Goal: Task Accomplishment & Management: Manage account settings

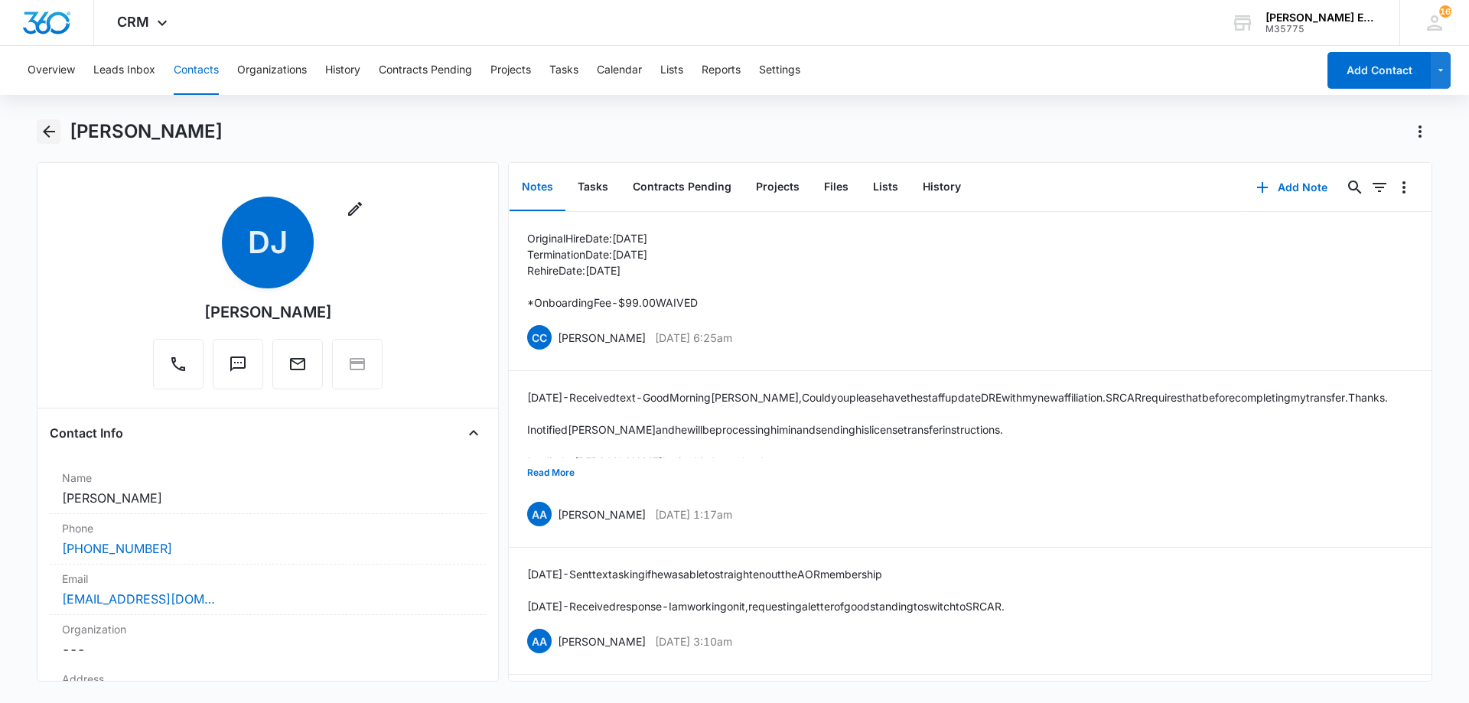
drag, startPoint x: 45, startPoint y: 132, endPoint x: 342, endPoint y: 163, distance: 298.5
click at [47, 132] on icon "Back" at bounding box center [49, 131] width 12 height 12
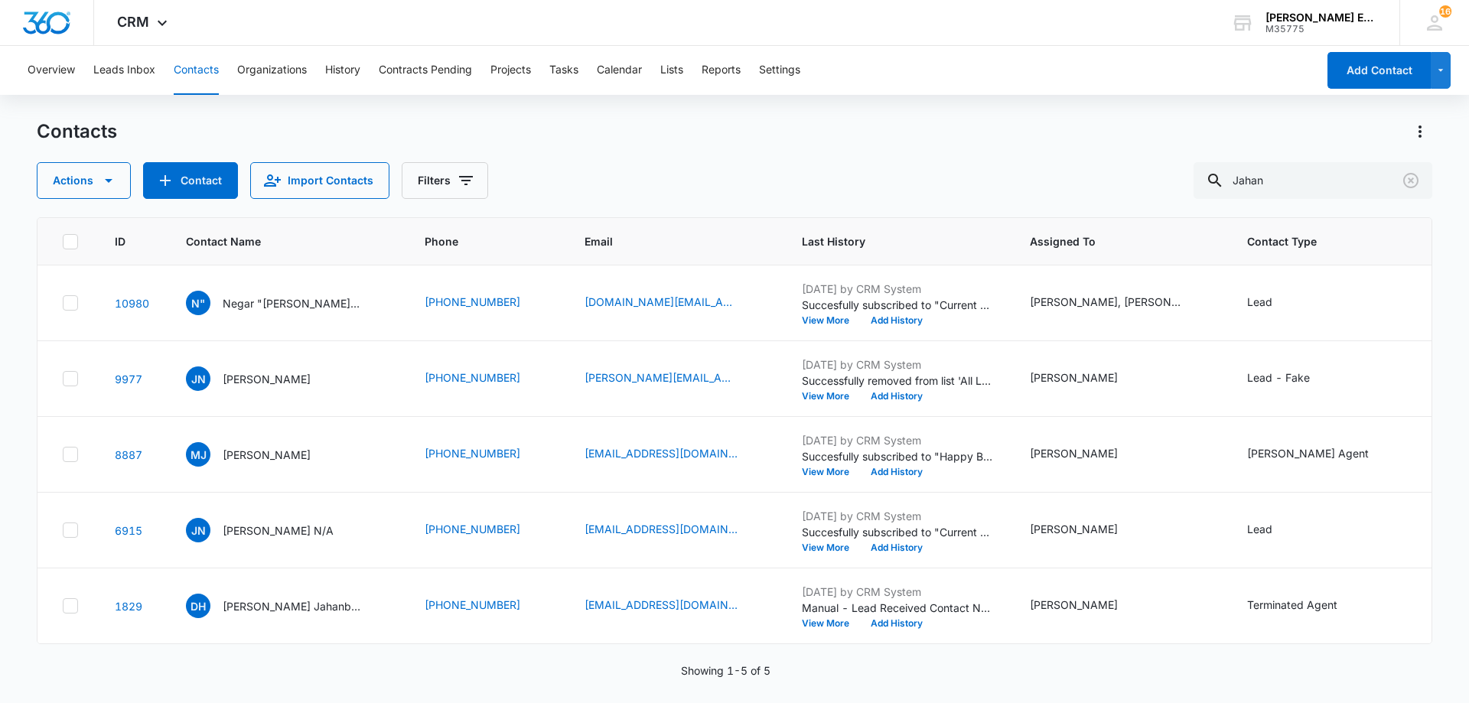
scroll to position [59, 0]
drag, startPoint x: 1314, startPoint y: 183, endPoint x: 1171, endPoint y: 178, distance: 143.9
click at [1171, 178] on div "Actions Contact Import Contacts Filters Jahan" at bounding box center [735, 180] width 1396 height 37
type input "Gain"
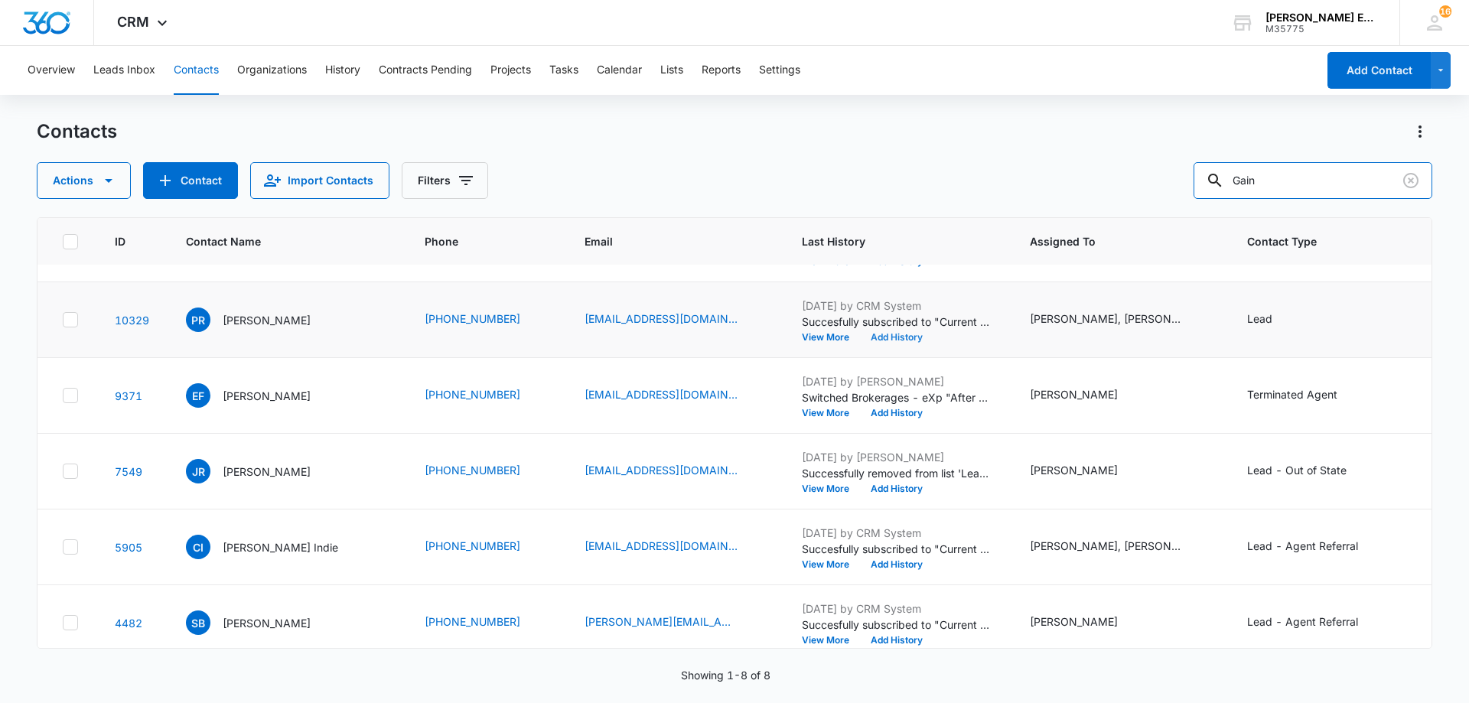
scroll to position [0, 0]
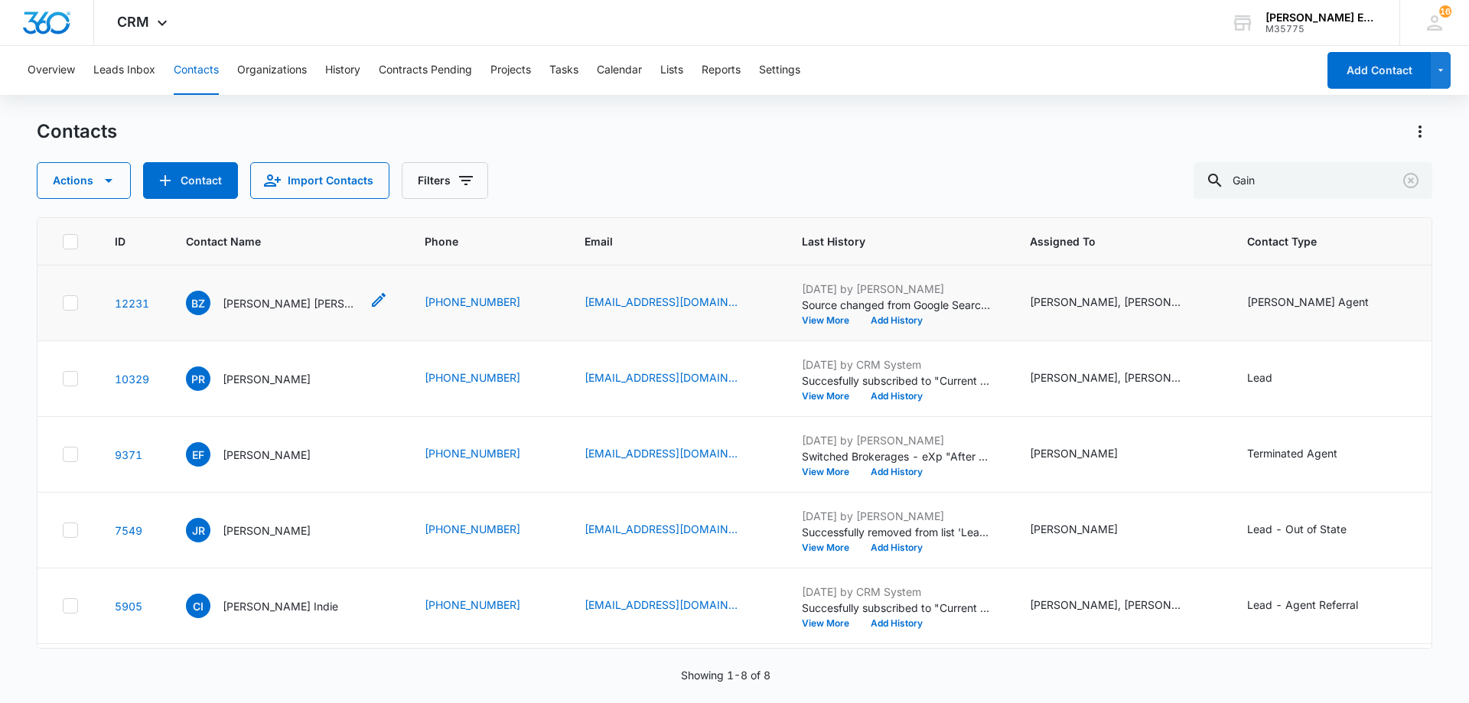
drag, startPoint x: 302, startPoint y: 324, endPoint x: 989, endPoint y: 275, distance: 688.8
click at [306, 311] on p "[PERSON_NAME] [PERSON_NAME]" at bounding box center [292, 303] width 138 height 16
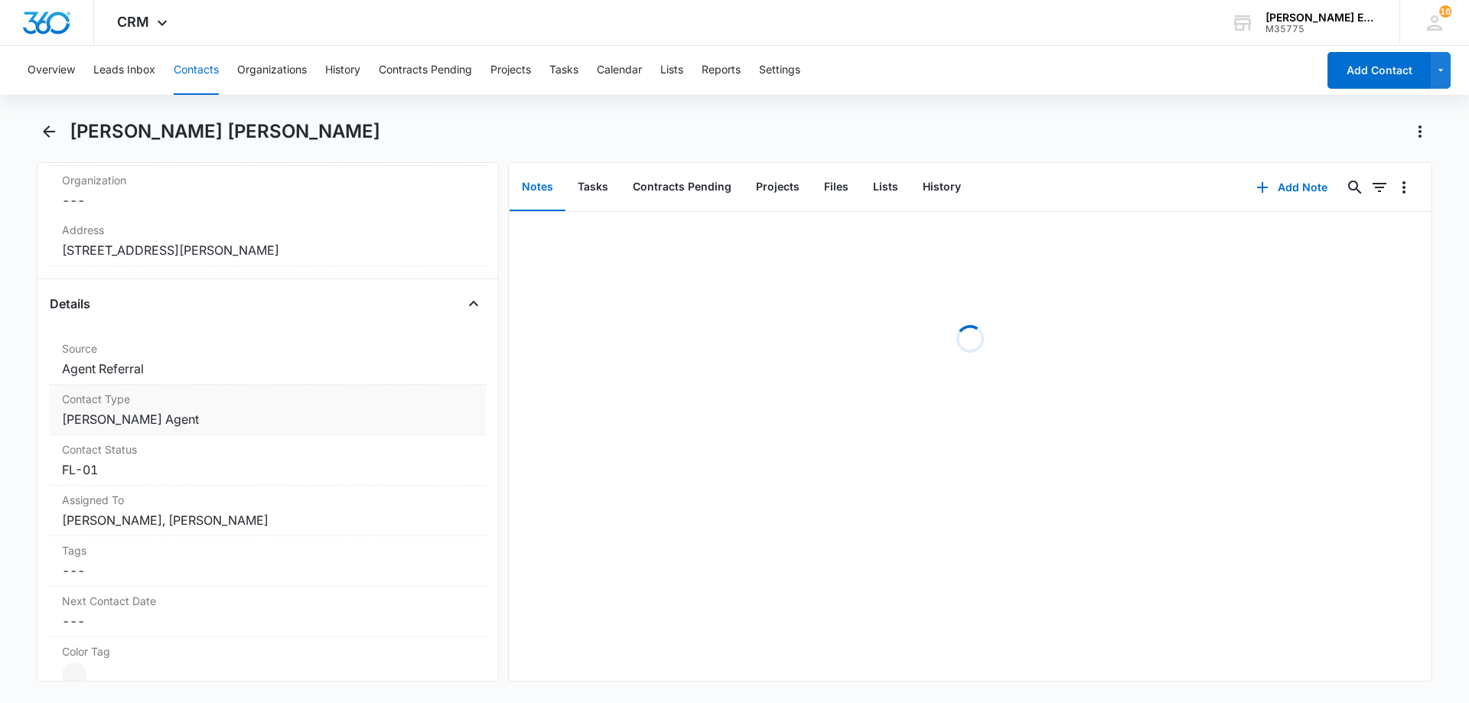
scroll to position [459, 0]
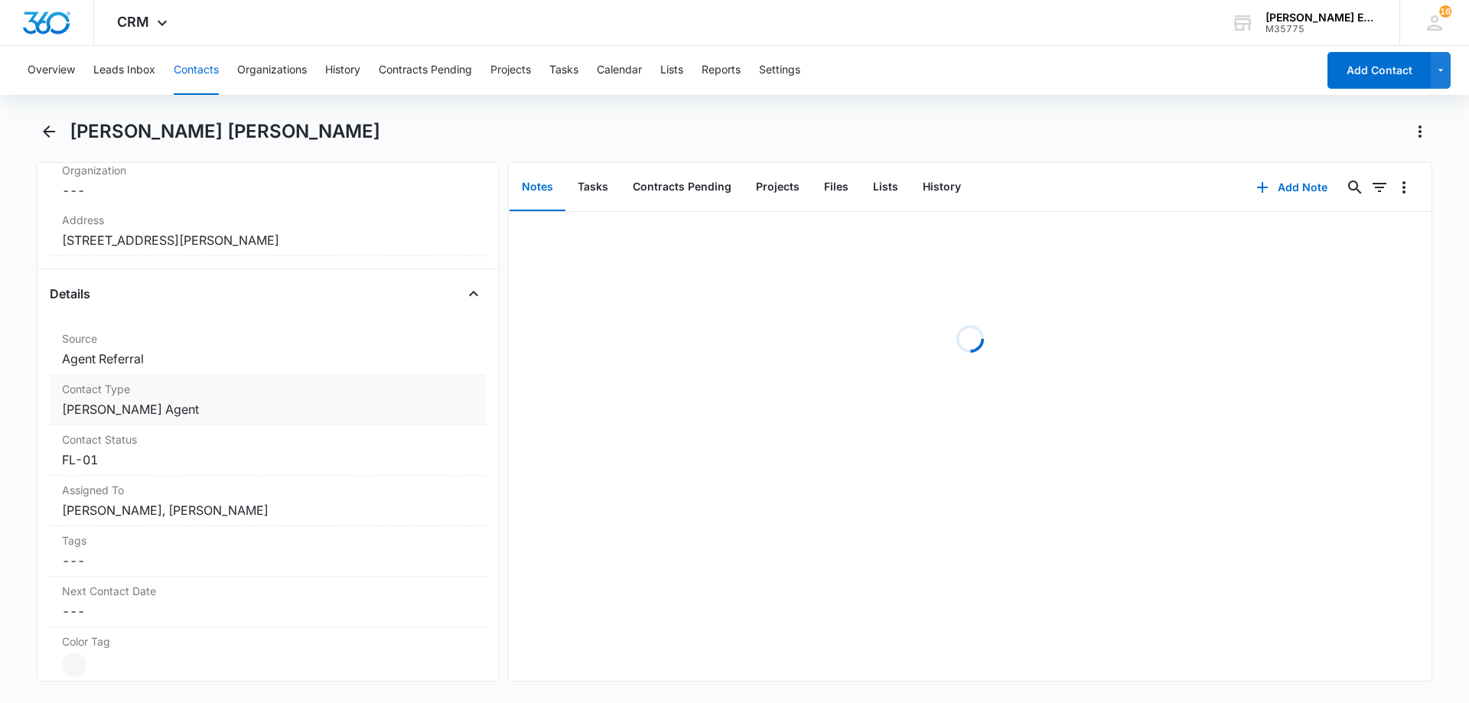
click at [214, 416] on dd "Cancel Save Changes [PERSON_NAME] Agent" at bounding box center [268, 409] width 412 height 18
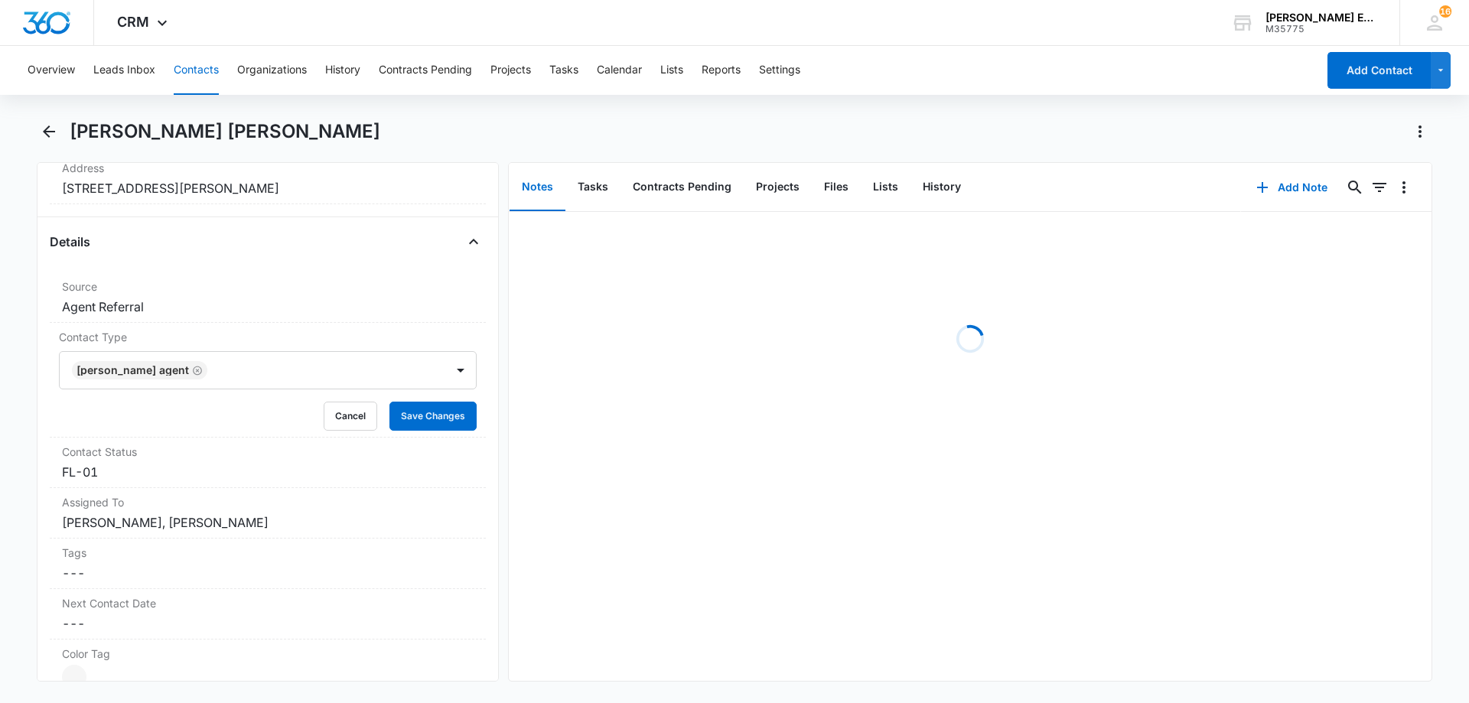
scroll to position [536, 0]
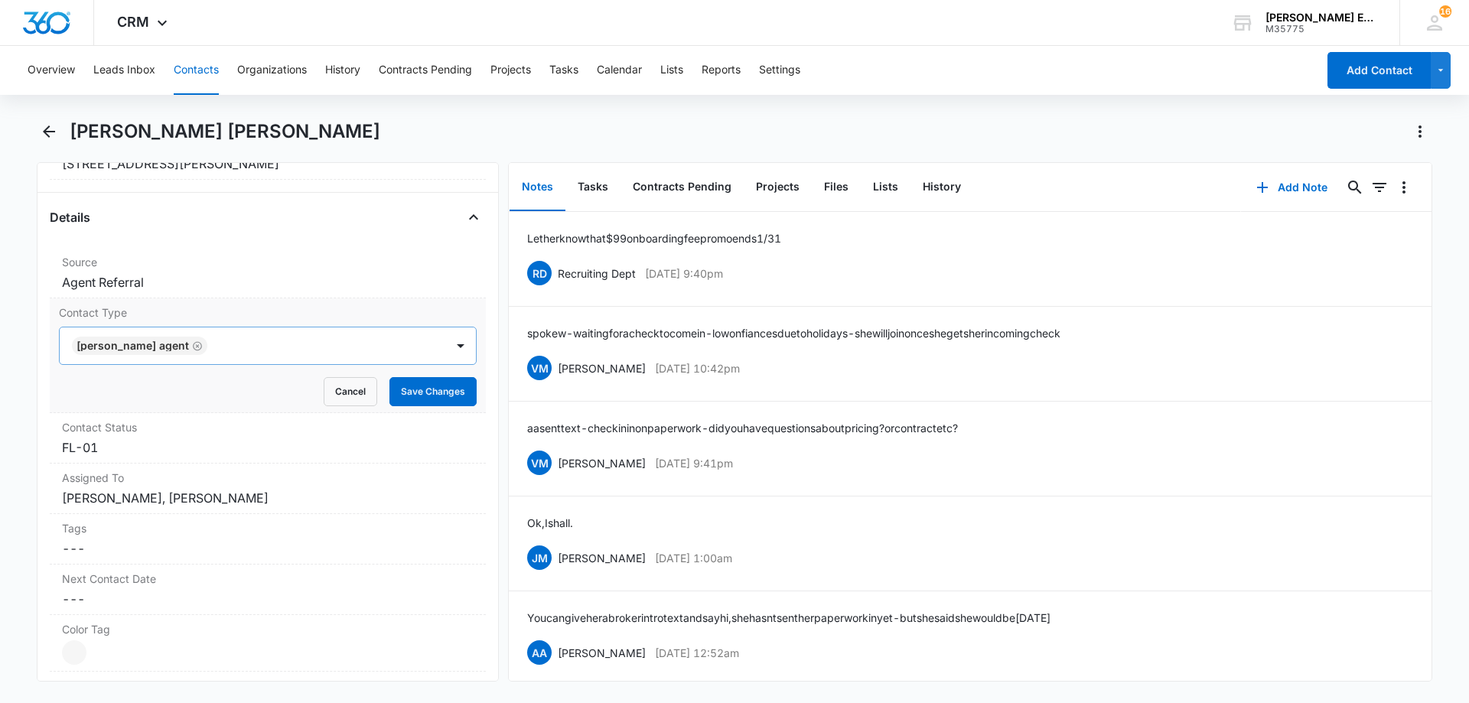
click at [193, 344] on icon "Remove Allison James Agent" at bounding box center [197, 345] width 9 height 9
click at [195, 344] on div at bounding box center [249, 345] width 352 height 21
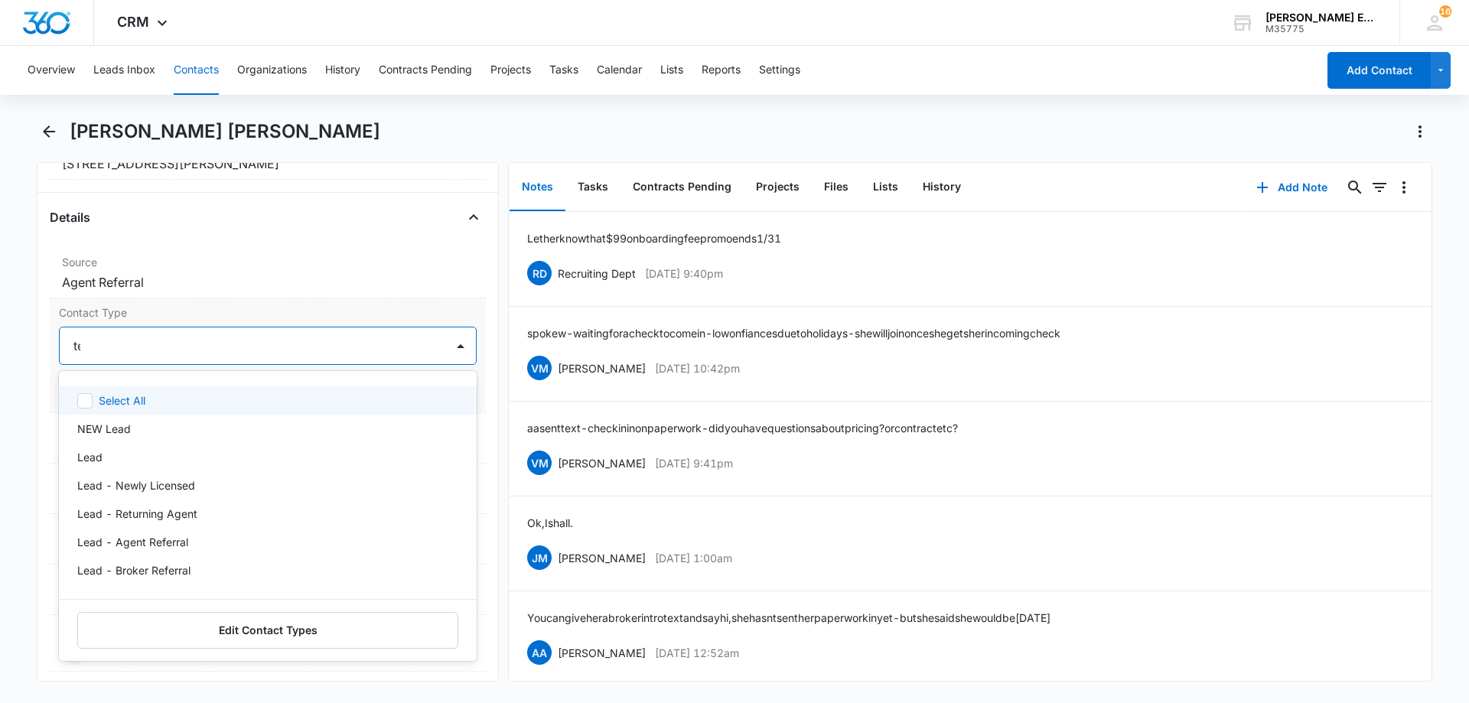
type input "ter"
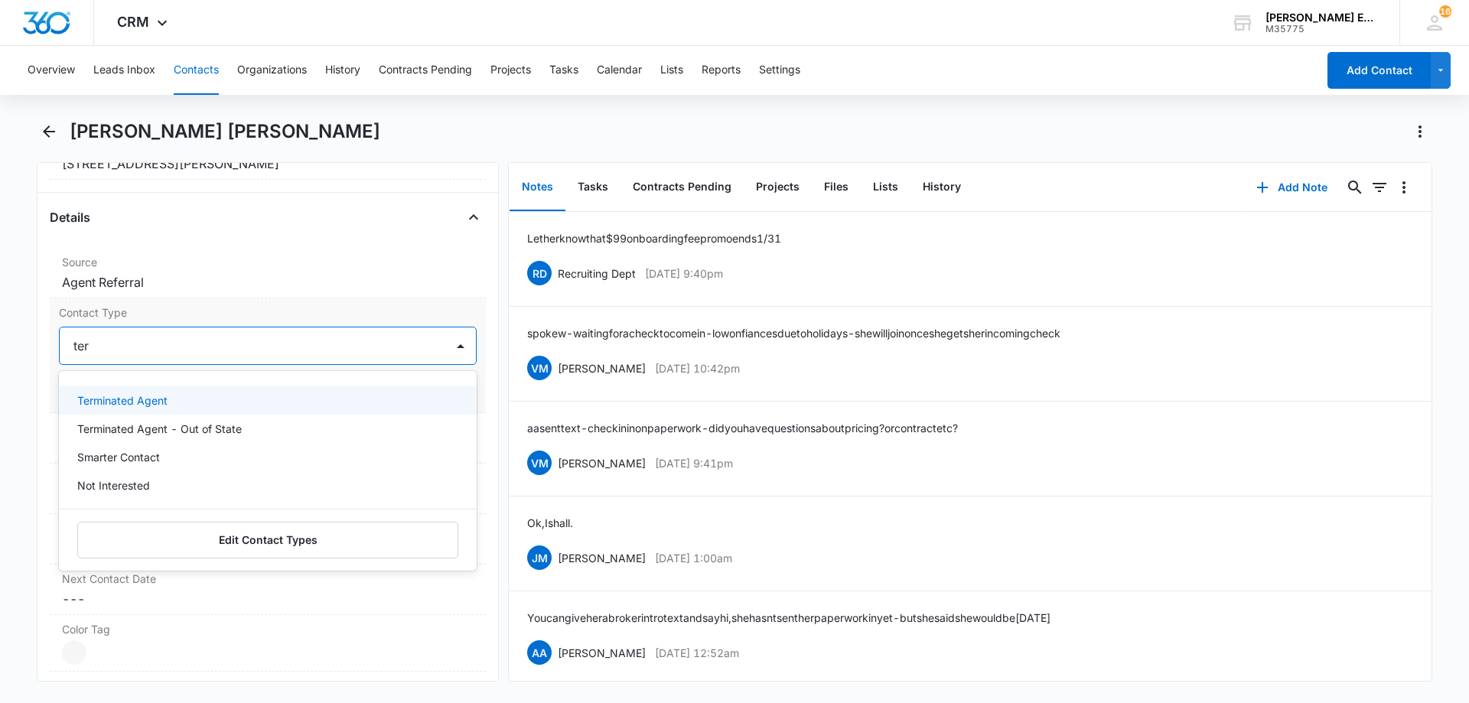
click at [122, 400] on p "Terminated Agent" at bounding box center [122, 400] width 90 height 16
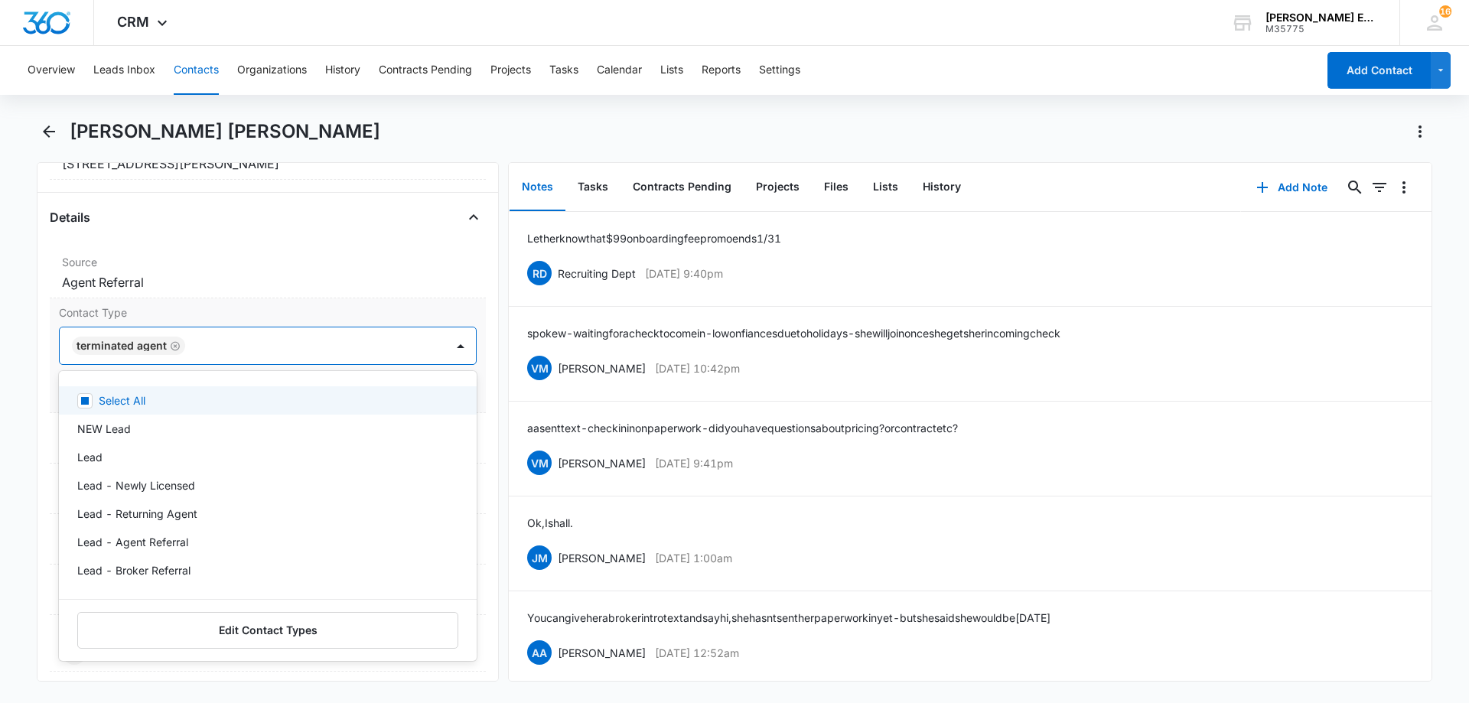
click at [209, 334] on div "Terminated Agent" at bounding box center [253, 345] width 386 height 37
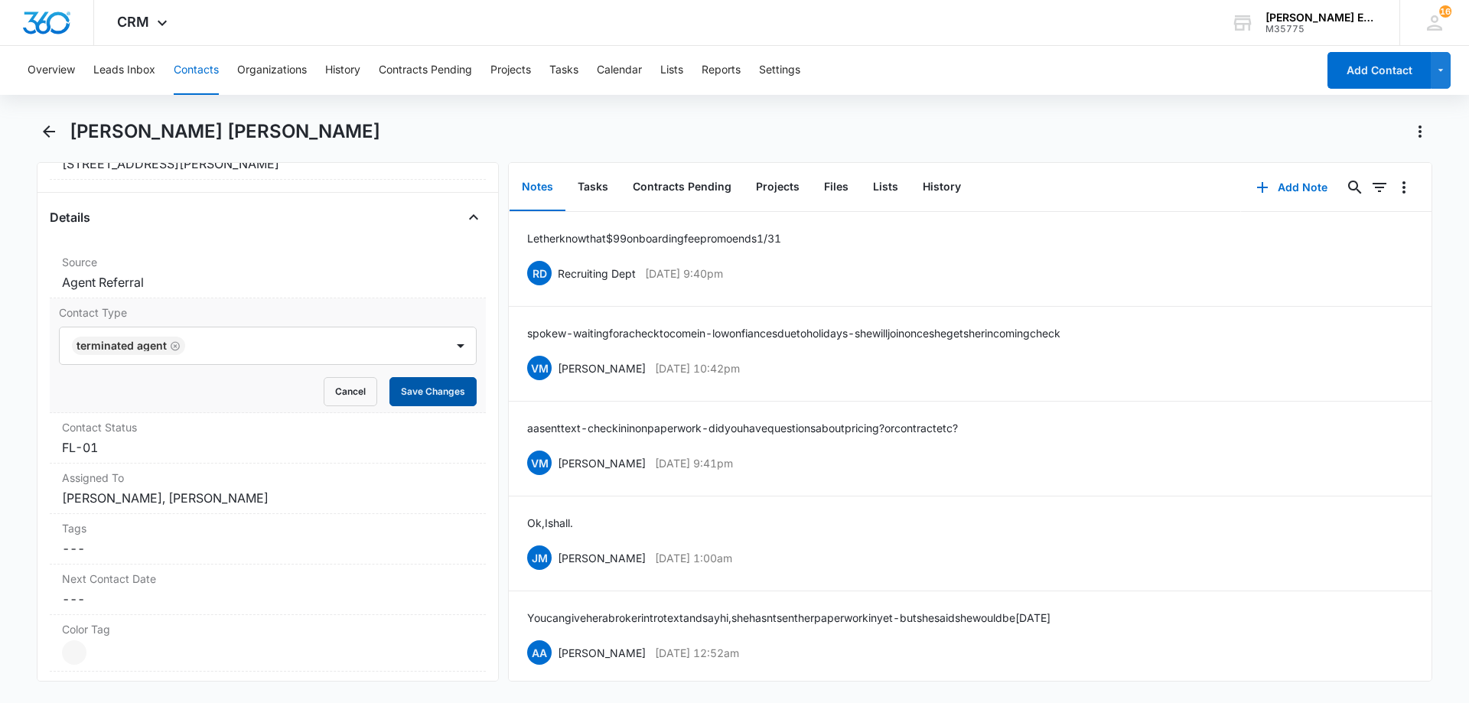
click at [419, 392] on button "Save Changes" at bounding box center [432, 391] width 87 height 29
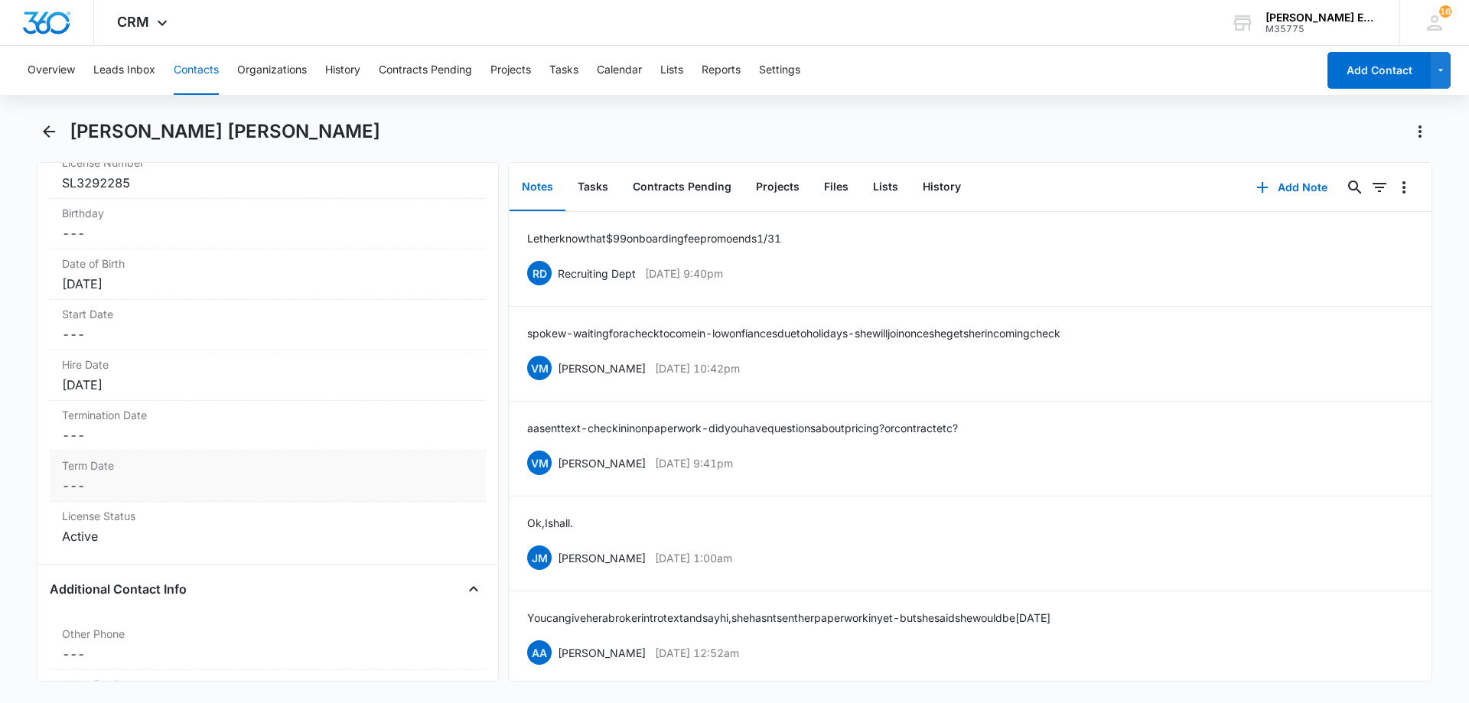
click at [125, 490] on dd "Cancel Save Changes ---" at bounding box center [268, 486] width 412 height 18
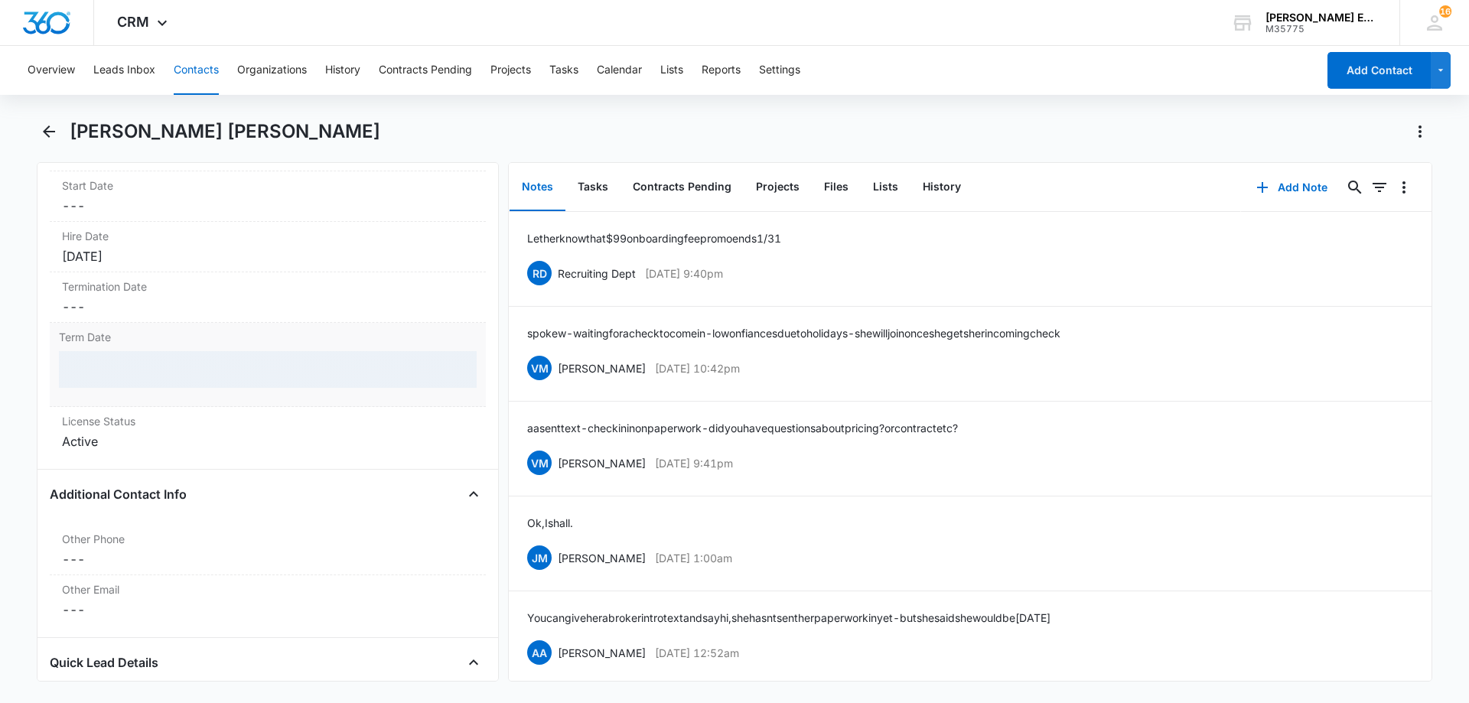
scroll to position [1772, 0]
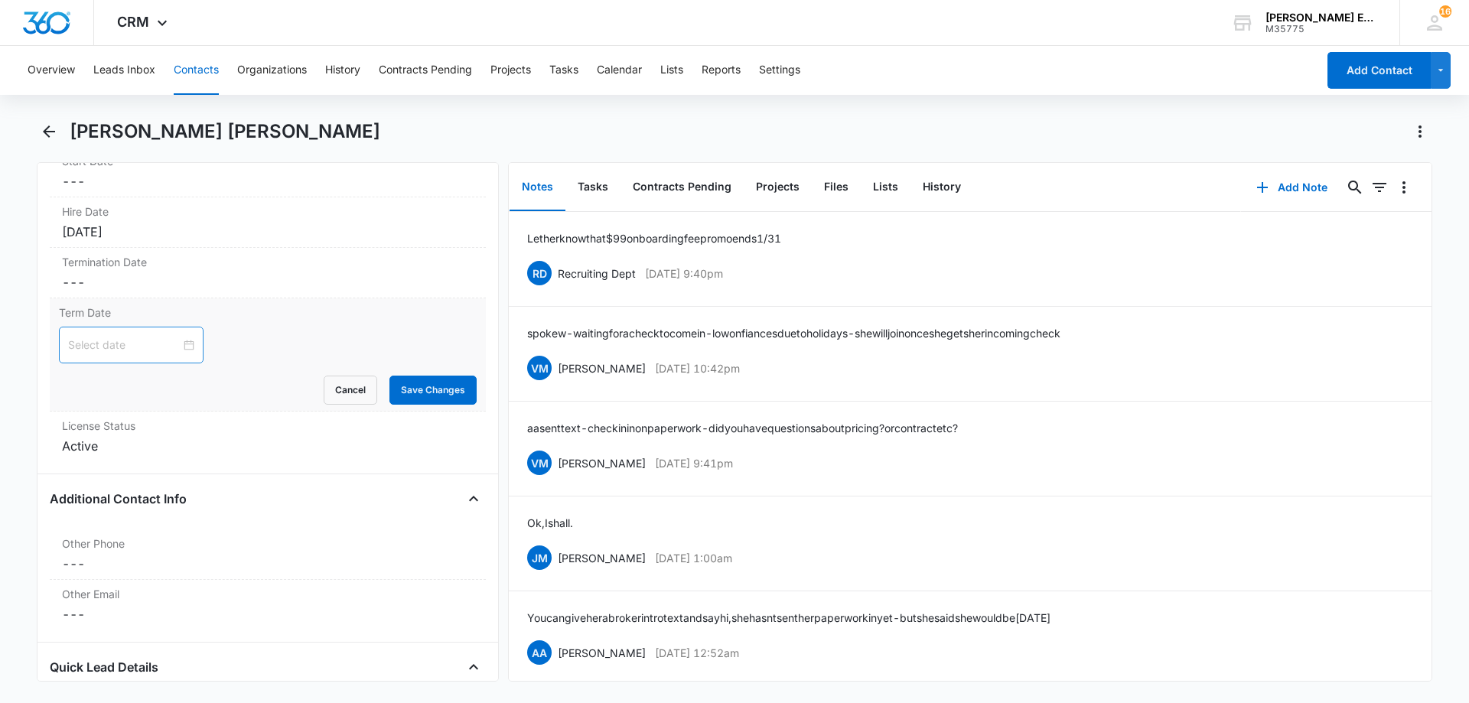
click at [134, 352] on input at bounding box center [124, 345] width 112 height 17
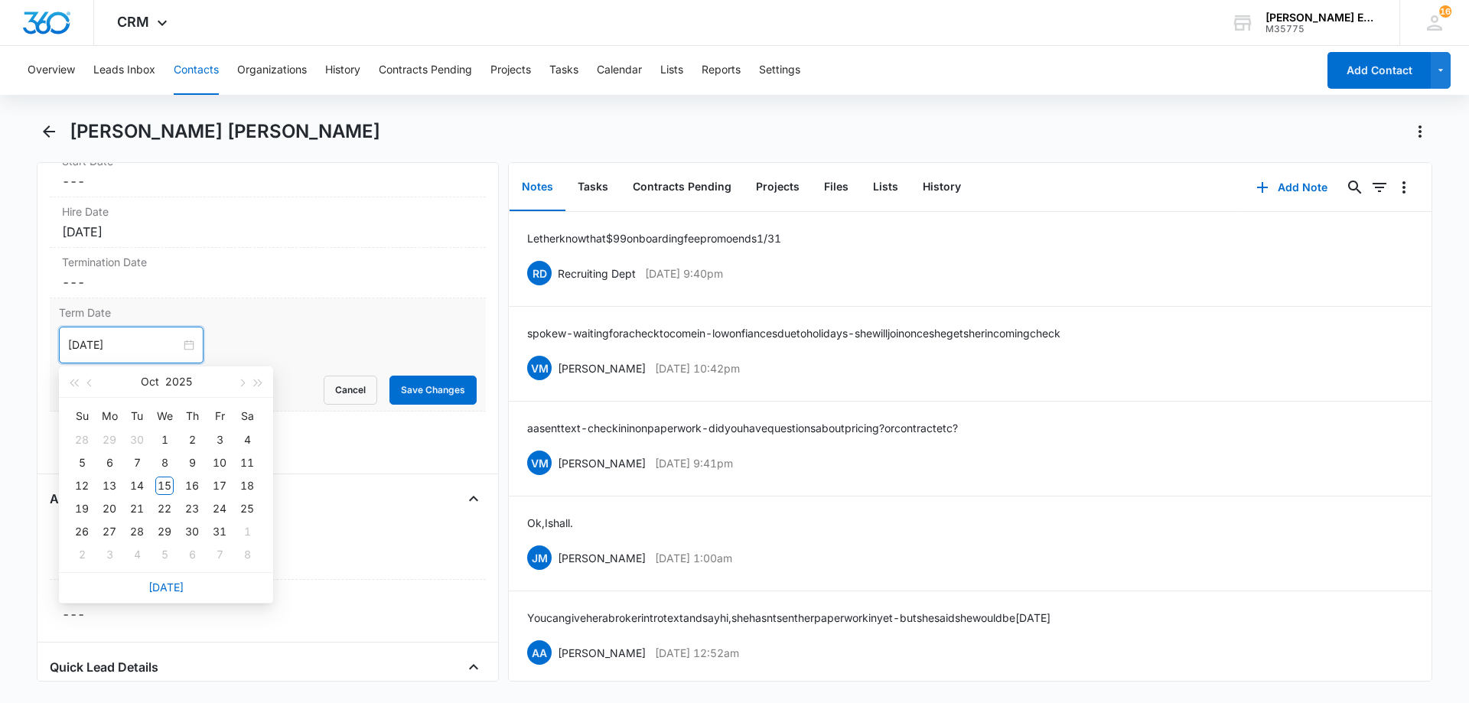
type input "[DATE]"
click at [158, 590] on link "[DATE]" at bounding box center [165, 587] width 35 height 13
type input "[DATE]"
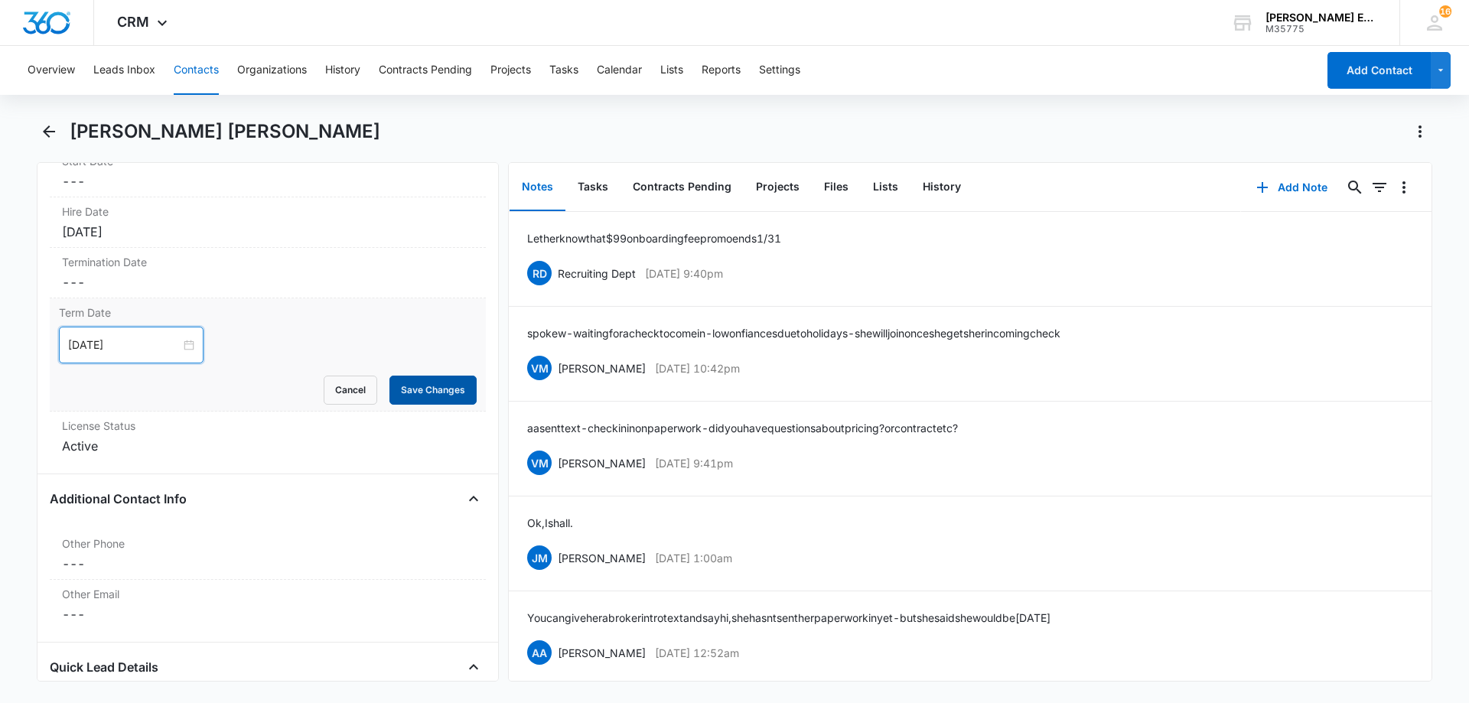
click at [408, 390] on button "Save Changes" at bounding box center [432, 390] width 87 height 29
click at [1285, 188] on button "Add Note" at bounding box center [1292, 187] width 102 height 37
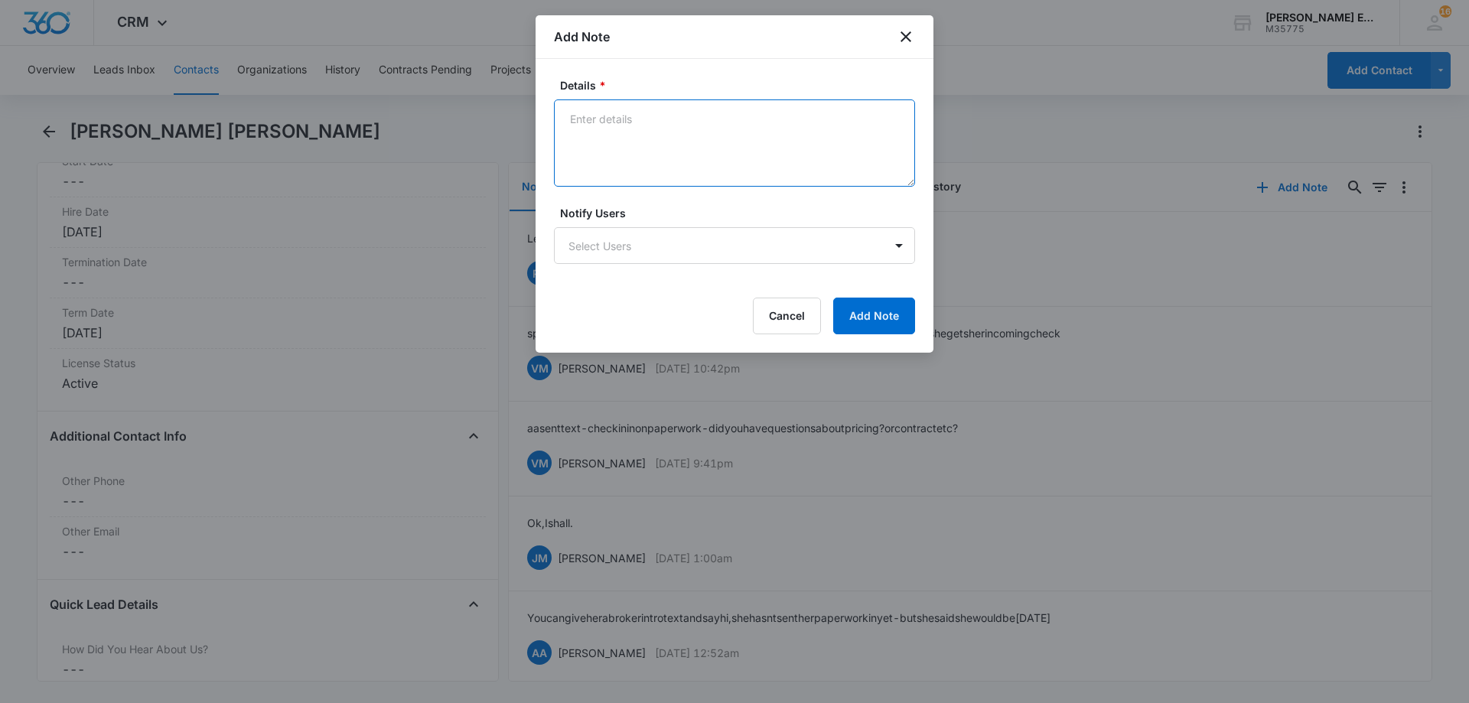
click at [695, 150] on textarea "Details *" at bounding box center [734, 142] width 361 height 87
paste textarea "had to terminate the above mentioned agent due to educational reasons. Apparent…"
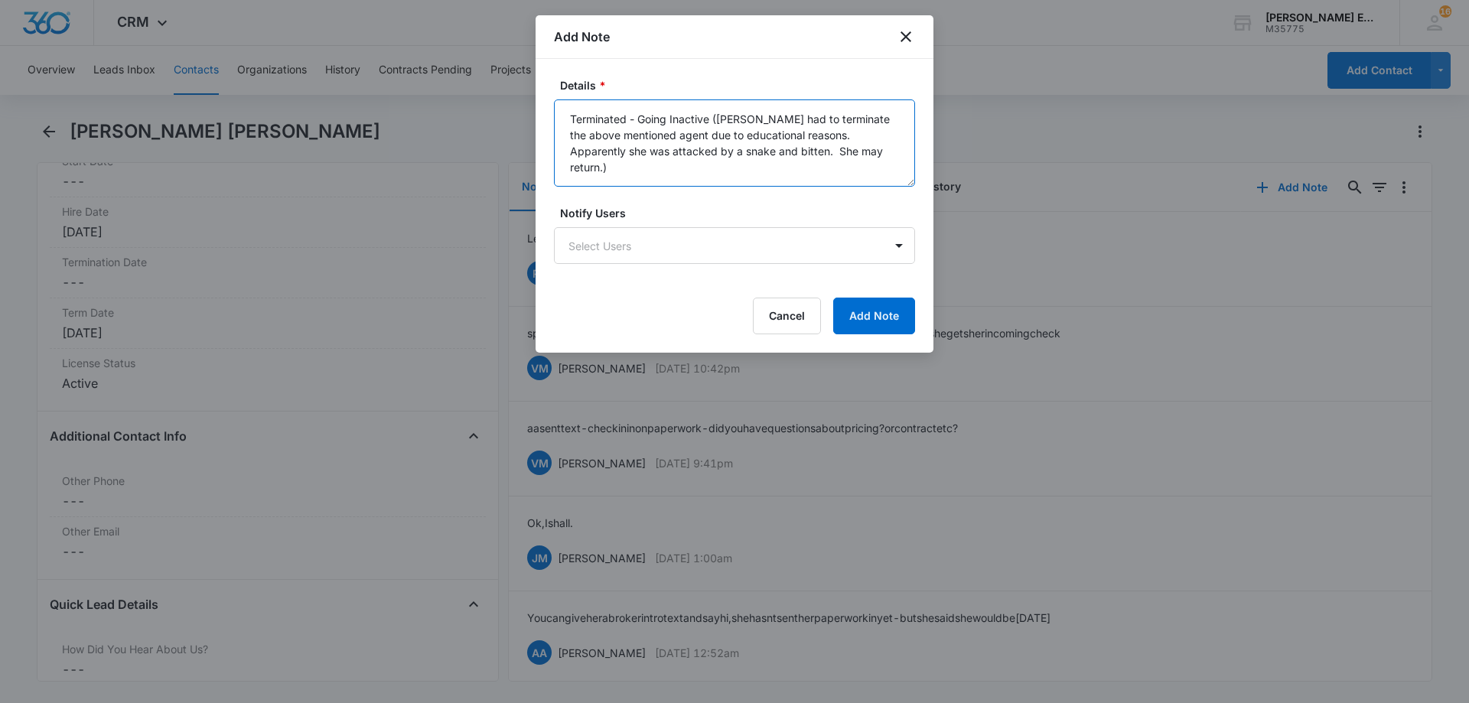
click at [861, 169] on textarea "Terminated - Going Inactive ([PERSON_NAME] had to terminate the above mentioned…" at bounding box center [734, 142] width 361 height 87
drag, startPoint x: 848, startPoint y: 151, endPoint x: 715, endPoint y: 116, distance: 138.6
click at [715, 116] on textarea "Terminated - Going Inactive ([PERSON_NAME] had to terminate the above mentioned…" at bounding box center [734, 142] width 361 height 87
type textarea "Terminated - Going Inactive ([PERSON_NAME] had to terminate the above mentioned…"
click at [875, 164] on textarea "Terminated - Going Inactive ([PERSON_NAME] had to terminate the above mentioned…" at bounding box center [734, 142] width 361 height 87
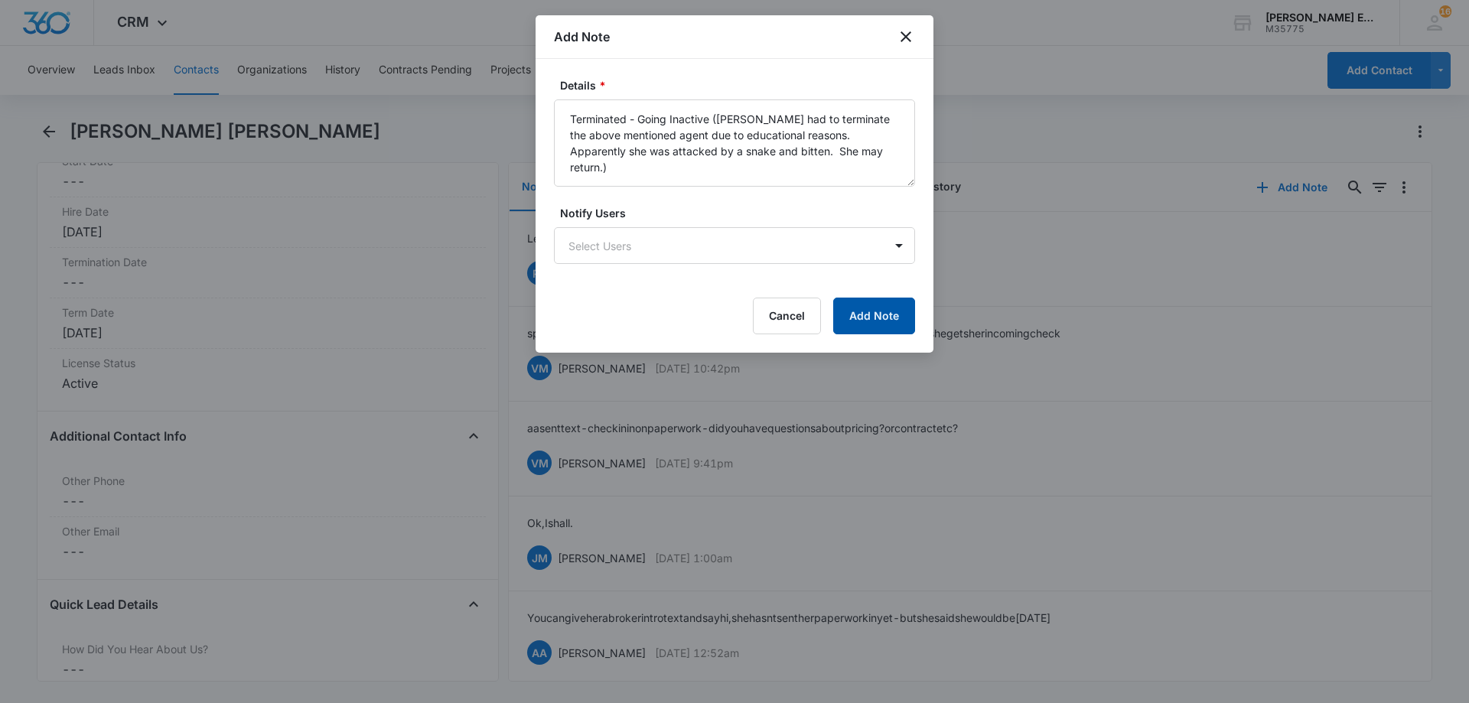
click at [878, 312] on button "Add Note" at bounding box center [874, 316] width 82 height 37
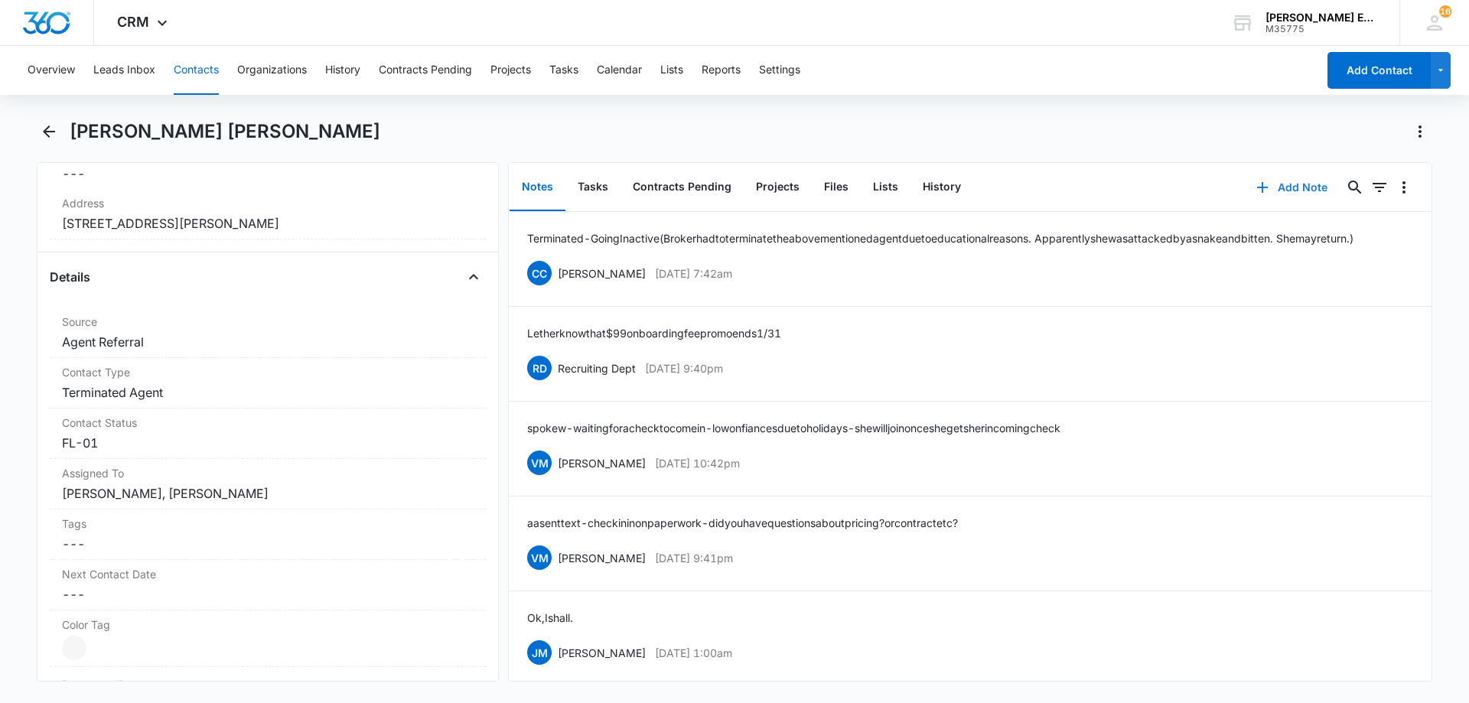
scroll to position [471, 0]
click at [49, 129] on icon "Back" at bounding box center [49, 131] width 18 height 18
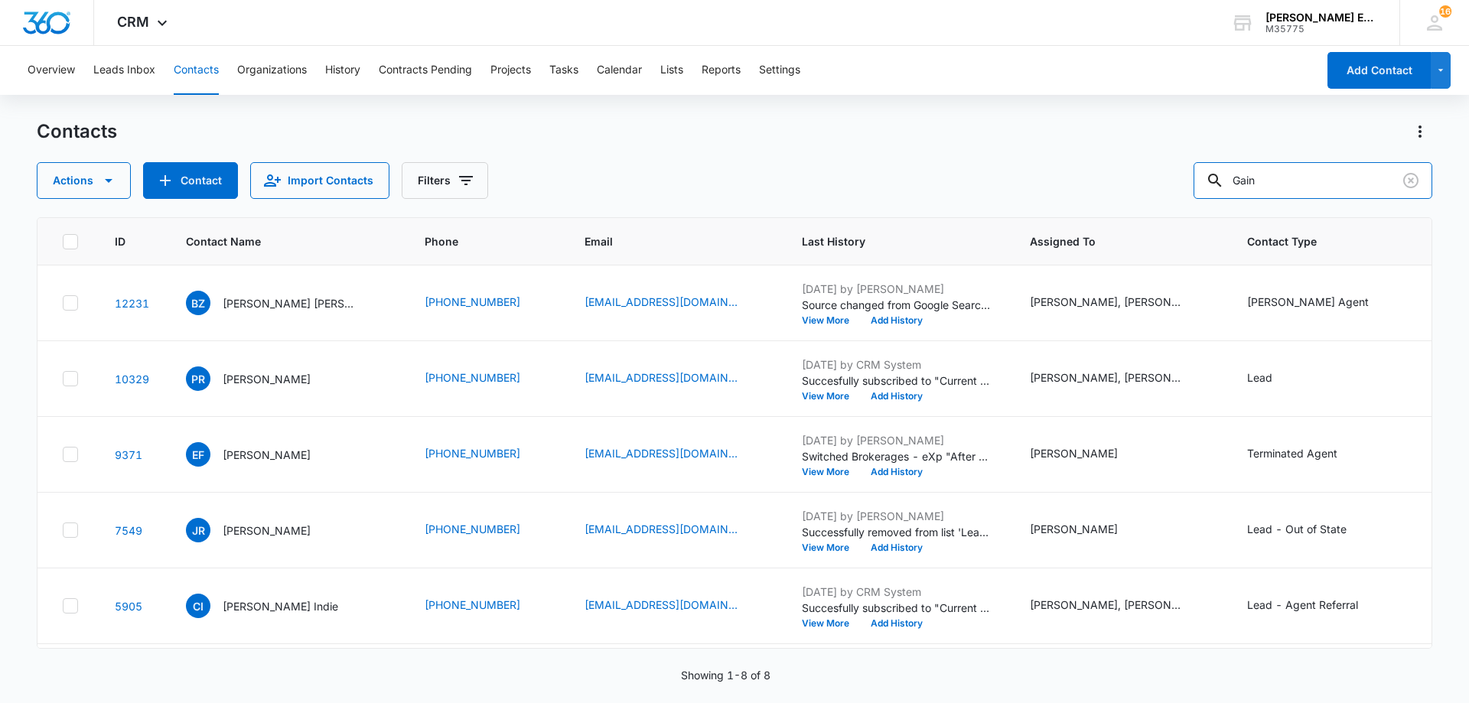
drag, startPoint x: 1281, startPoint y: 172, endPoint x: 1207, endPoint y: 174, distance: 73.5
click at [1207, 174] on div "Actions Contact Import Contacts Filters Gain" at bounding box center [735, 180] width 1396 height 37
paste input "Jahanbaksh"
type input "Jahanbaksh"
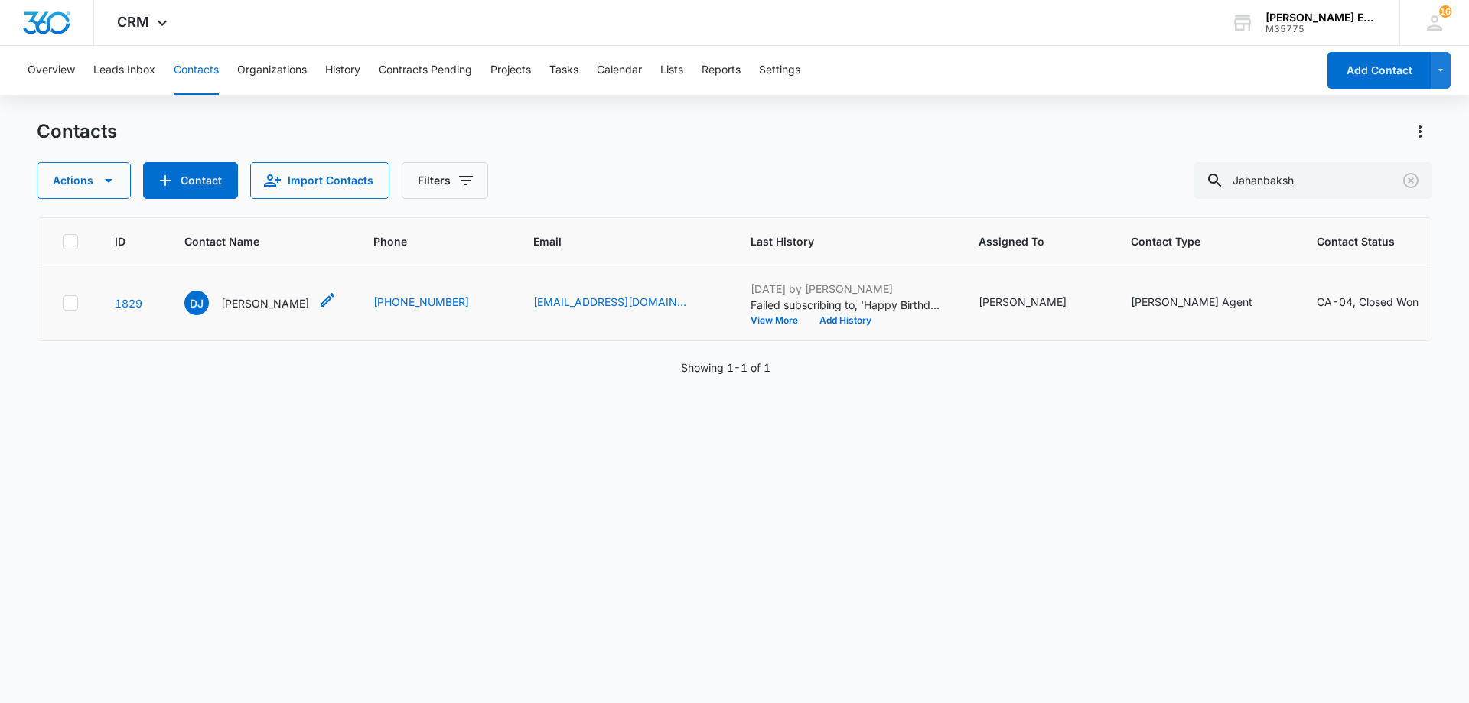
click at [270, 311] on p "[PERSON_NAME]" at bounding box center [265, 303] width 88 height 16
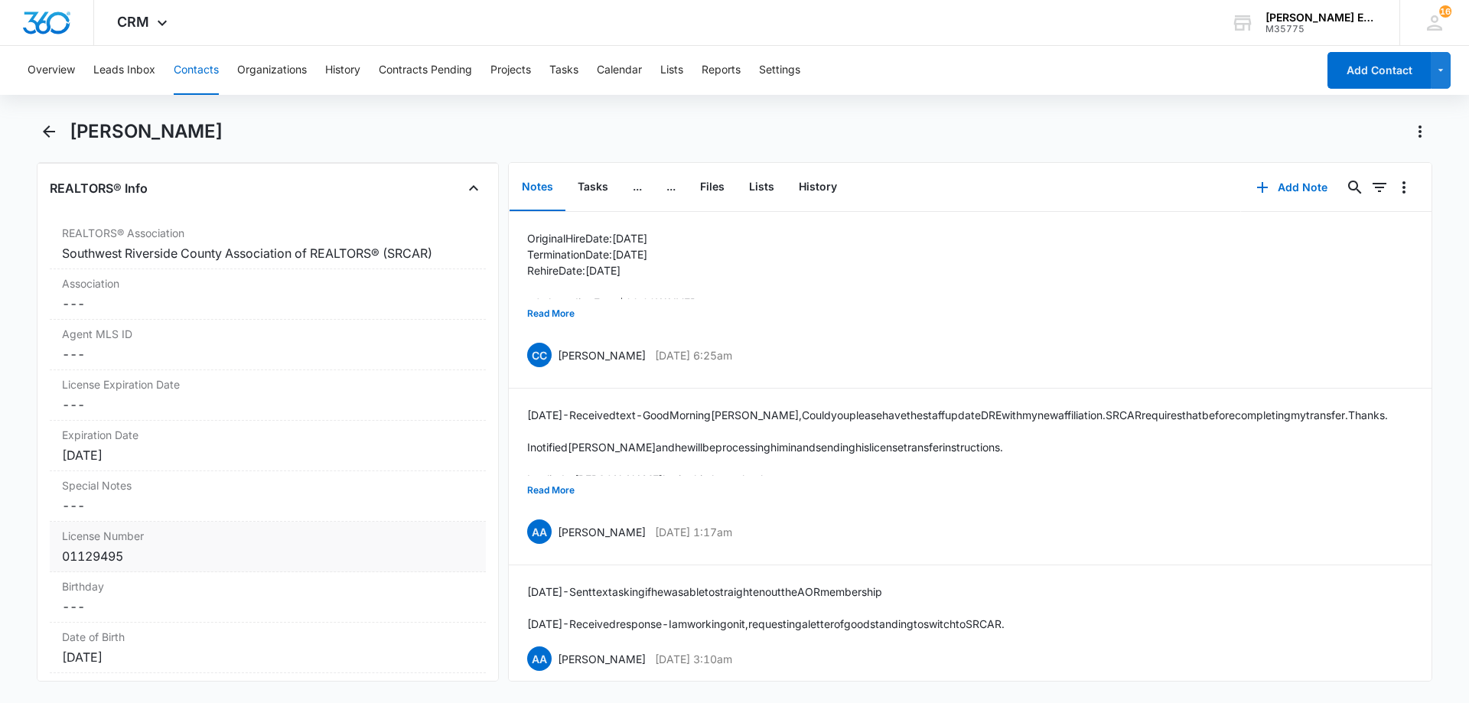
scroll to position [1224, 0]
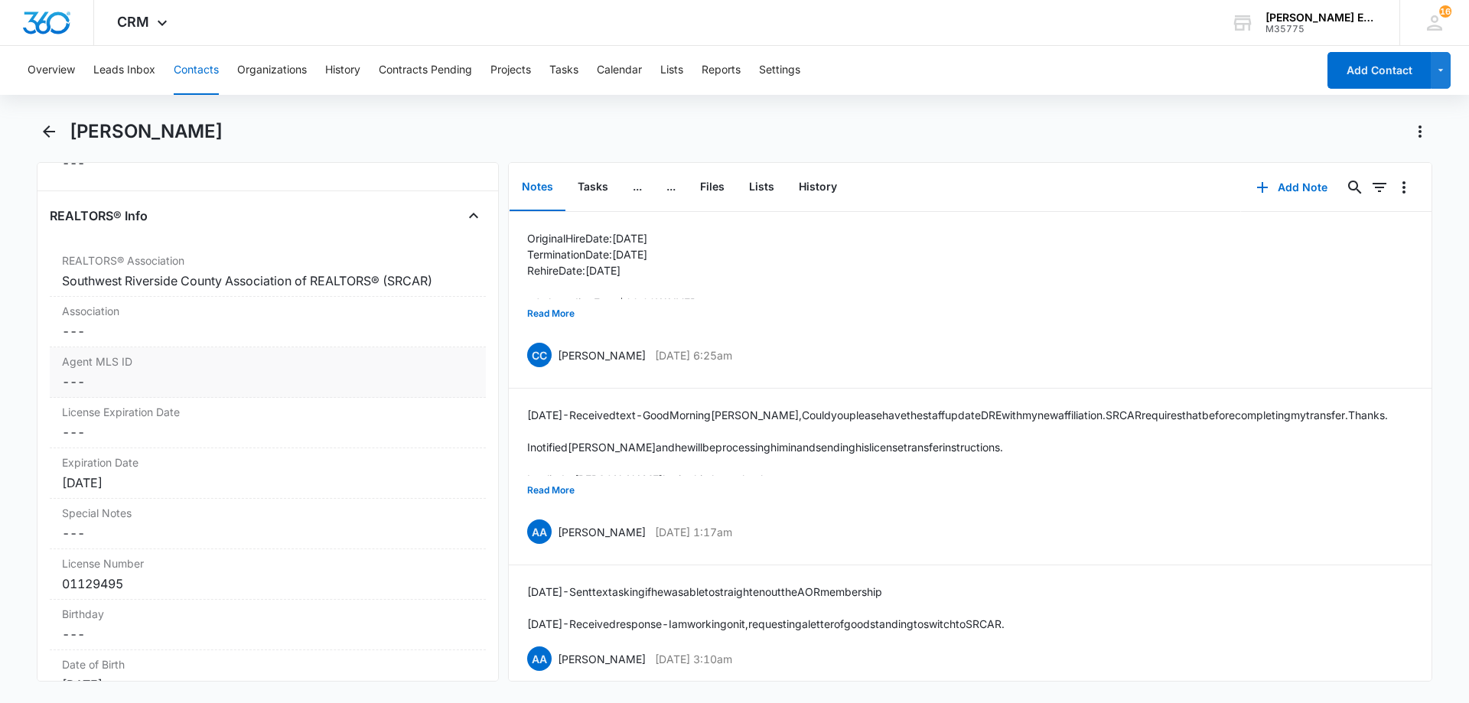
click at [171, 383] on dd "Cancel Save Changes ---" at bounding box center [268, 382] width 412 height 18
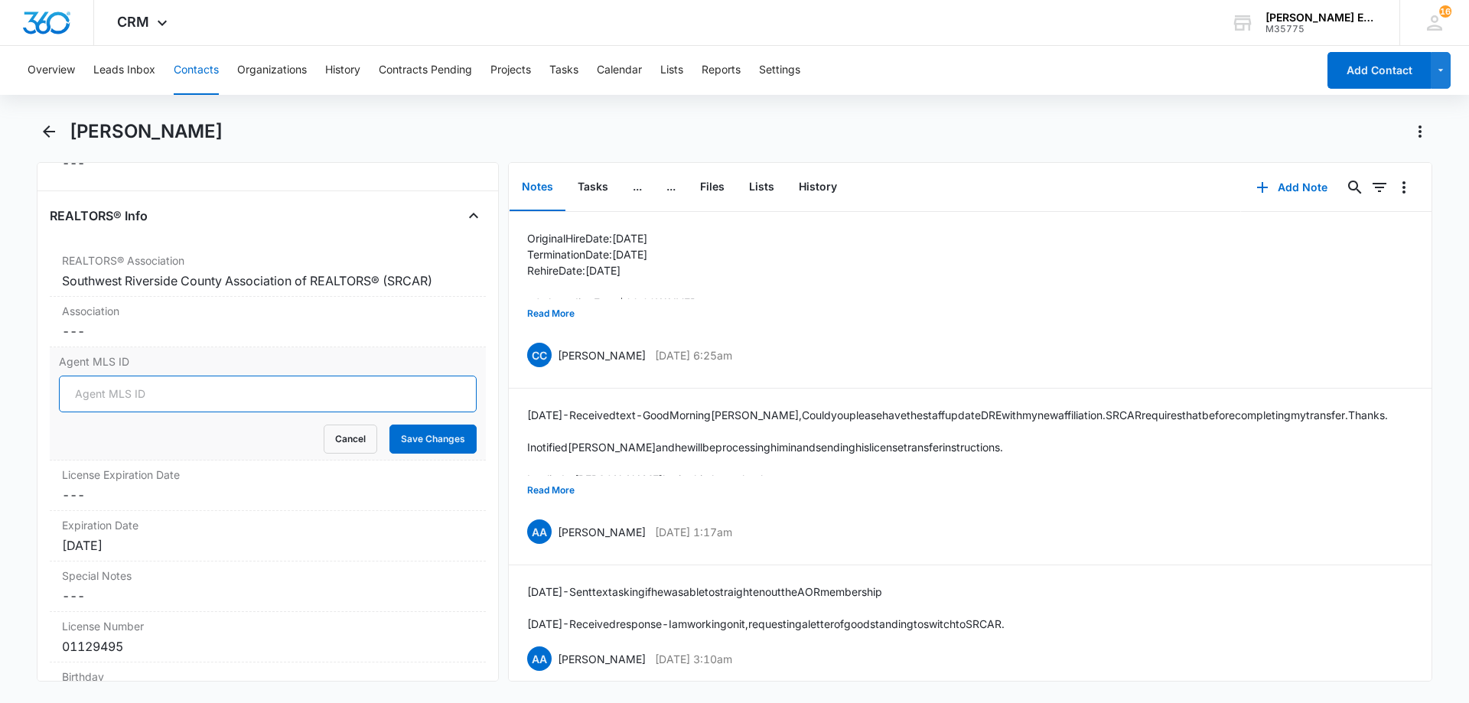
click at [156, 399] on input "Agent MLS ID" at bounding box center [268, 394] width 418 height 37
paste input "SWJAHADAV"
type input "SWJAHADAV"
click at [432, 445] on button "Save Changes" at bounding box center [432, 439] width 87 height 29
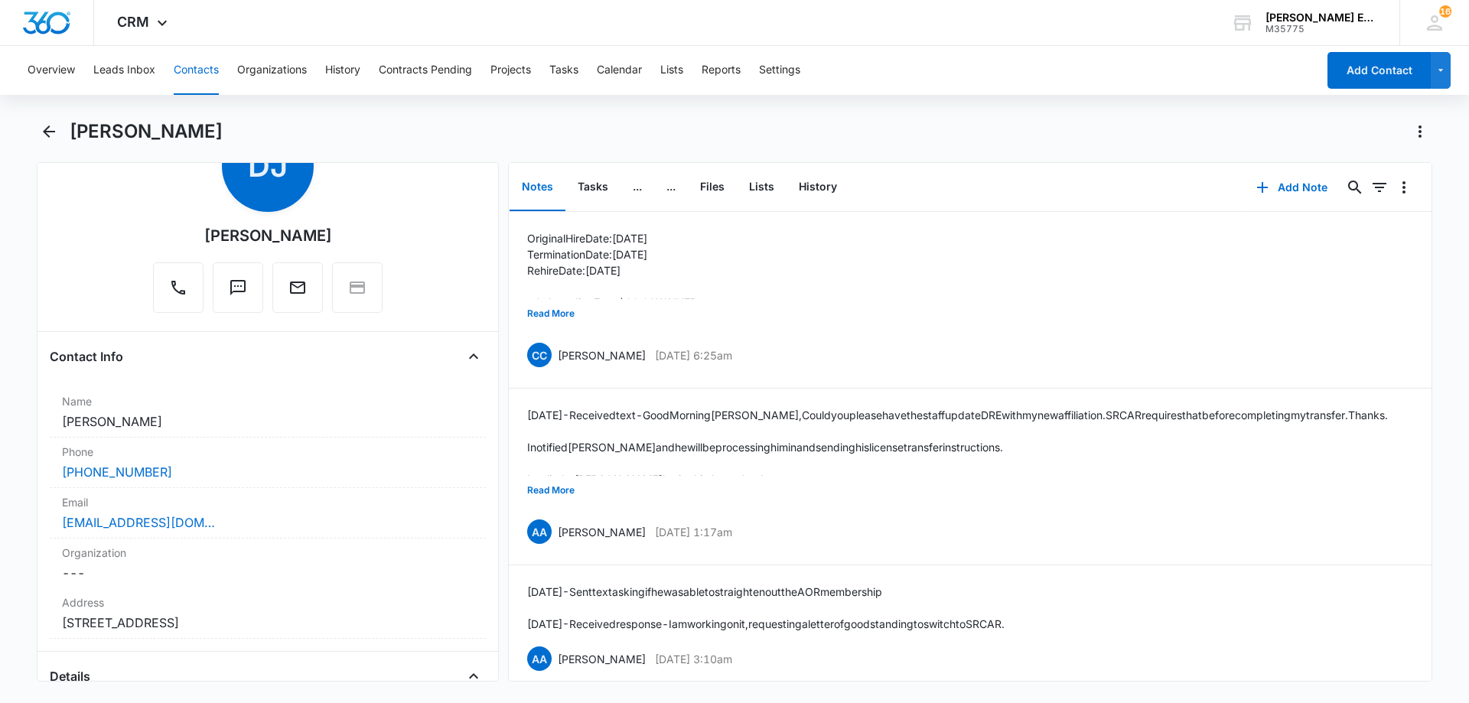
scroll to position [0, 0]
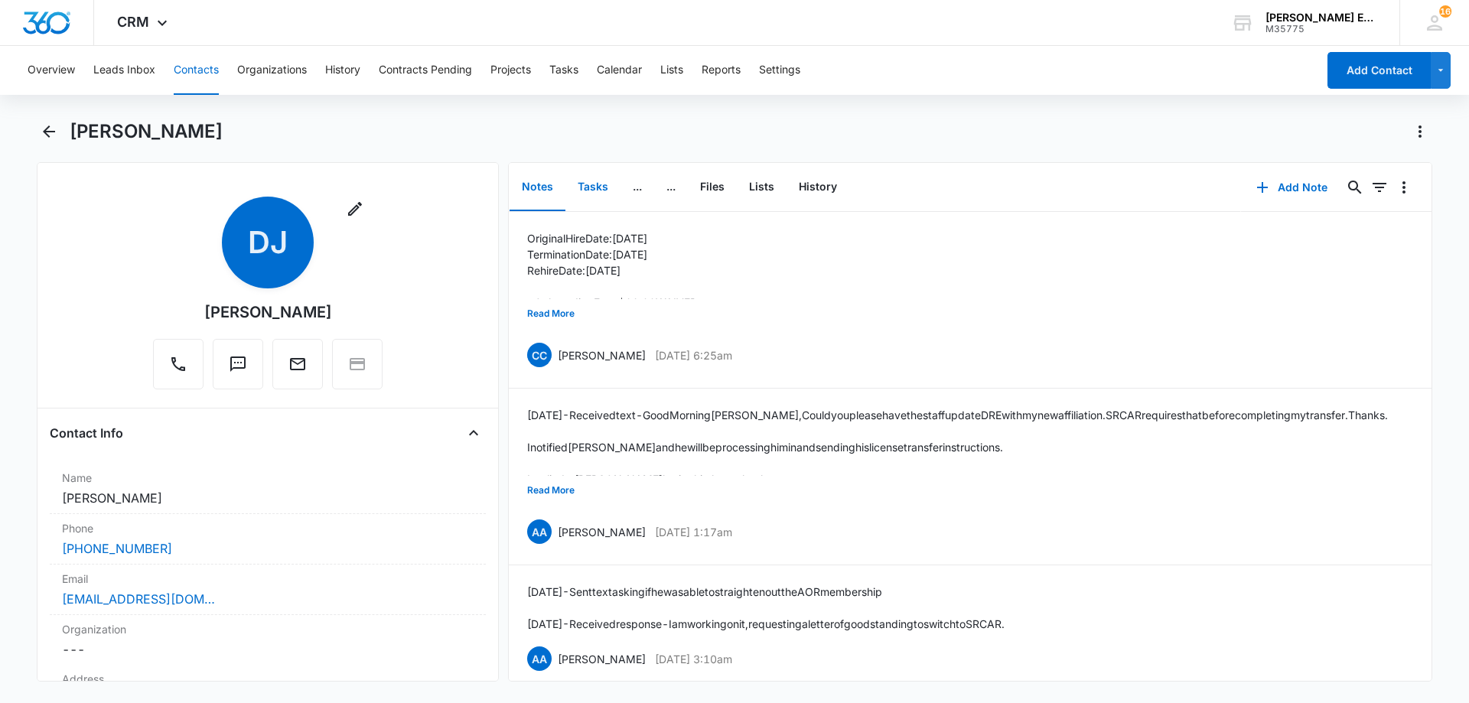
drag, startPoint x: 596, startPoint y: 185, endPoint x: 660, endPoint y: 197, distance: 64.7
click at [598, 185] on button "Tasks" at bounding box center [592, 187] width 55 height 47
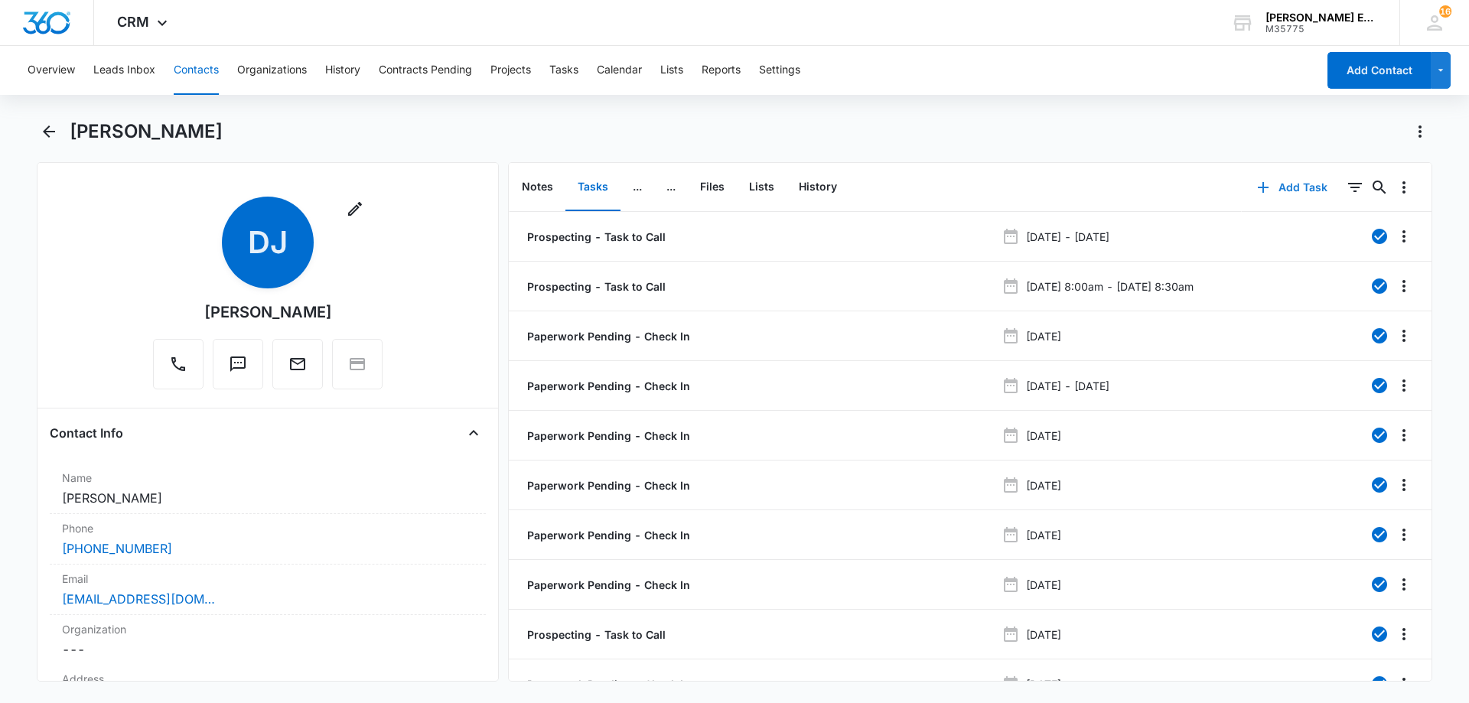
click at [1280, 187] on button "Add Task" at bounding box center [1292, 187] width 101 height 37
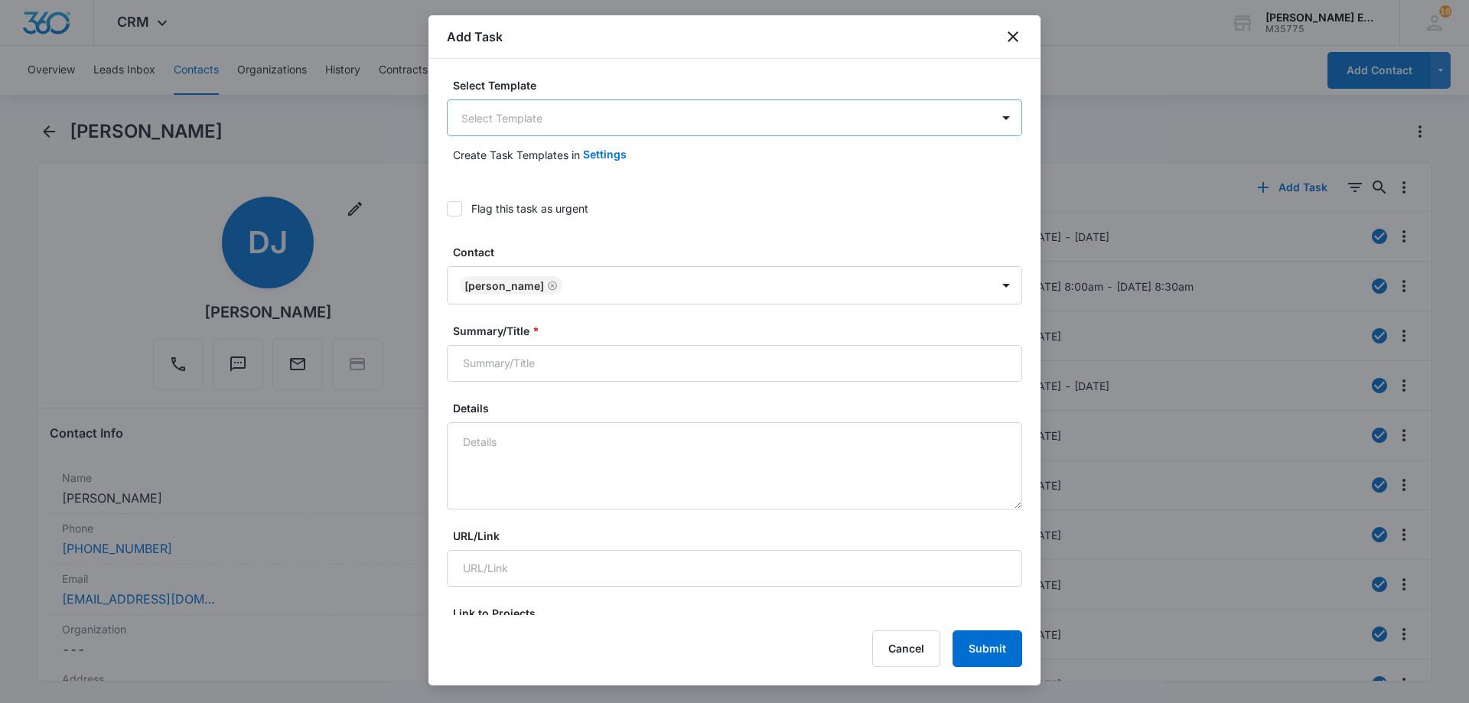
click at [568, 129] on body "CRM Apps Reputation Websites Forms CRM Email Social Shop Payments POS Content A…" at bounding box center [734, 351] width 1469 height 703
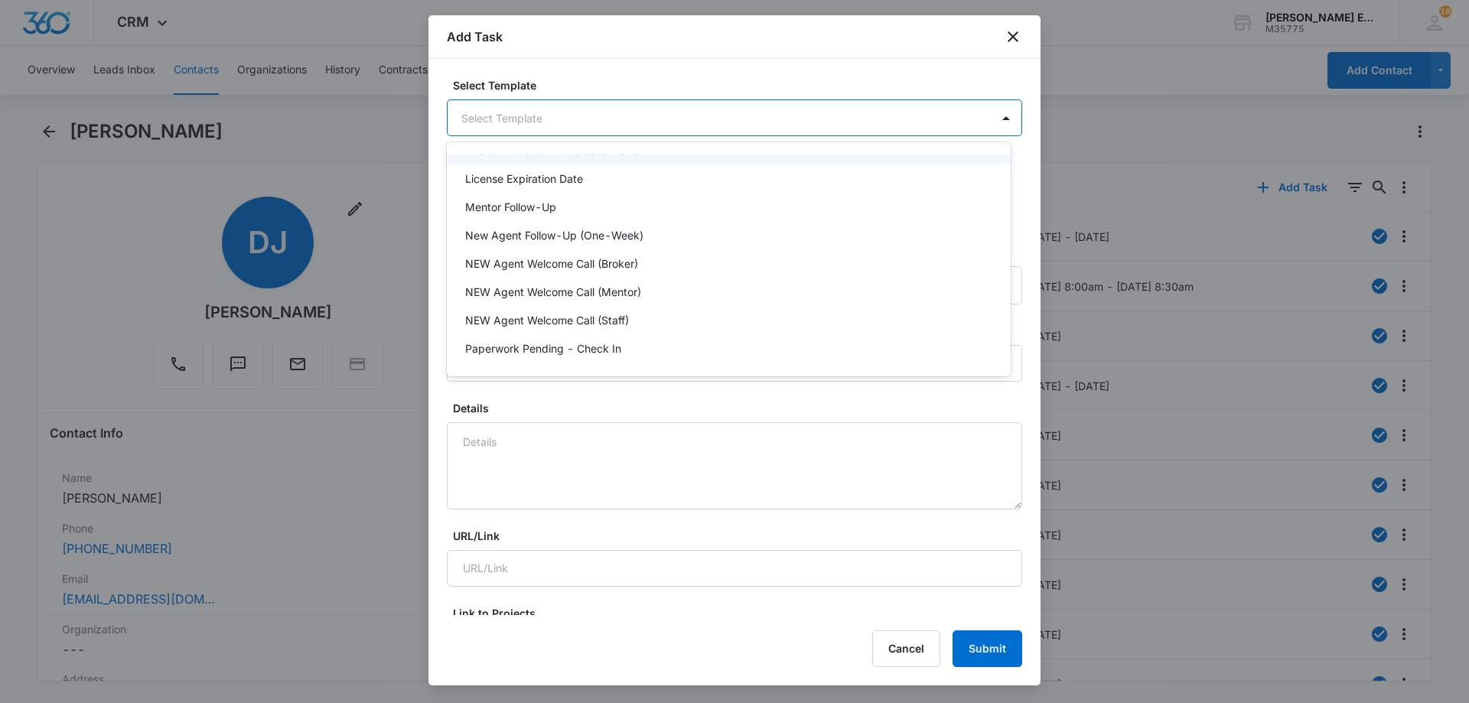
scroll to position [306, 0]
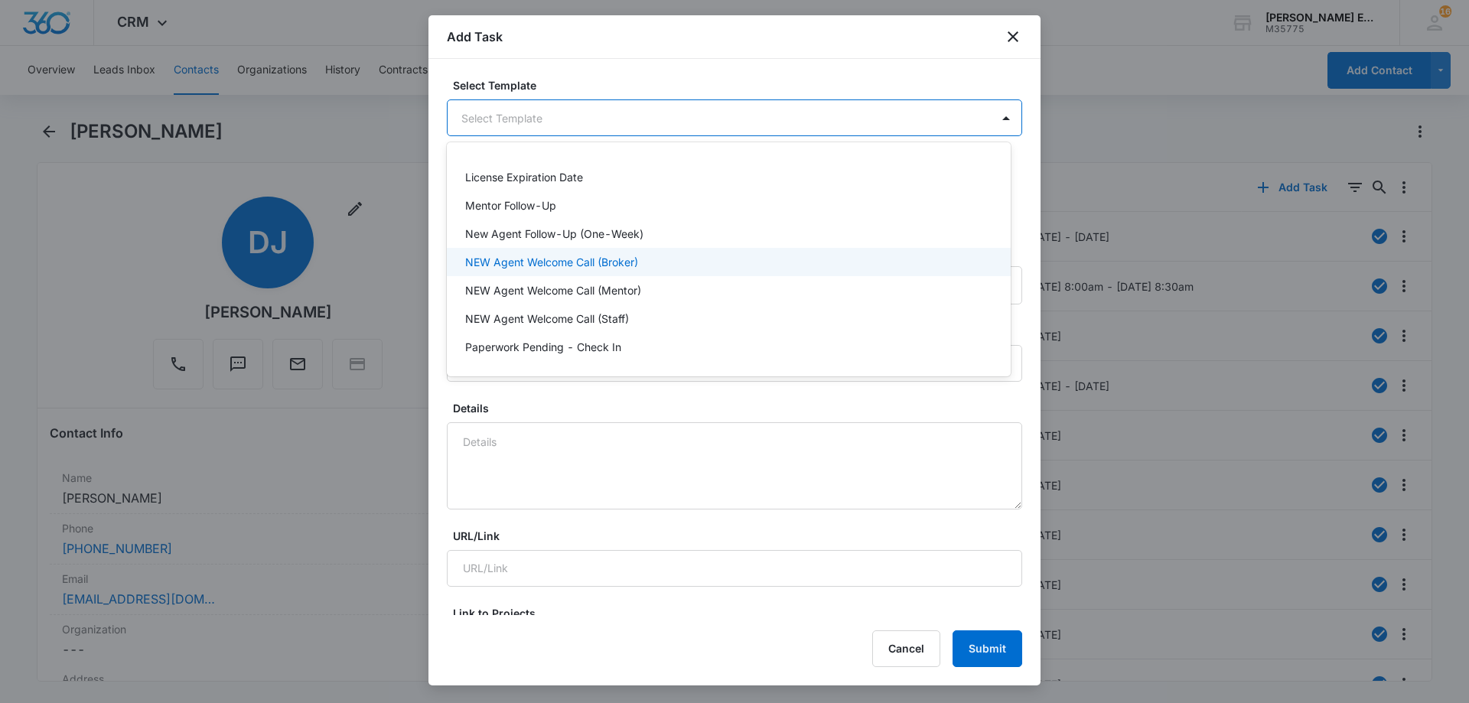
click at [517, 267] on p "NEW Agent Welcome Call (Broker)" at bounding box center [551, 262] width 173 height 16
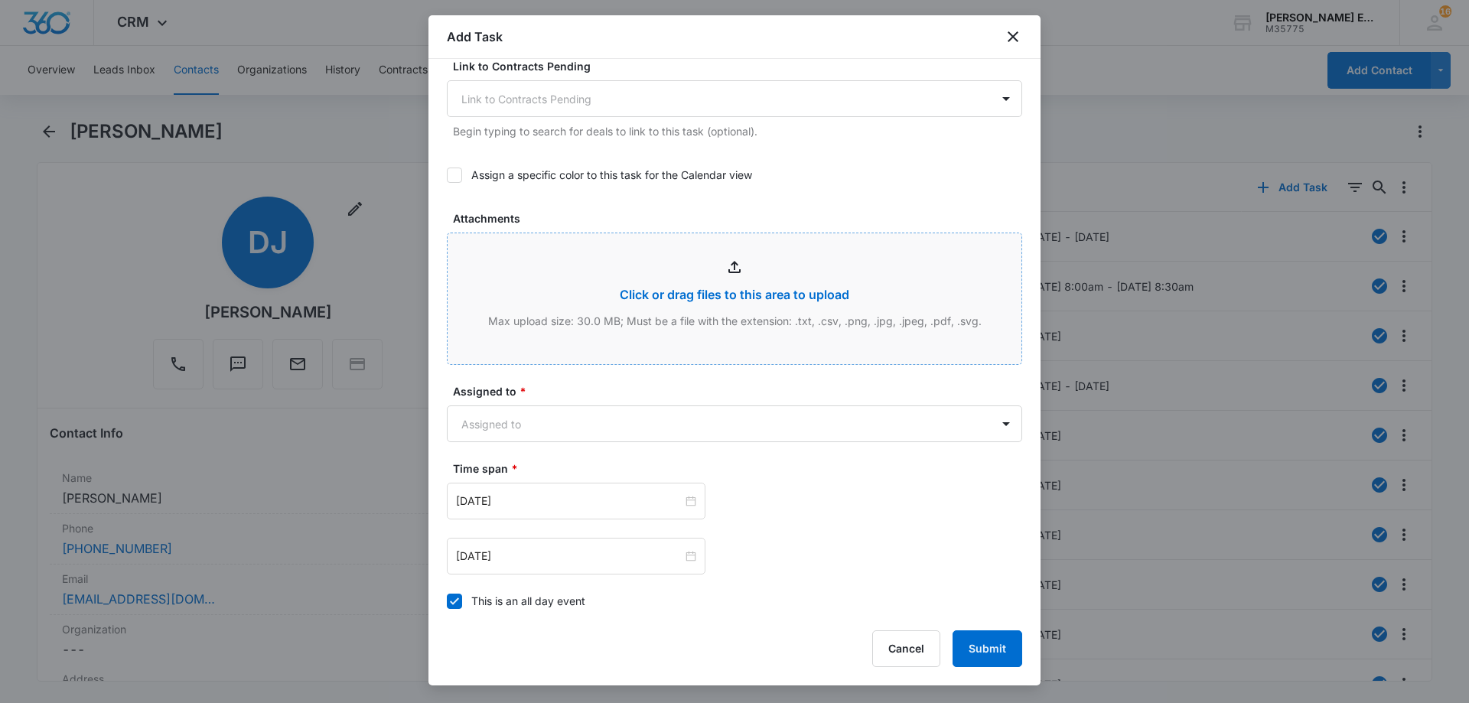
scroll to position [858, 0]
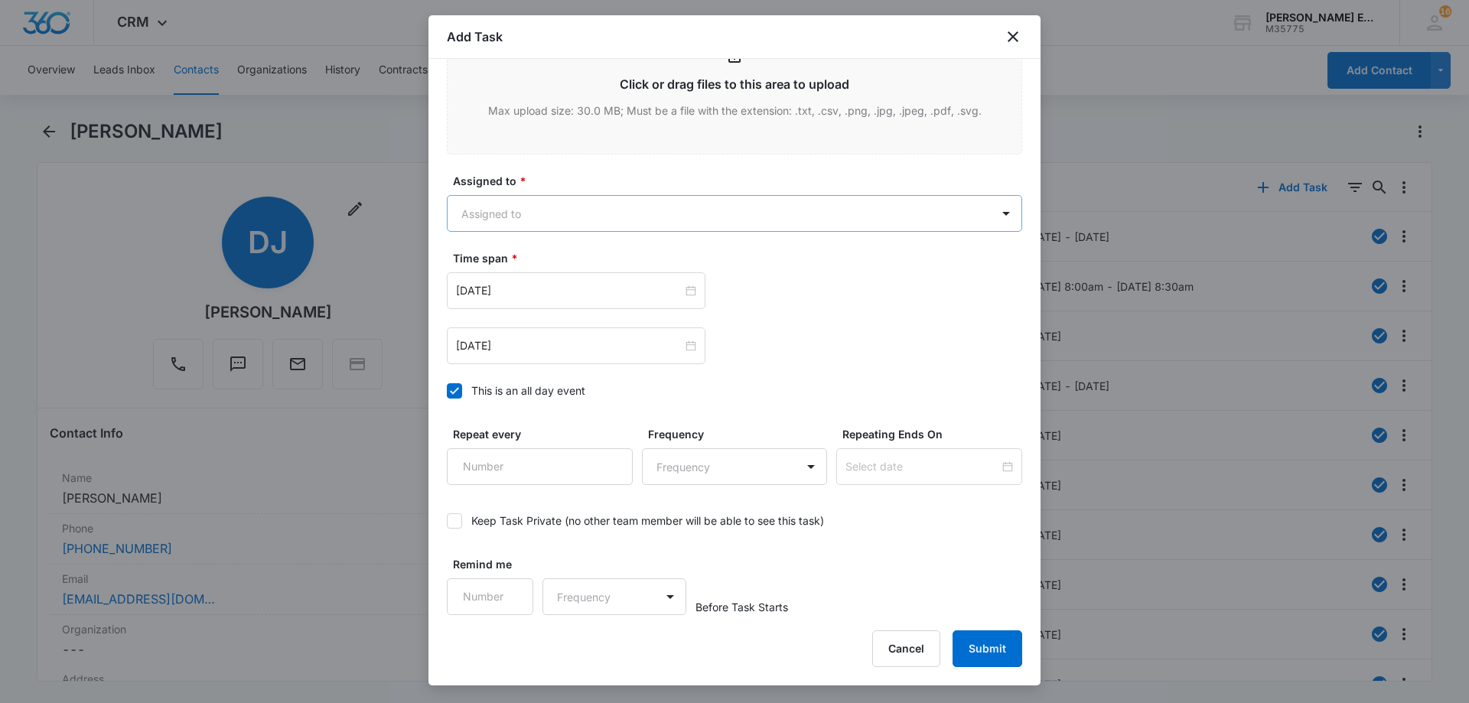
click at [583, 218] on body "CRM Apps Reputation Websites Forms CRM Email Social Shop Payments POS Content A…" at bounding box center [734, 351] width 1469 height 703
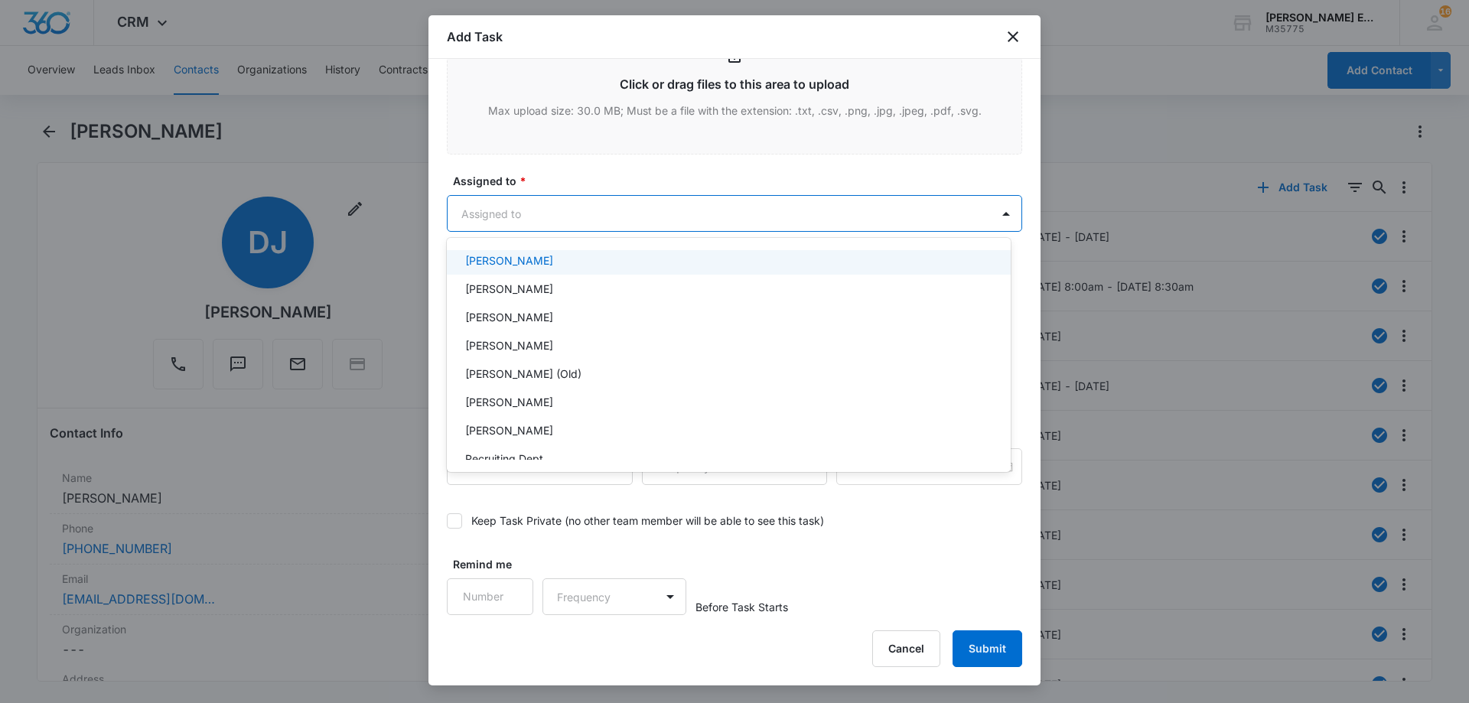
scroll to position [306, 0]
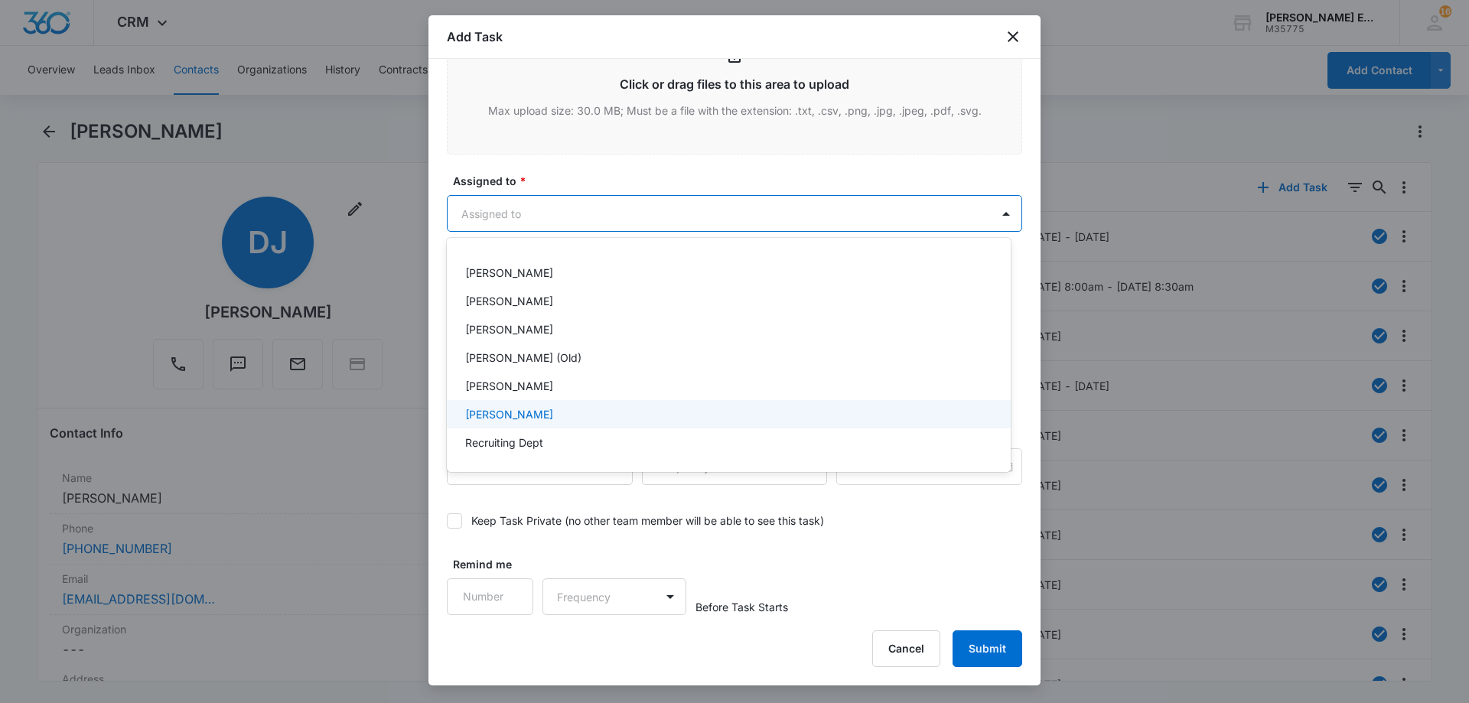
click at [511, 415] on p "[PERSON_NAME]" at bounding box center [509, 414] width 88 height 16
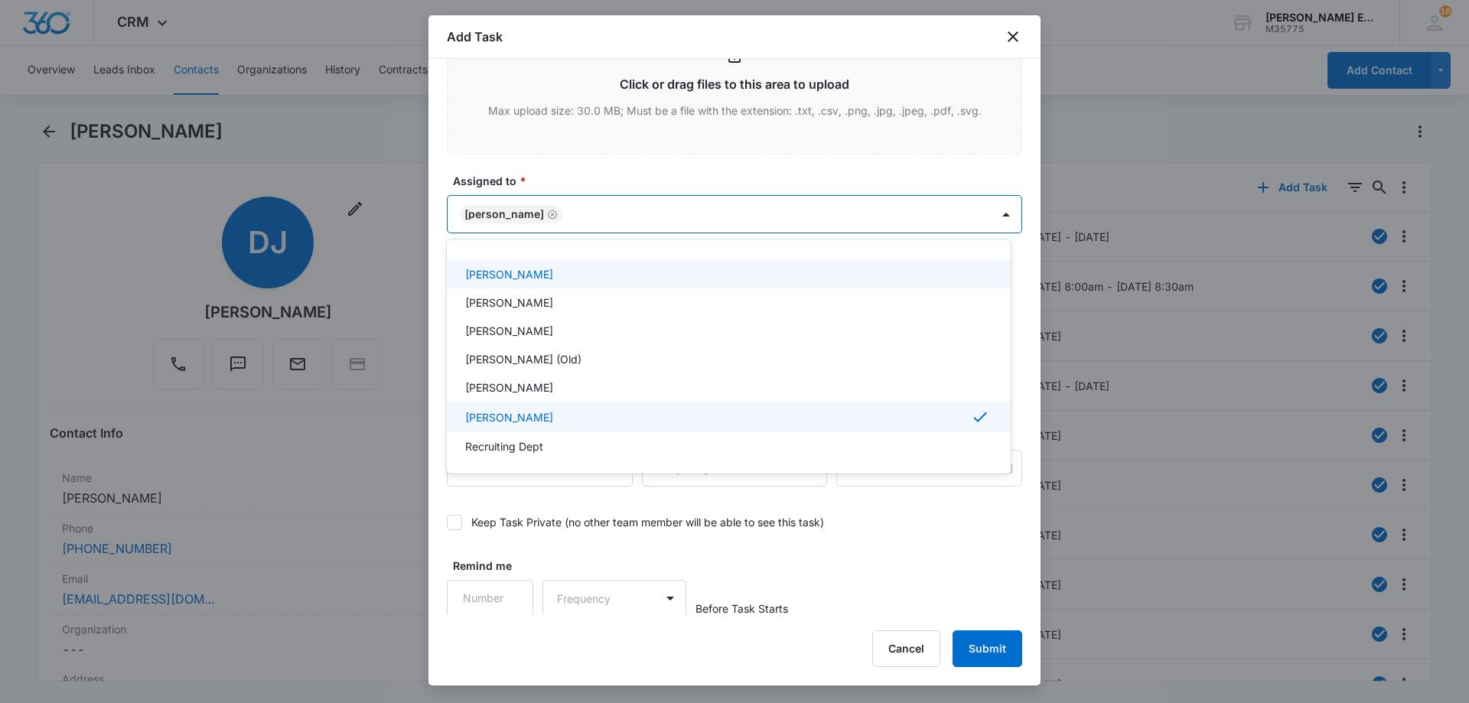
click at [690, 212] on div at bounding box center [734, 351] width 1469 height 703
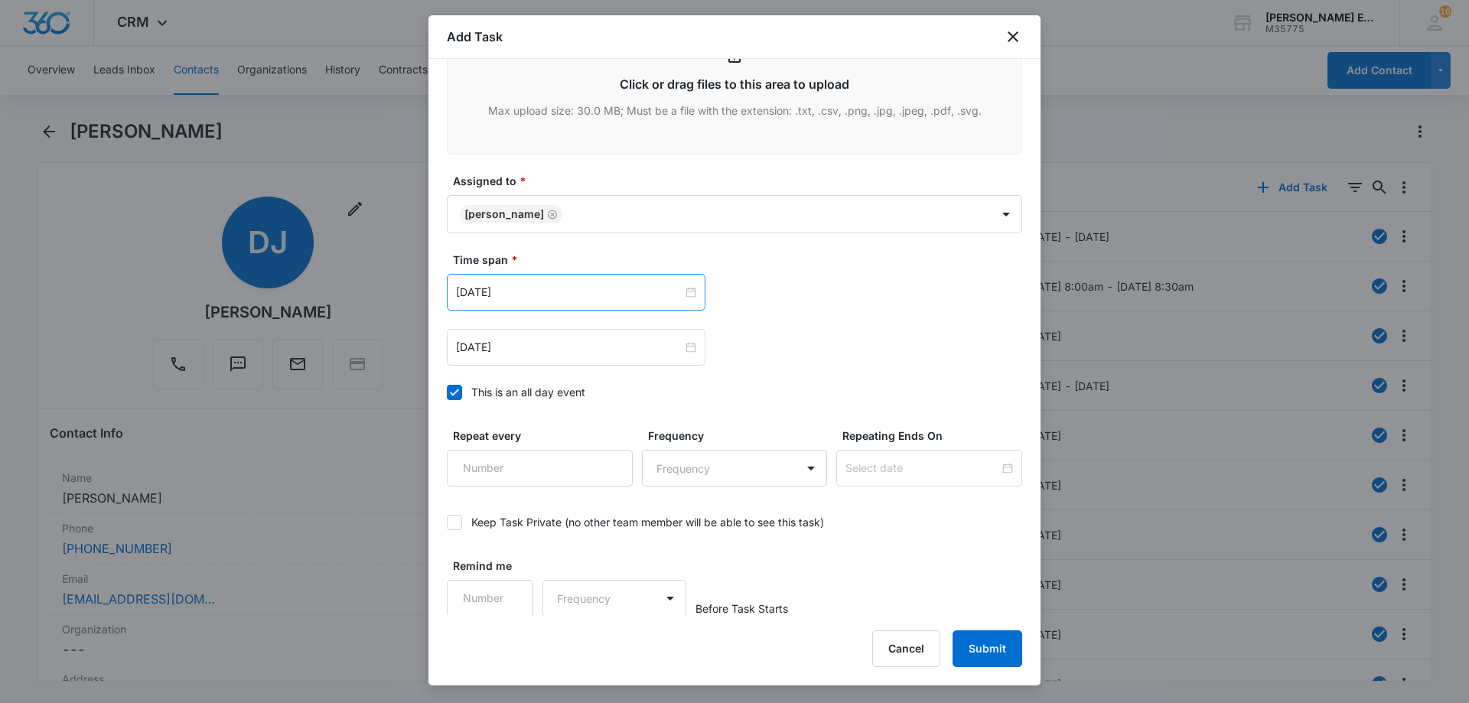
click at [571, 302] on div "[DATE]" at bounding box center [576, 292] width 259 height 37
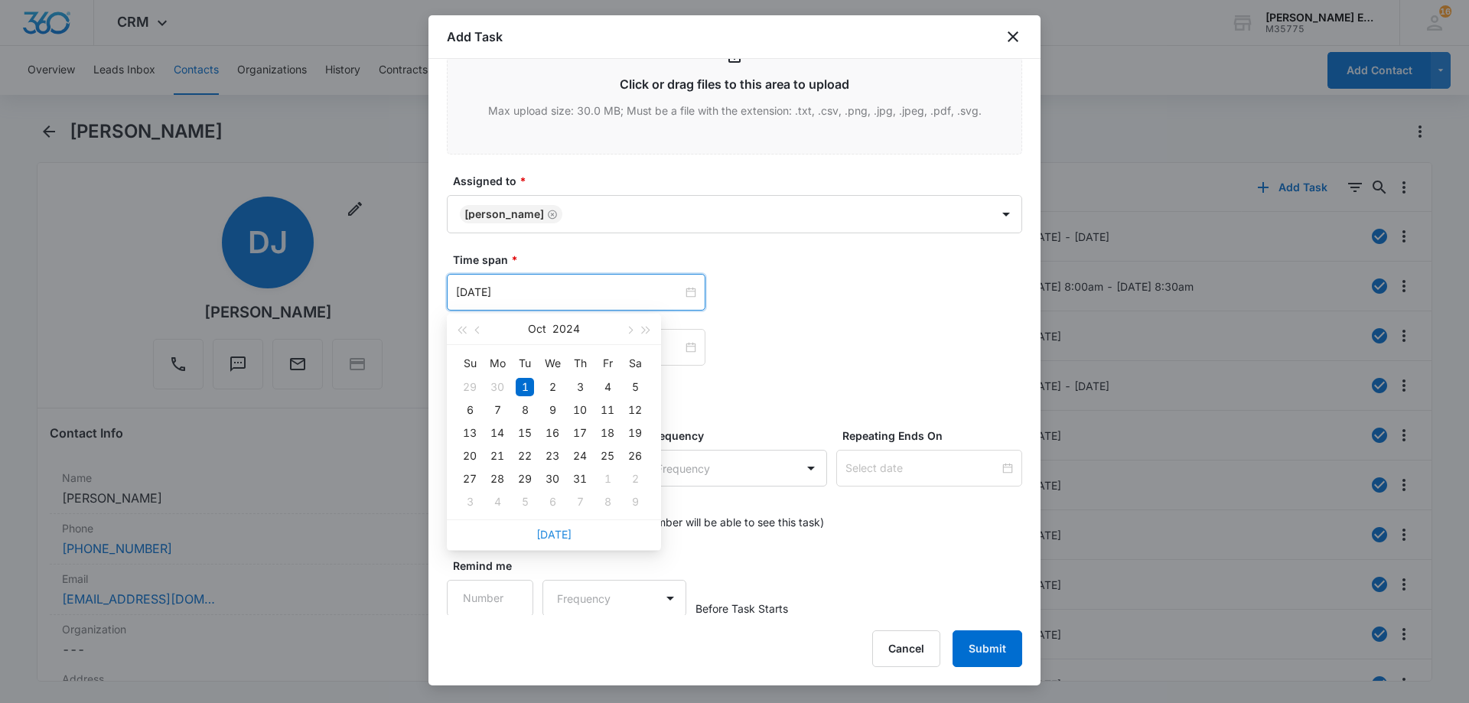
click at [555, 536] on link "[DATE]" at bounding box center [553, 534] width 35 height 13
type input "[DATE]"
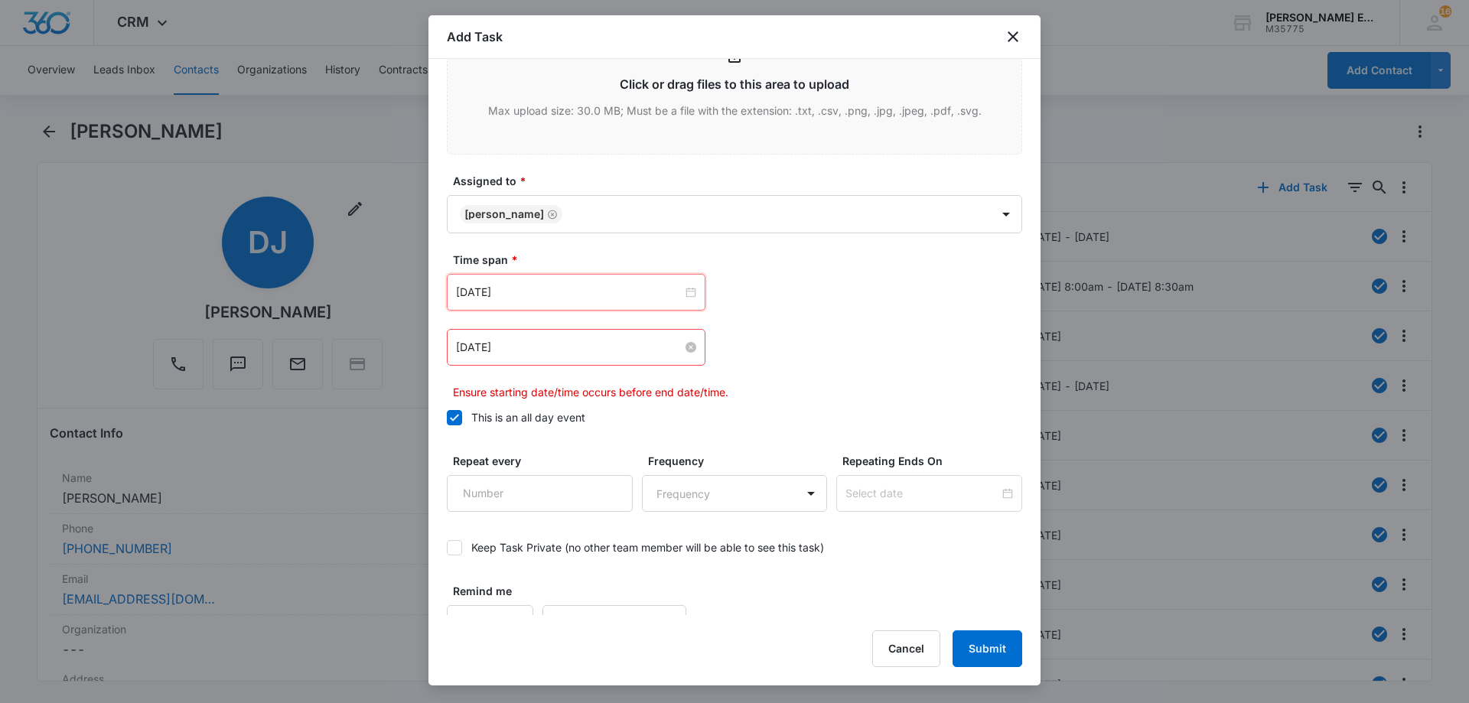
click at [595, 347] on input "[DATE]" at bounding box center [569, 347] width 226 height 17
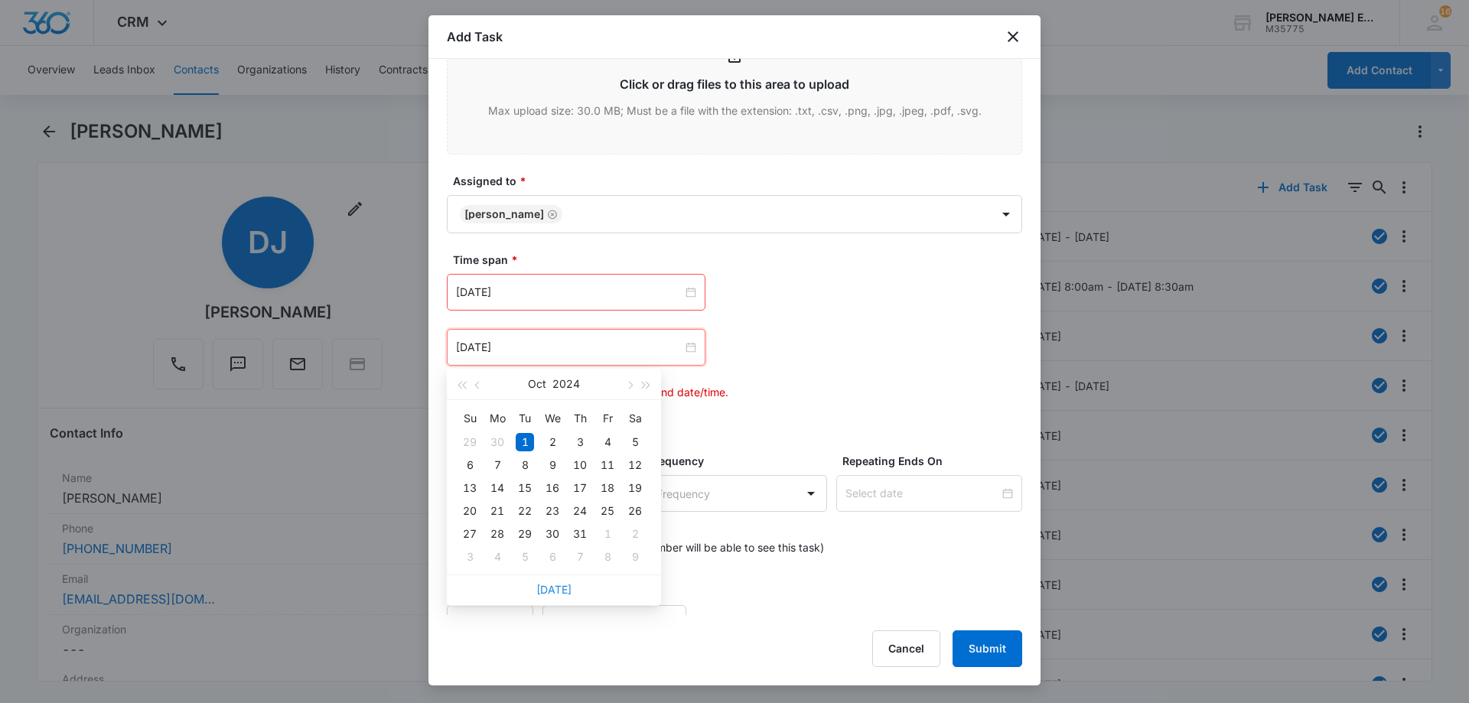
click at [560, 589] on link "[DATE]" at bounding box center [553, 589] width 35 height 13
type input "[DATE]"
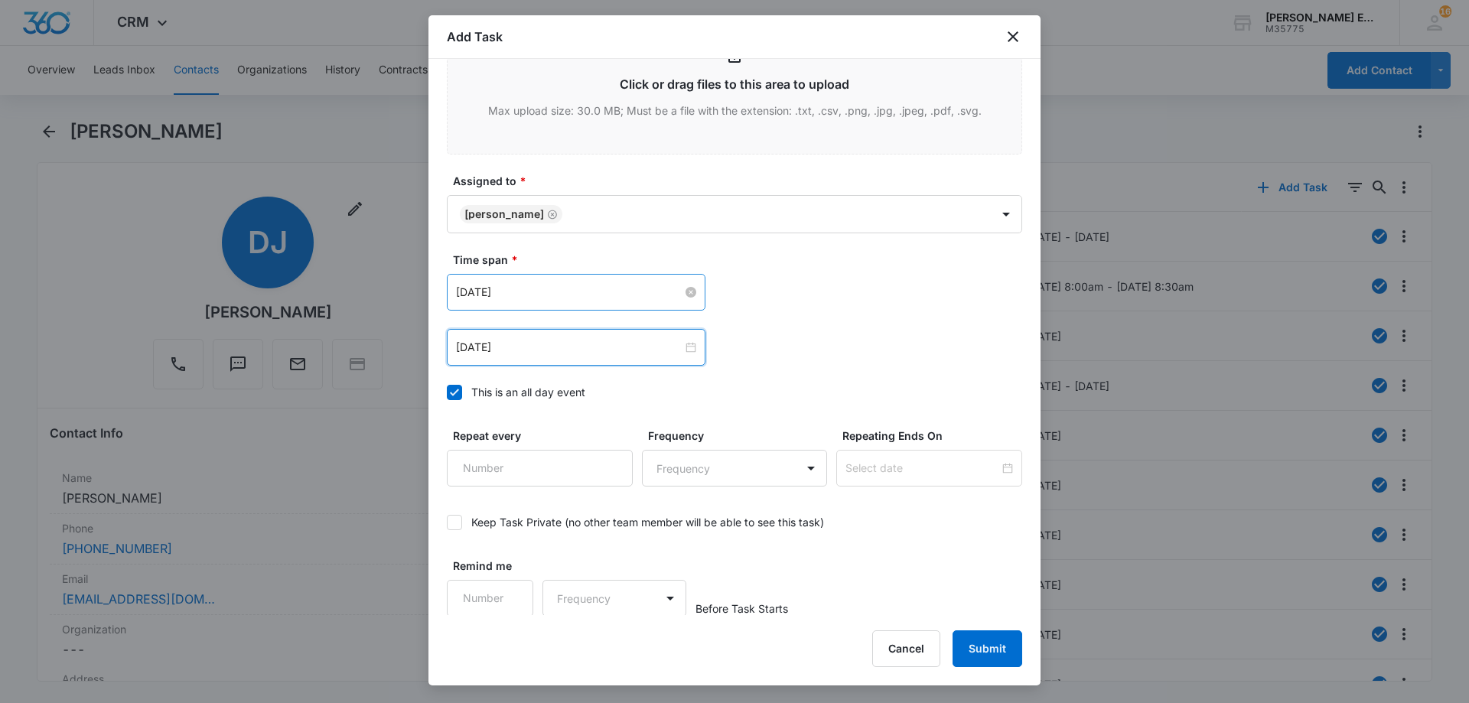
click at [608, 299] on input "[DATE]" at bounding box center [569, 292] width 226 height 17
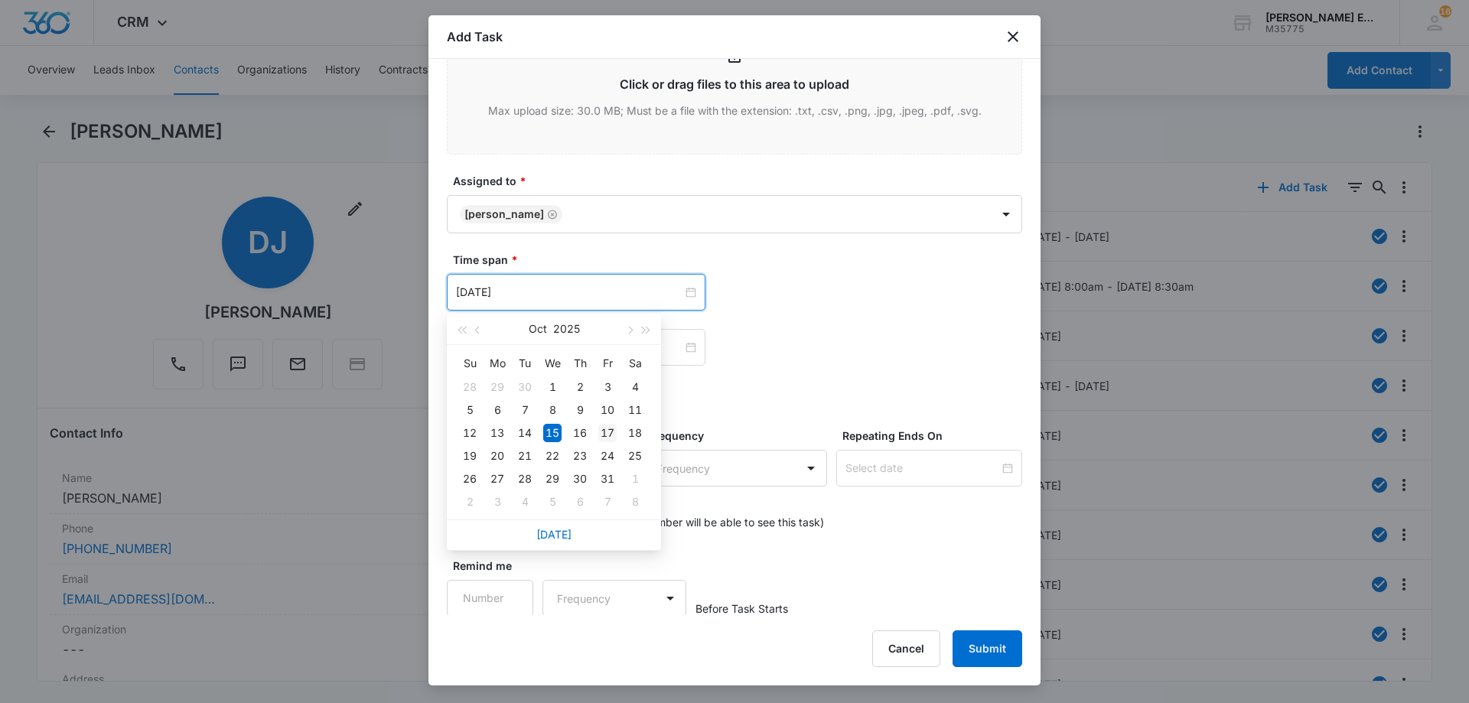
type input "[DATE]"
click at [601, 437] on div "17" at bounding box center [607, 433] width 18 height 18
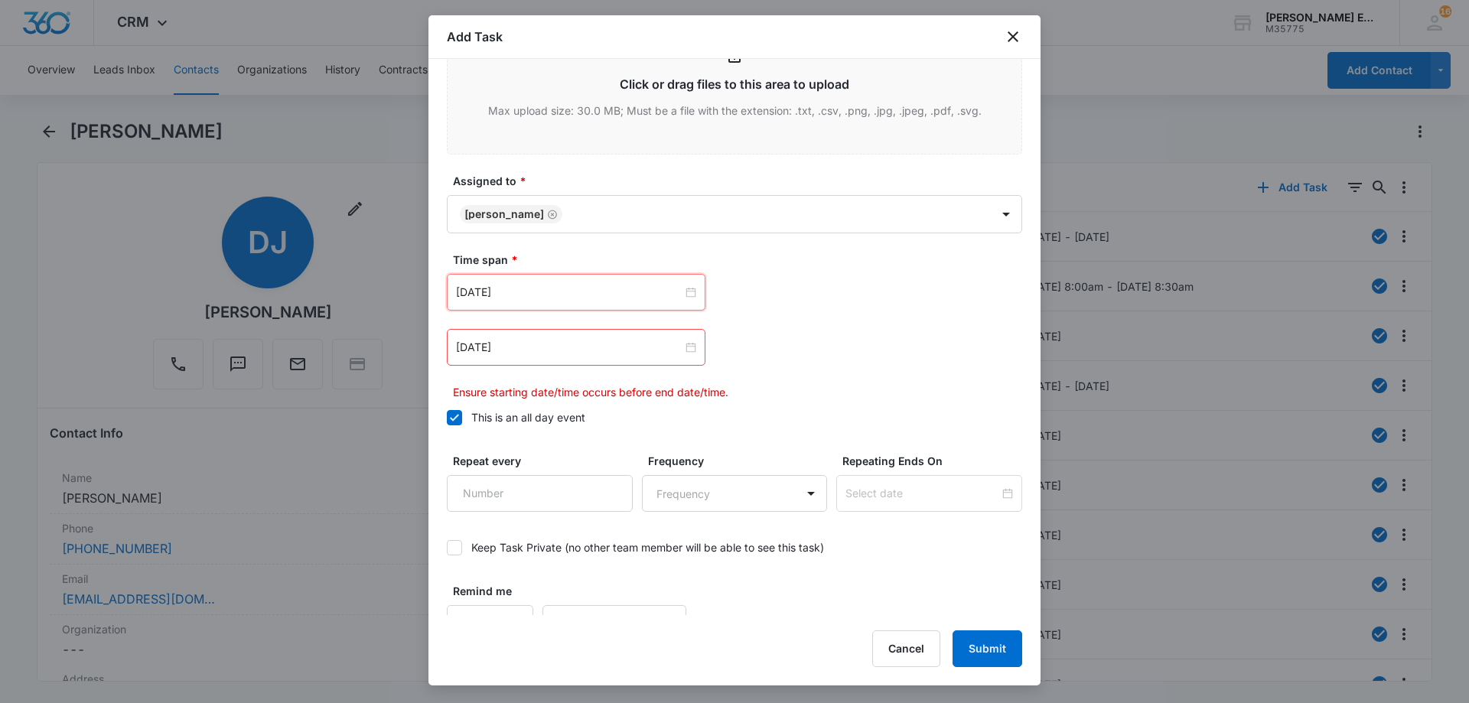
click at [569, 329] on div "[DATE]" at bounding box center [576, 347] width 259 height 37
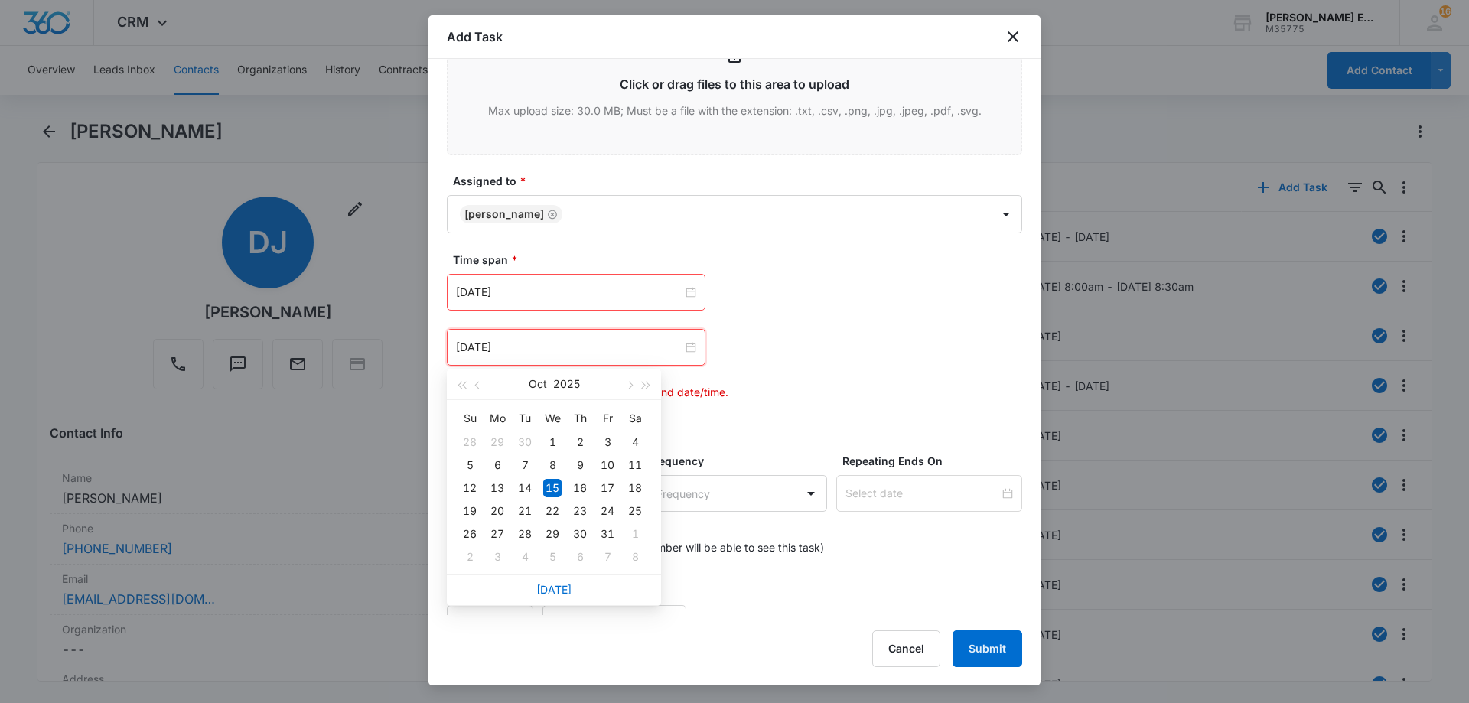
click at [564, 362] on div "[DATE]" at bounding box center [576, 347] width 259 height 37
type input "[DATE]"
click at [606, 484] on div "17" at bounding box center [607, 488] width 18 height 18
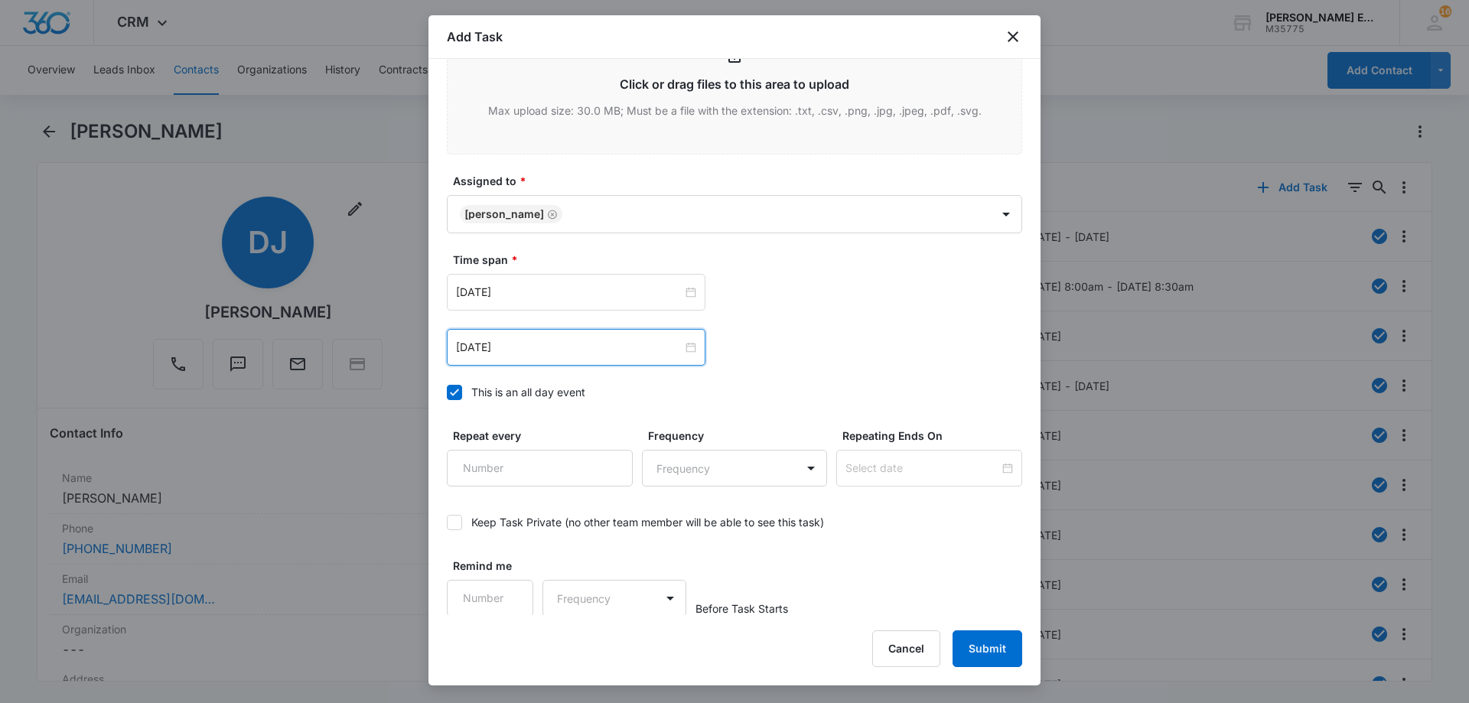
click at [857, 321] on div "[DATE] [DATE] Su Mo Tu We Th Fr Sa 28 29 30 1 2 3 4 5 6 7 8 9 10 11 12 13 14 15…" at bounding box center [734, 320] width 575 height 92
click at [1005, 660] on button "Submit" at bounding box center [988, 648] width 70 height 37
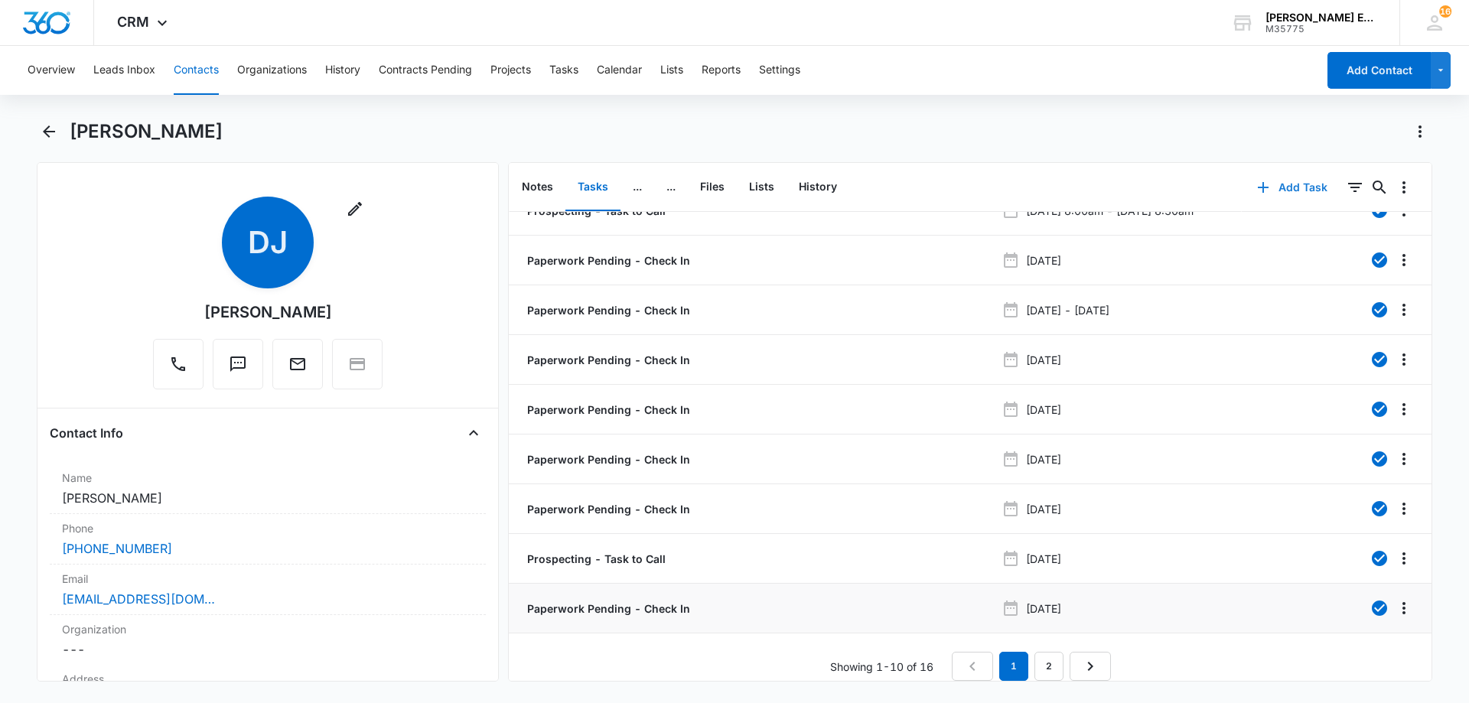
scroll to position [87, 0]
click at [1045, 660] on link "2" at bounding box center [1048, 666] width 29 height 29
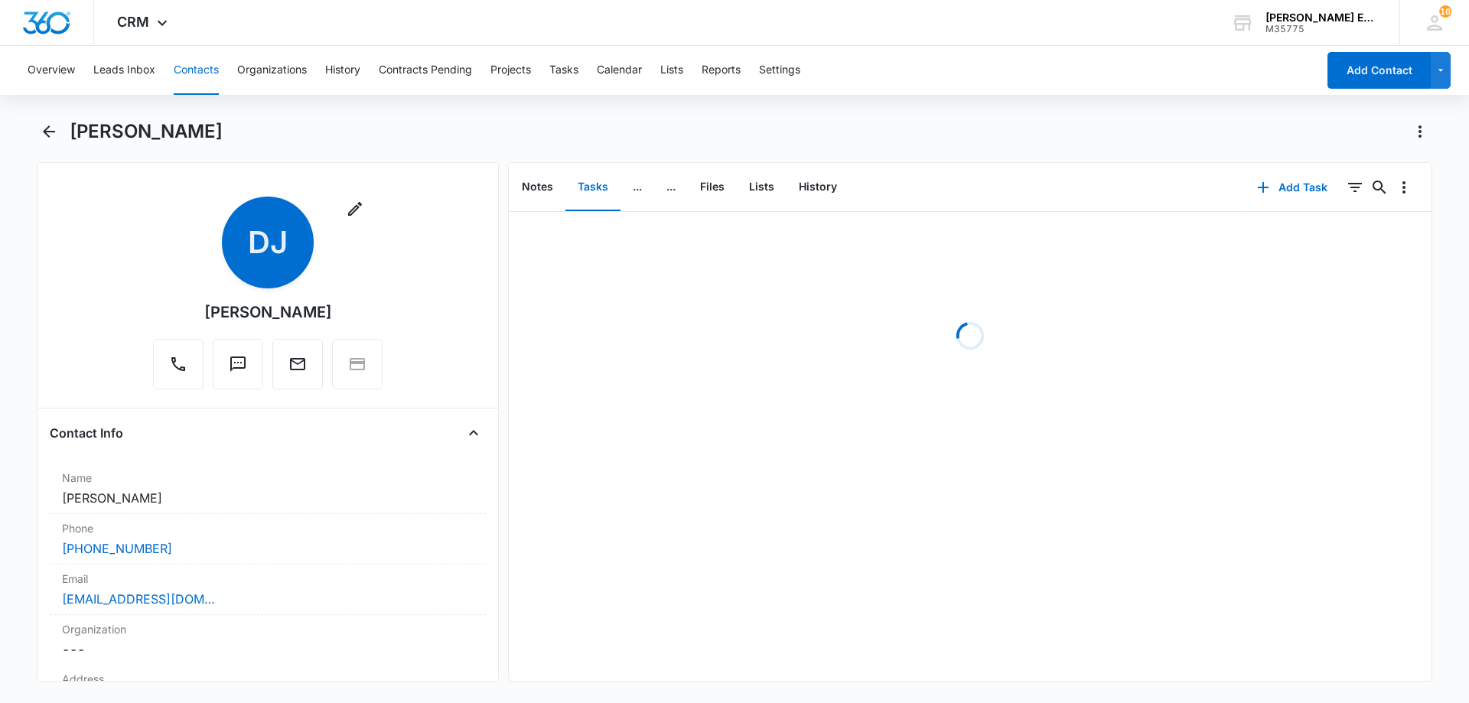
scroll to position [0, 0]
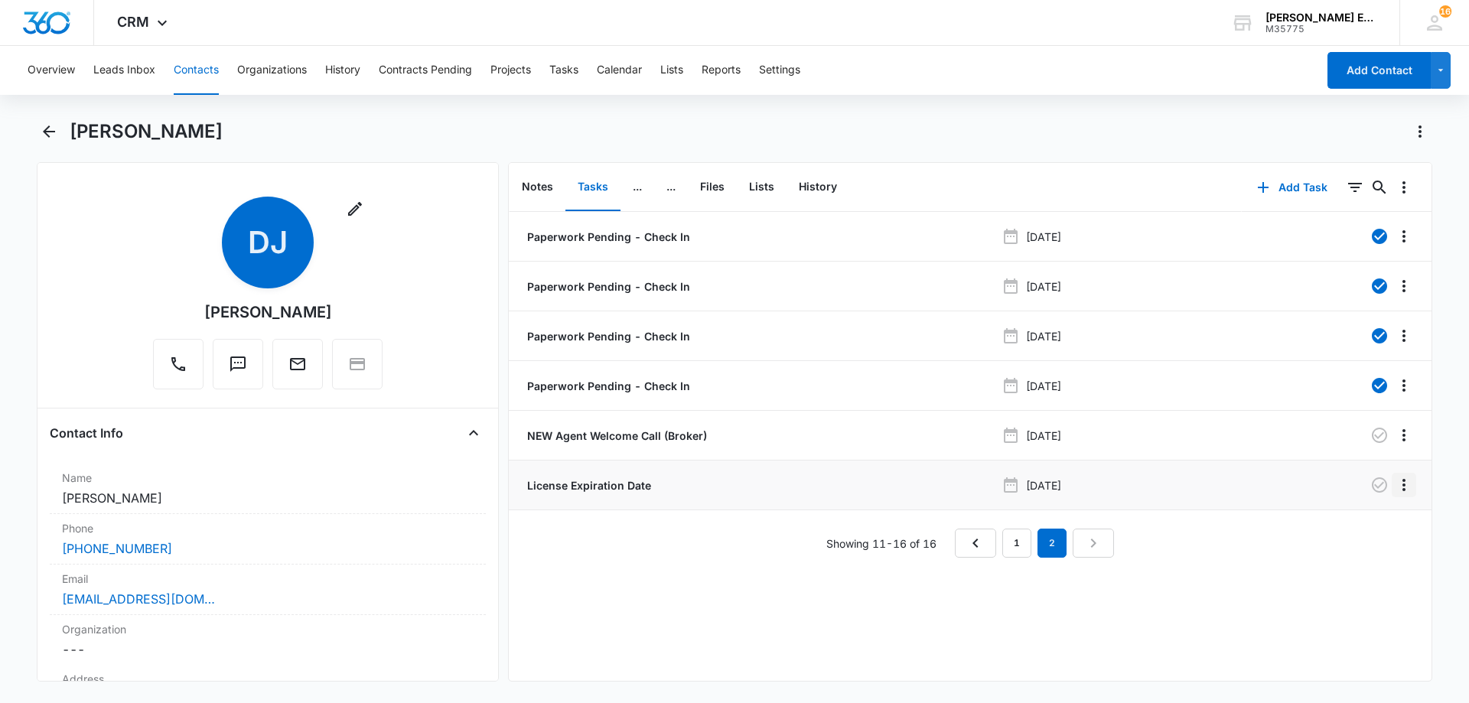
click at [1395, 489] on icon "Overflow Menu" at bounding box center [1404, 485] width 18 height 18
click at [1358, 555] on div "Delete" at bounding box center [1351, 551] width 32 height 11
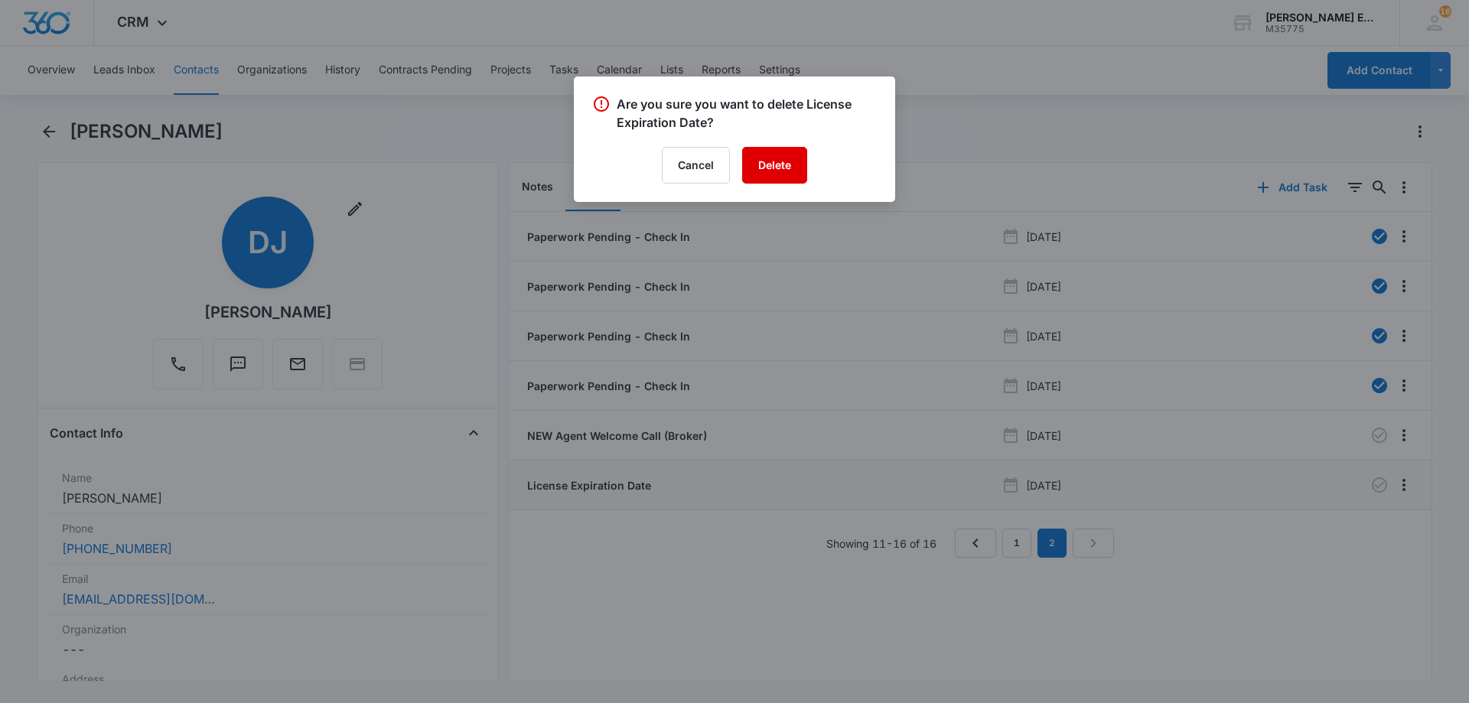
click at [761, 150] on button "Delete" at bounding box center [774, 165] width 65 height 37
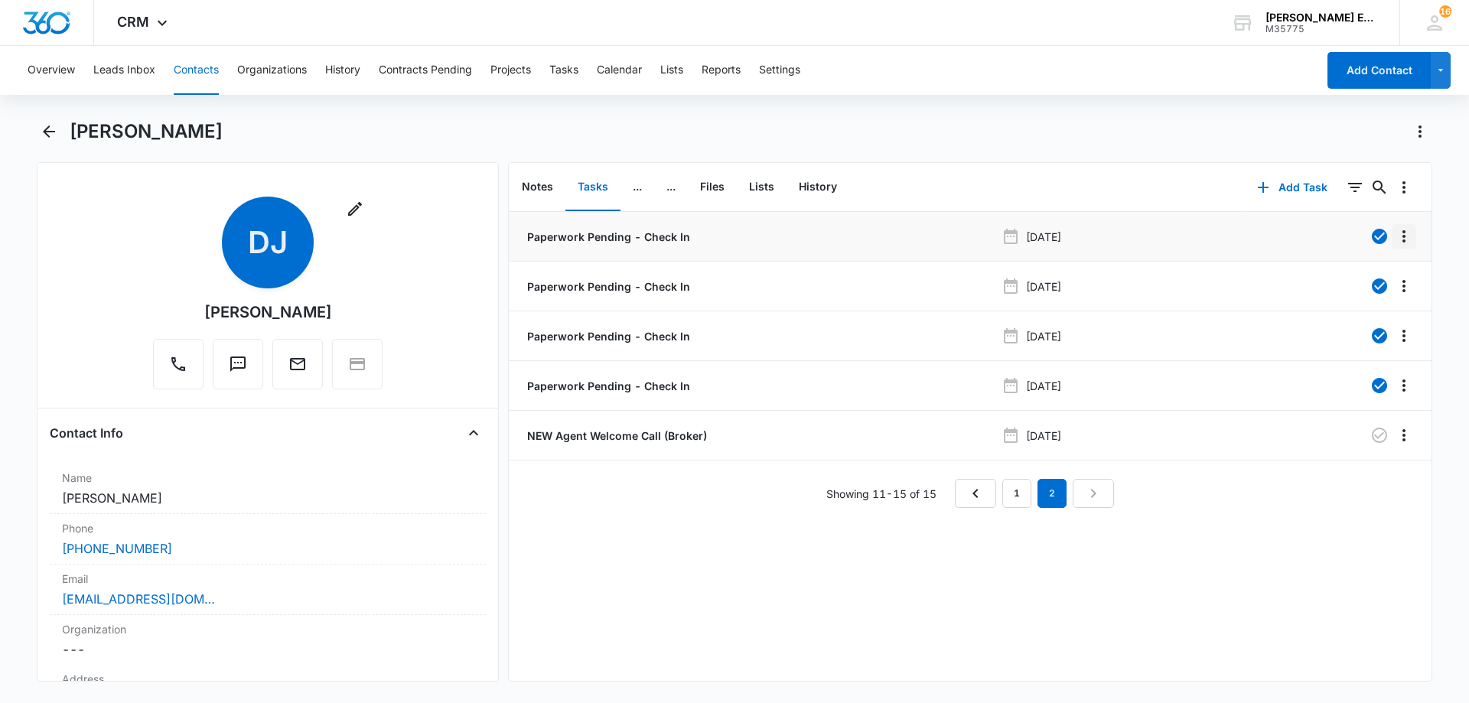
click at [1396, 243] on icon "Overflow Menu" at bounding box center [1404, 236] width 18 height 18
click at [1358, 300] on div "Delete" at bounding box center [1351, 302] width 32 height 11
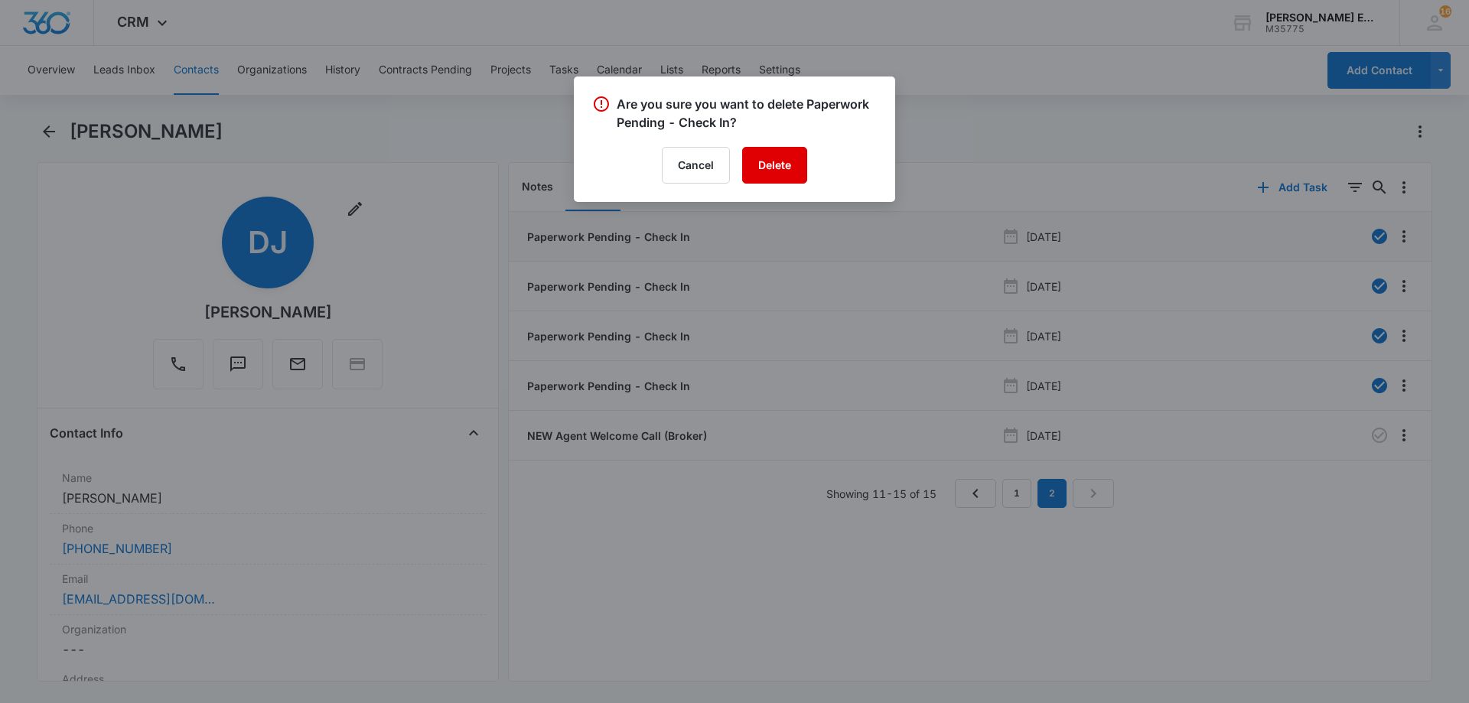
click at [750, 160] on button "Delete" at bounding box center [774, 165] width 65 height 37
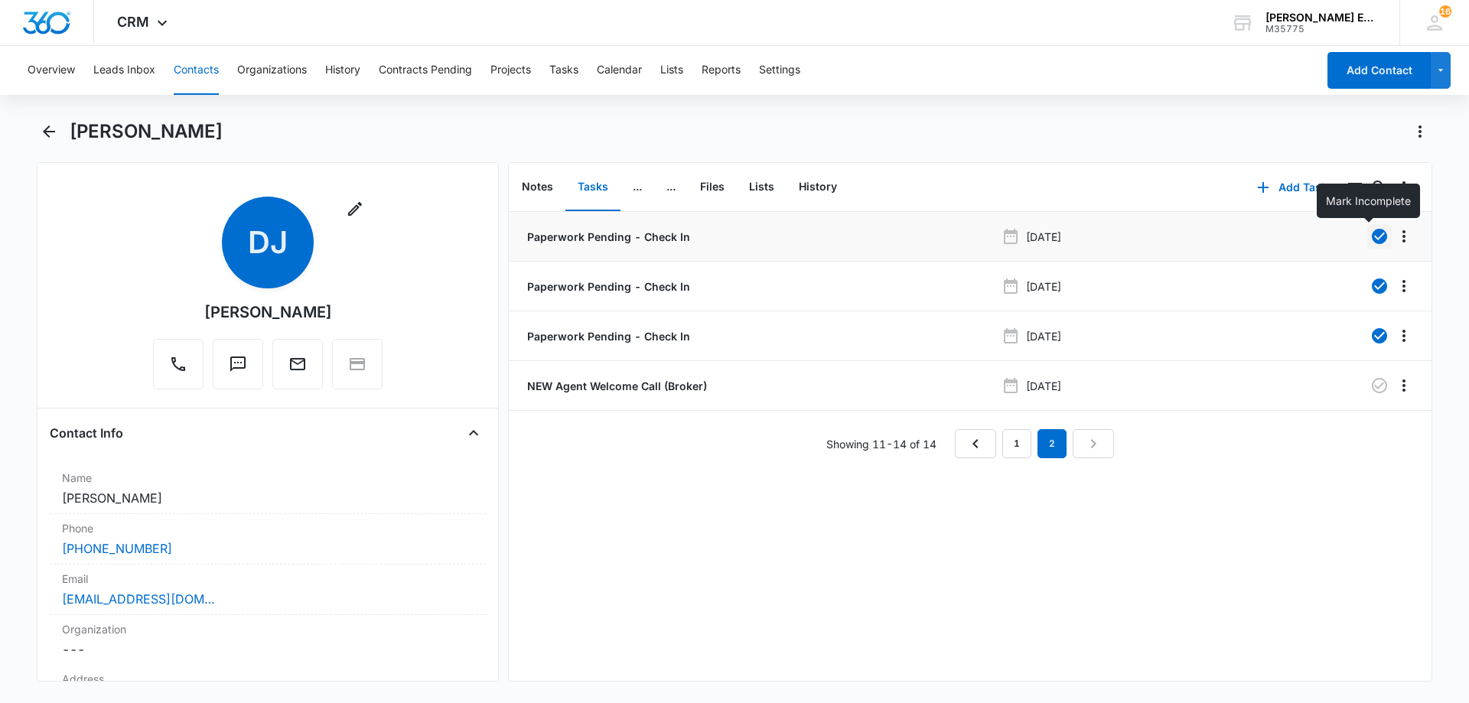
click at [1374, 229] on icon "button" at bounding box center [1379, 236] width 18 height 18
click at [1370, 235] on icon "button" at bounding box center [1379, 236] width 18 height 18
click at [1395, 236] on icon "Overflow Menu" at bounding box center [1404, 236] width 18 height 18
click at [1365, 304] on div "Delete" at bounding box center [1351, 302] width 32 height 11
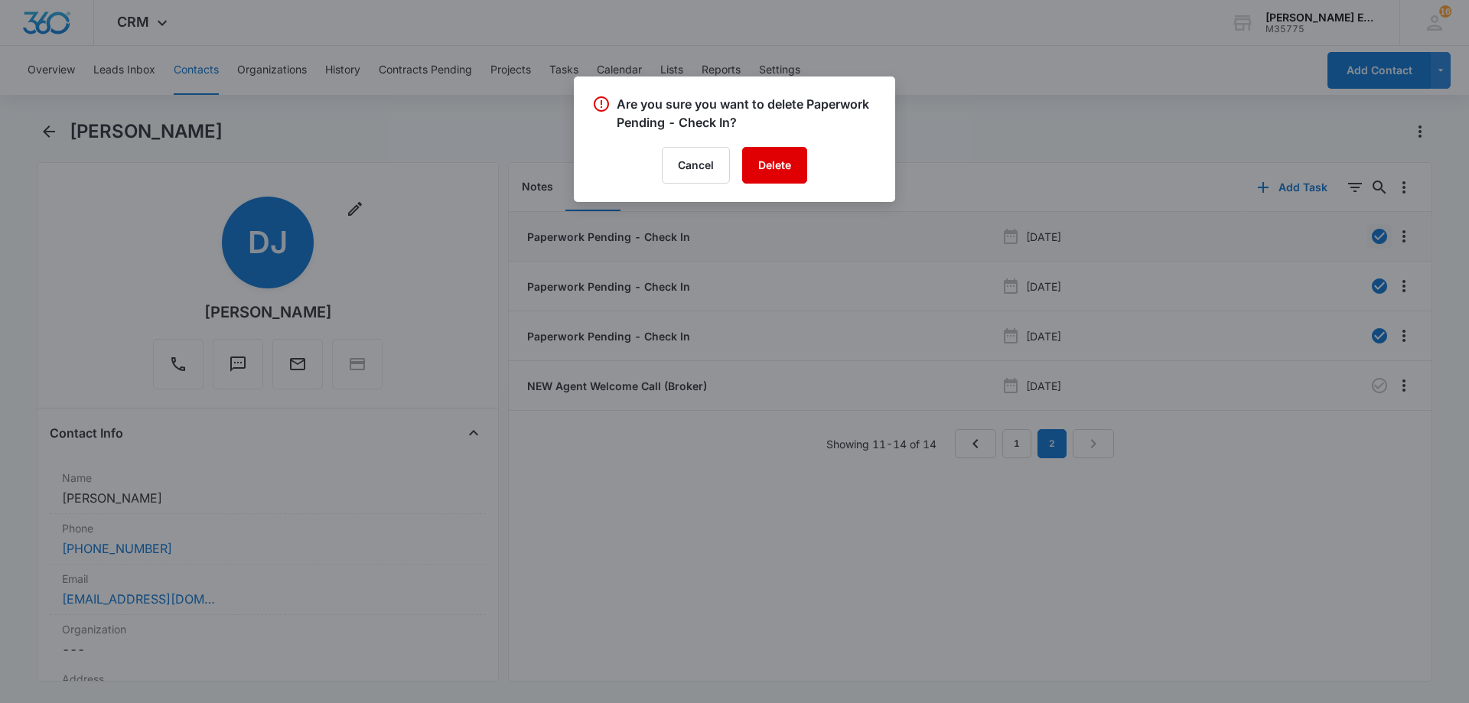
click at [785, 164] on button "Delete" at bounding box center [774, 165] width 65 height 37
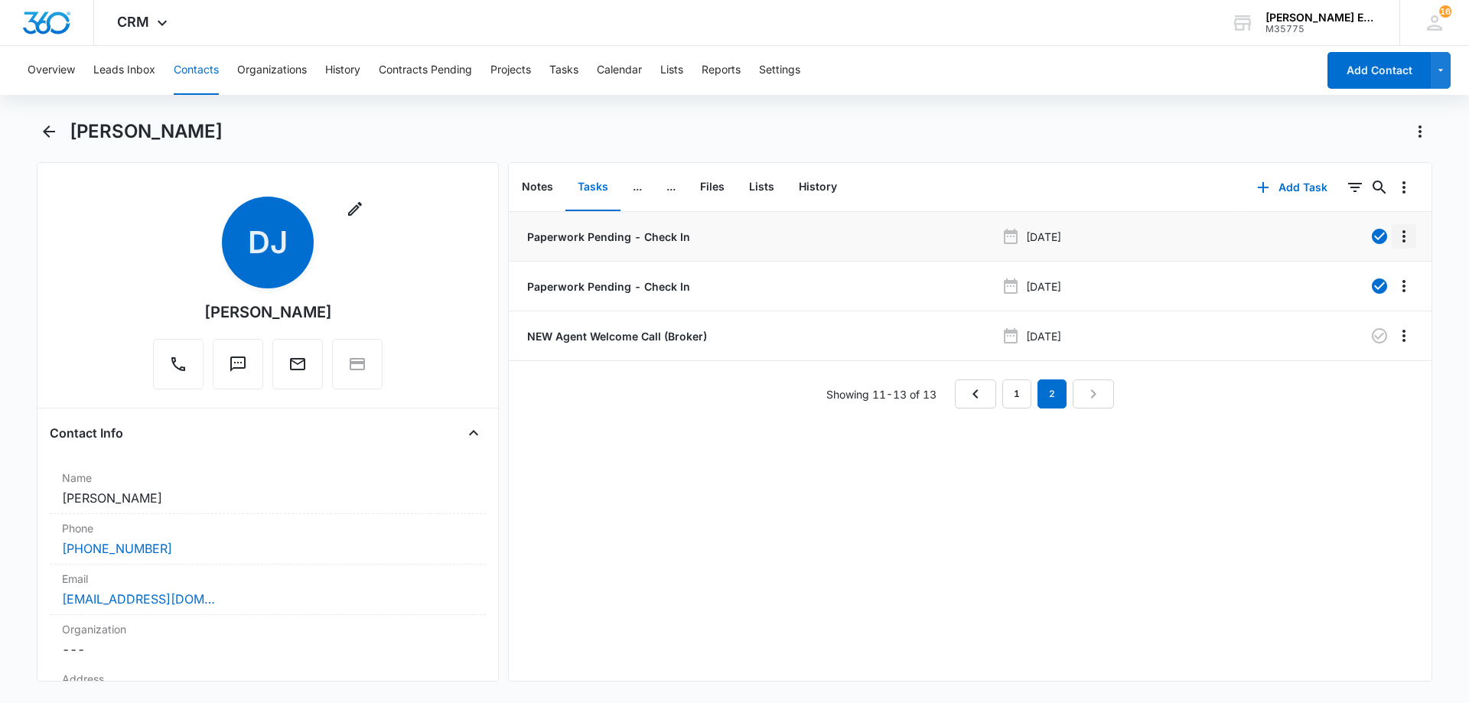
click at [1402, 238] on icon "Overflow Menu" at bounding box center [1403, 236] width 3 height 12
click at [1363, 307] on div "Delete" at bounding box center [1351, 302] width 32 height 11
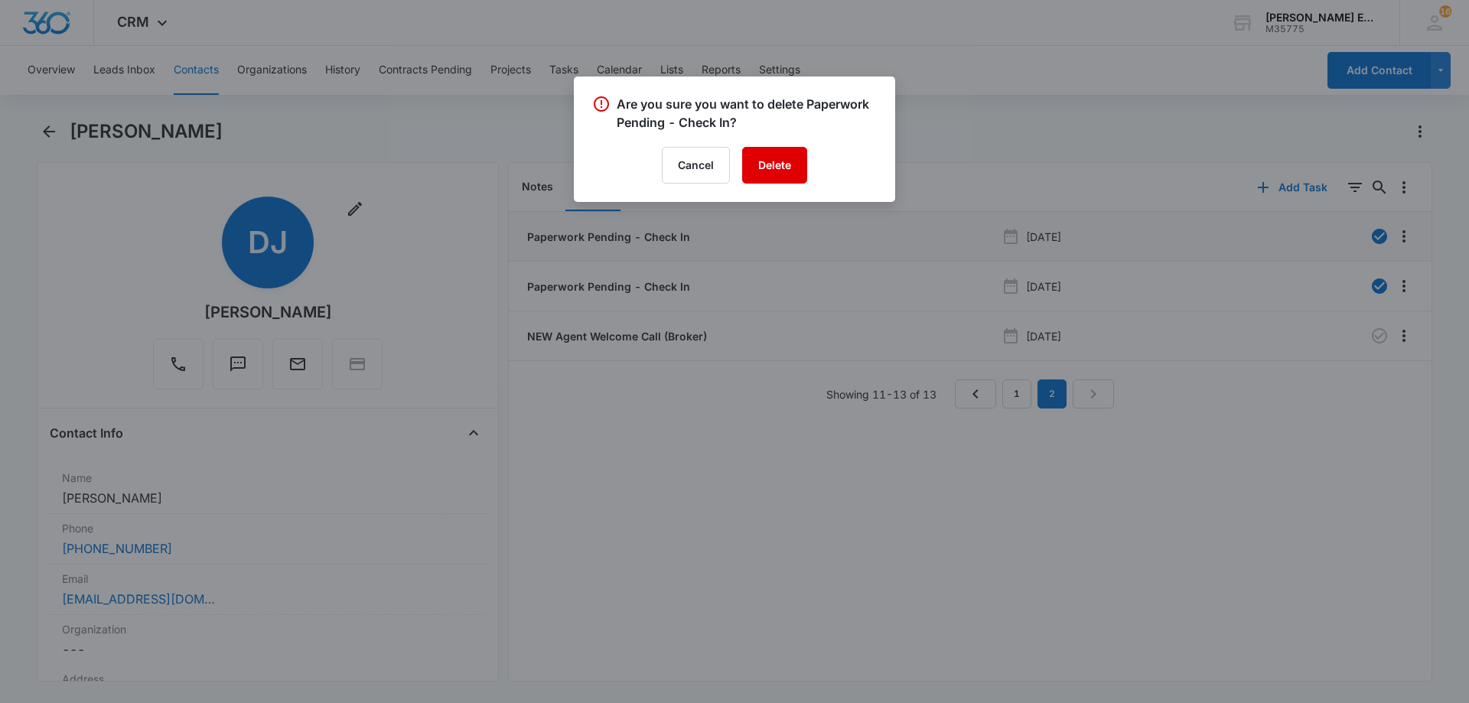
click at [796, 173] on button "Delete" at bounding box center [774, 165] width 65 height 37
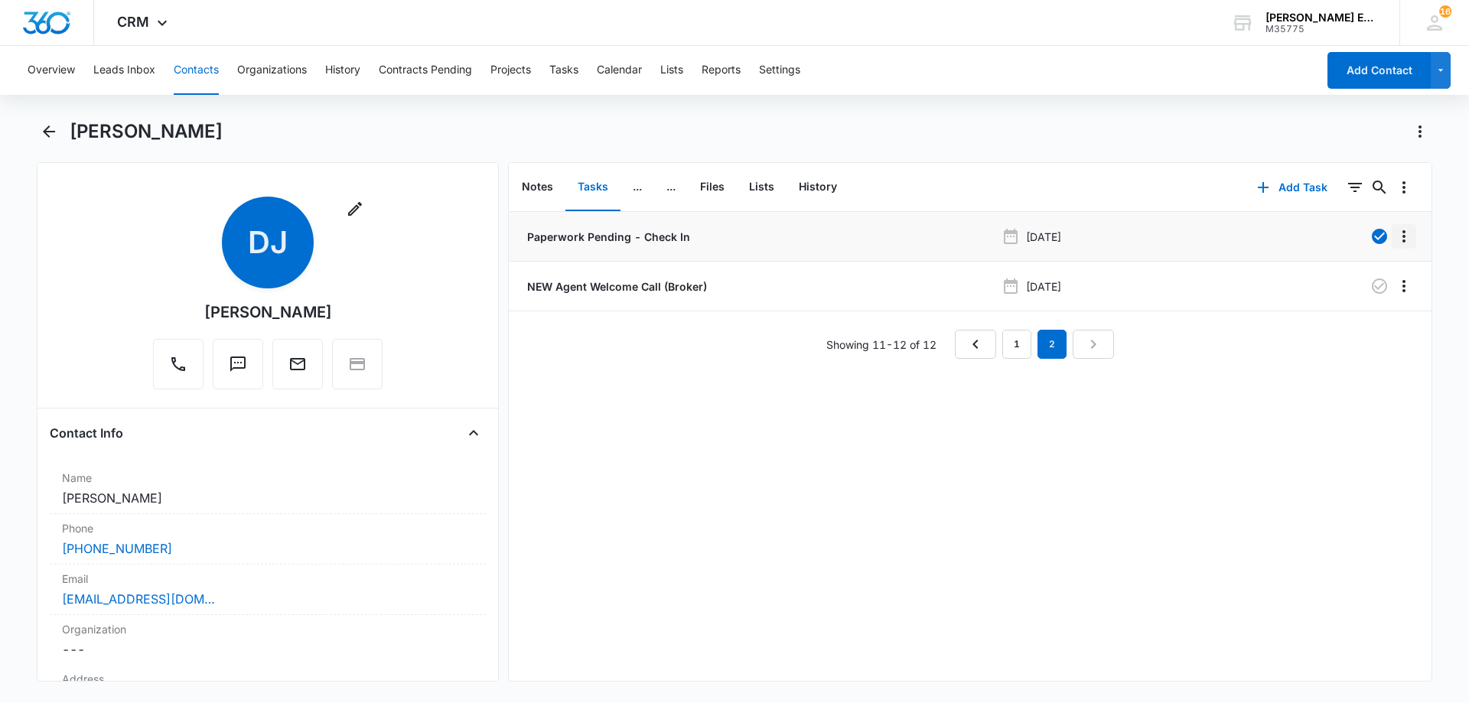
click at [1398, 235] on icon "Overflow Menu" at bounding box center [1404, 236] width 18 height 18
click at [1367, 299] on div "Delete" at bounding box center [1351, 302] width 32 height 11
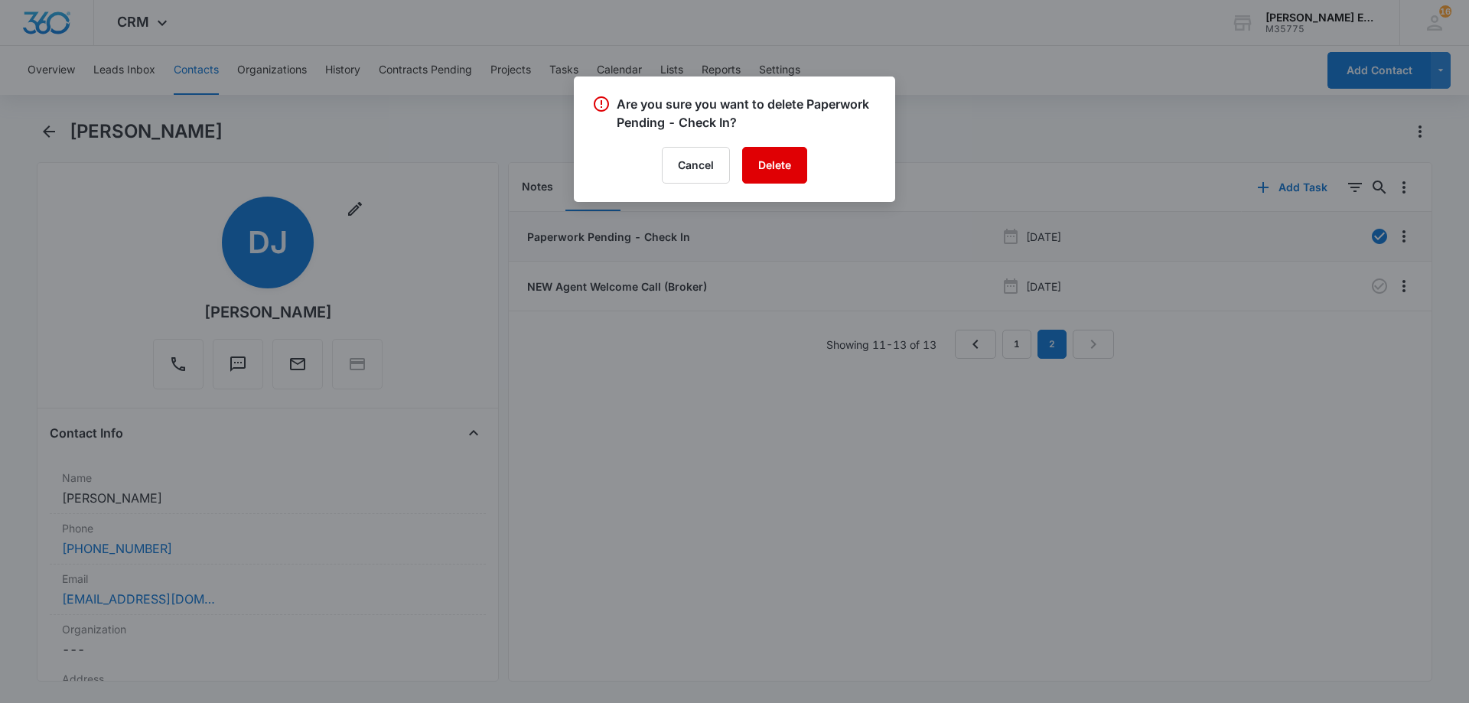
click at [777, 170] on button "Delete" at bounding box center [774, 165] width 65 height 37
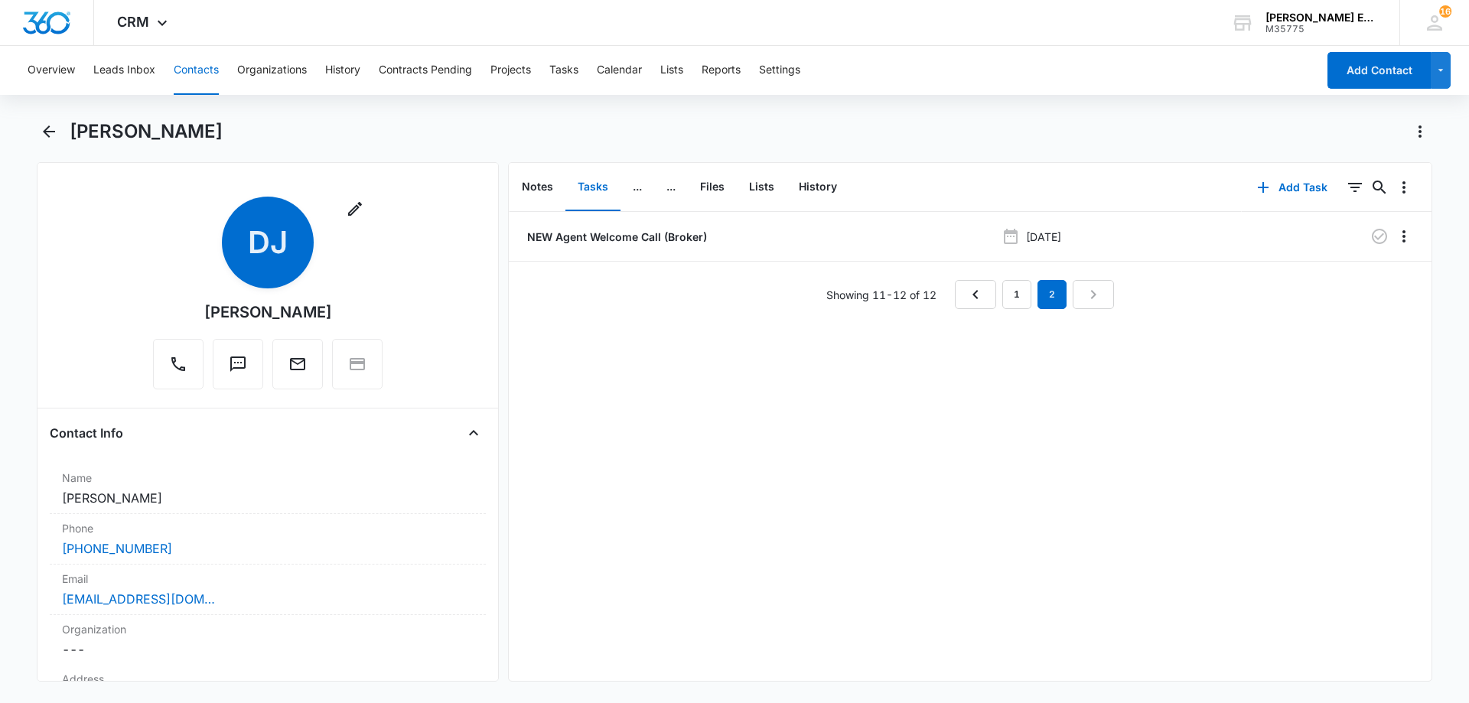
click at [588, 179] on button "Tasks" at bounding box center [592, 187] width 55 height 47
click at [1015, 303] on link "1" at bounding box center [1016, 294] width 29 height 29
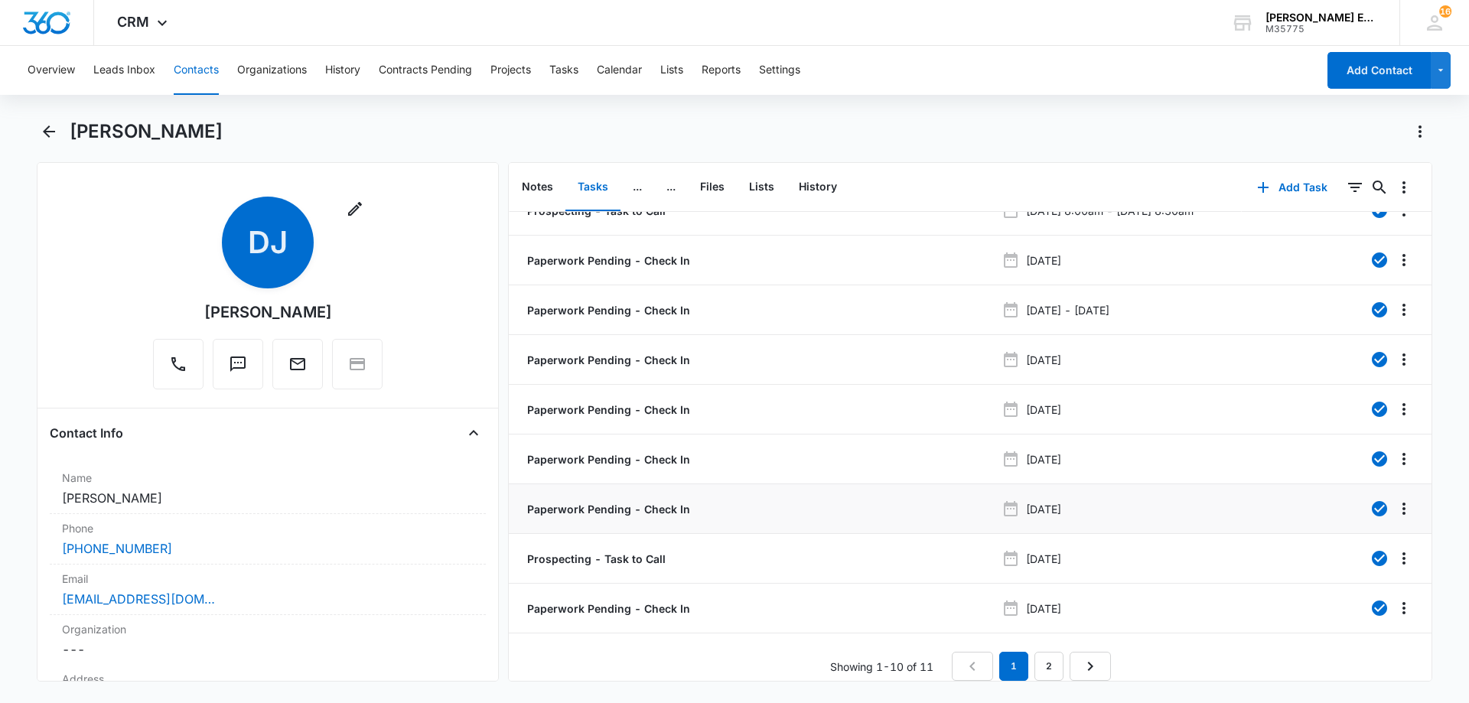
scroll to position [87, 0]
click at [1395, 500] on icon "Overflow Menu" at bounding box center [1404, 509] width 18 height 18
click at [1363, 558] on div "Delete" at bounding box center [1351, 563] width 32 height 11
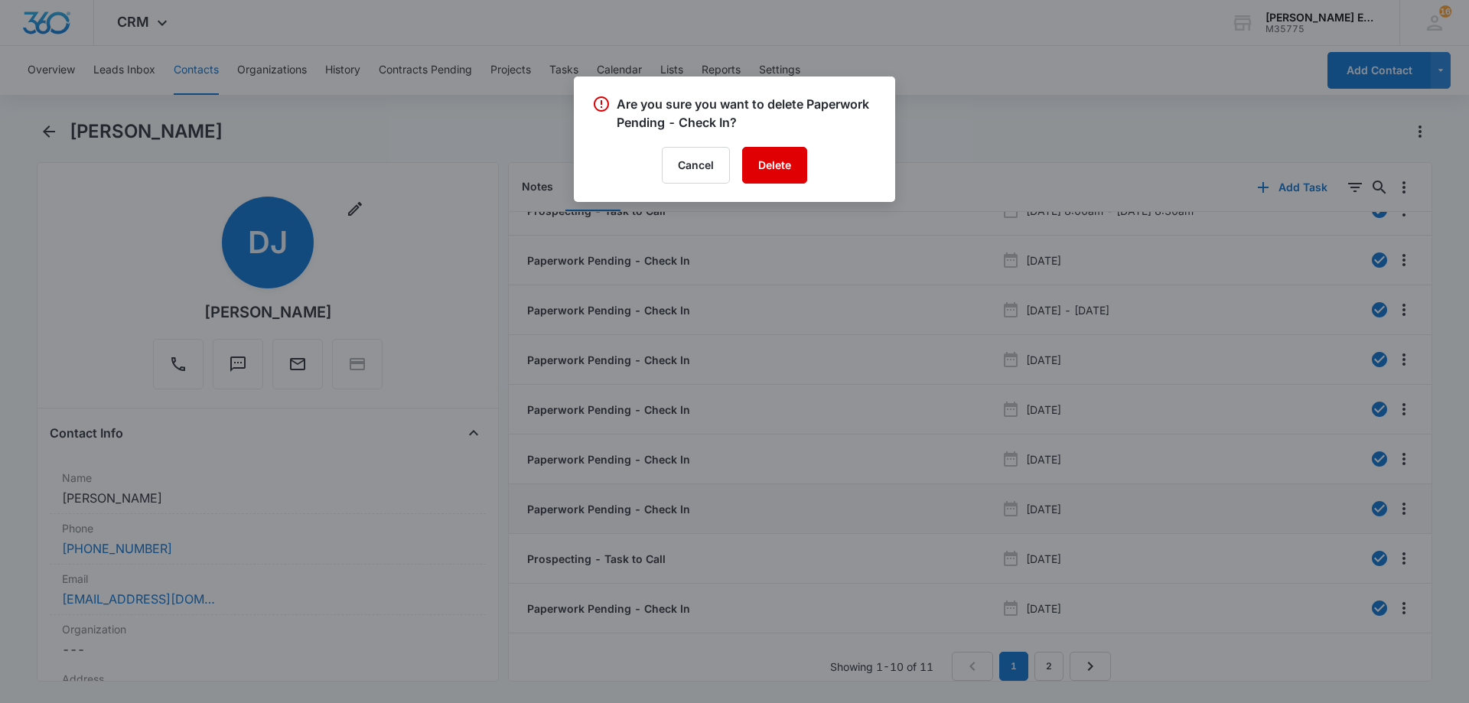
click at [770, 181] on button "Delete" at bounding box center [774, 165] width 65 height 37
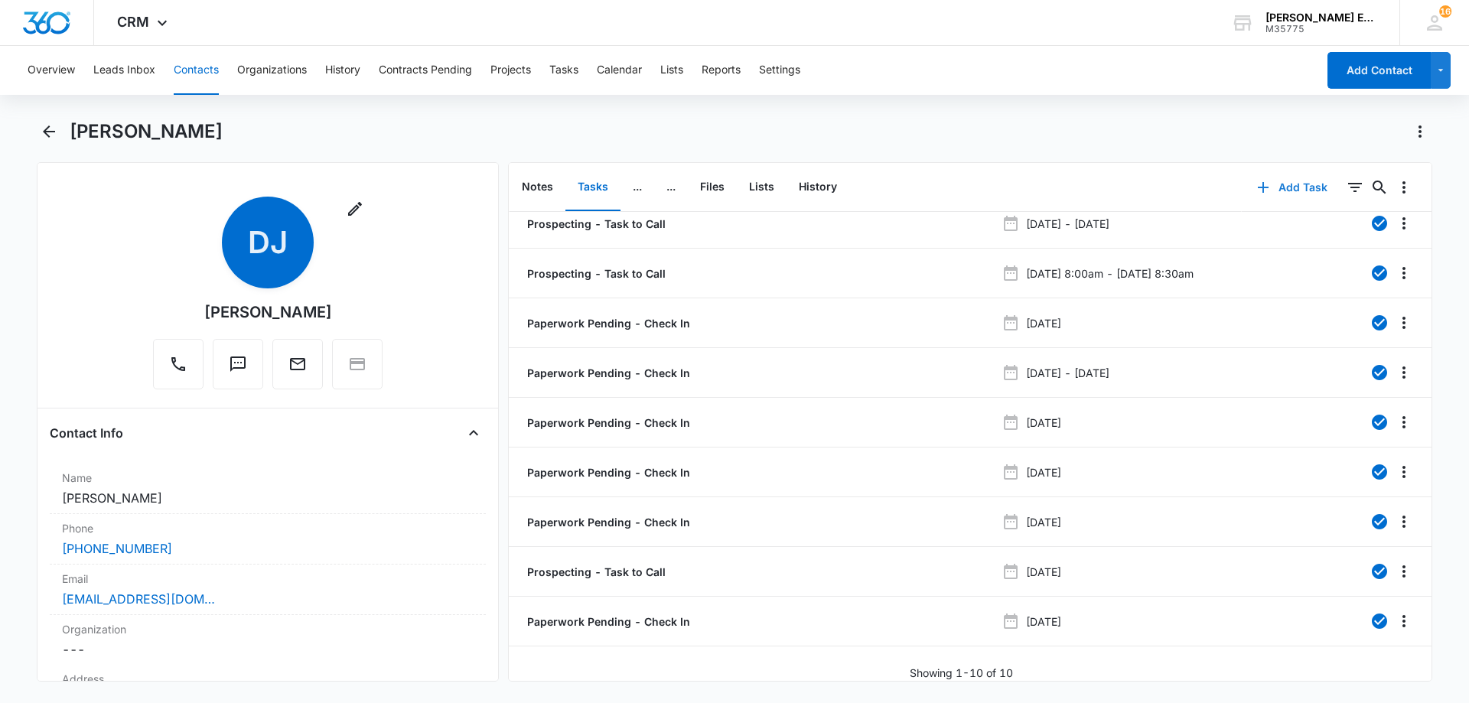
scroll to position [24, 0]
click at [1395, 413] on icon "Overflow Menu" at bounding box center [1404, 422] width 18 height 18
click at [1364, 485] on button "Delete" at bounding box center [1360, 476] width 87 height 23
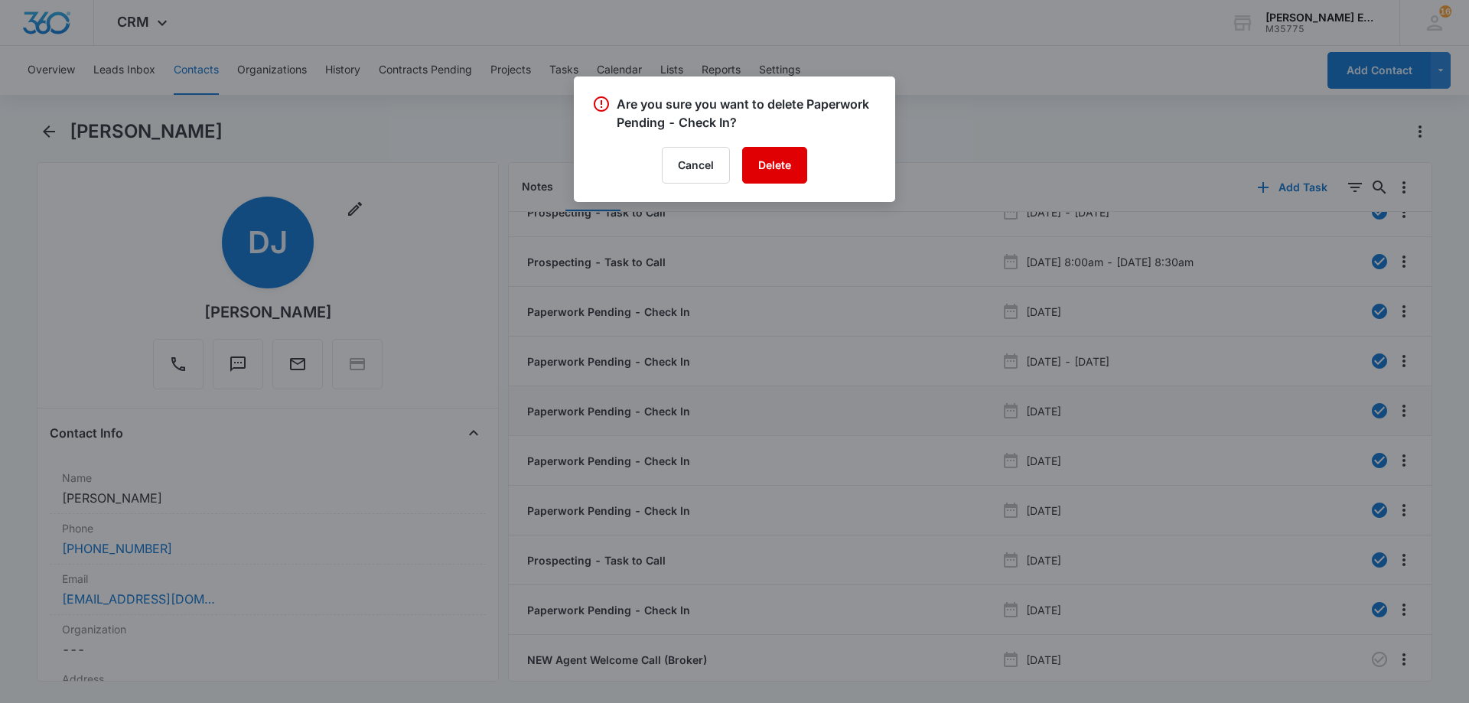
click at [781, 161] on button "Delete" at bounding box center [774, 165] width 65 height 37
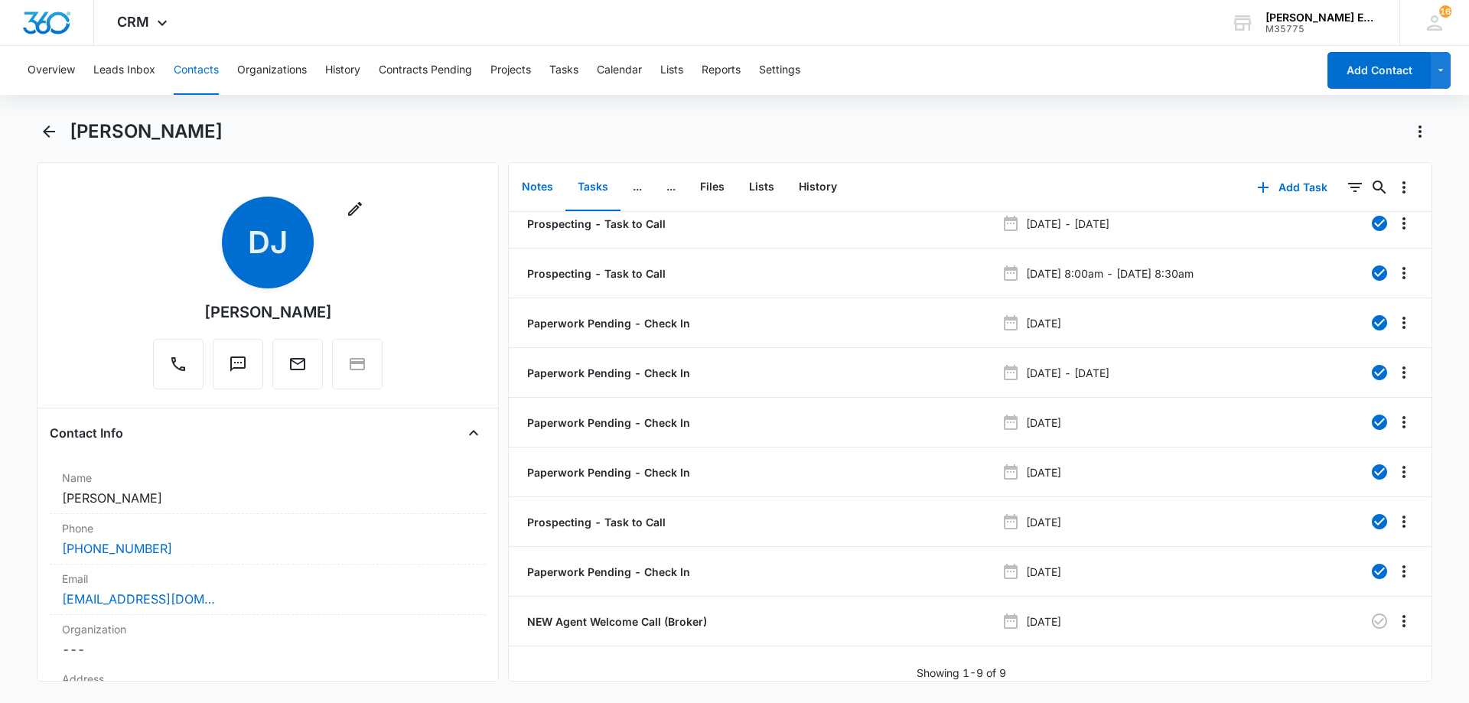
click at [536, 190] on button "Notes" at bounding box center [538, 187] width 56 height 47
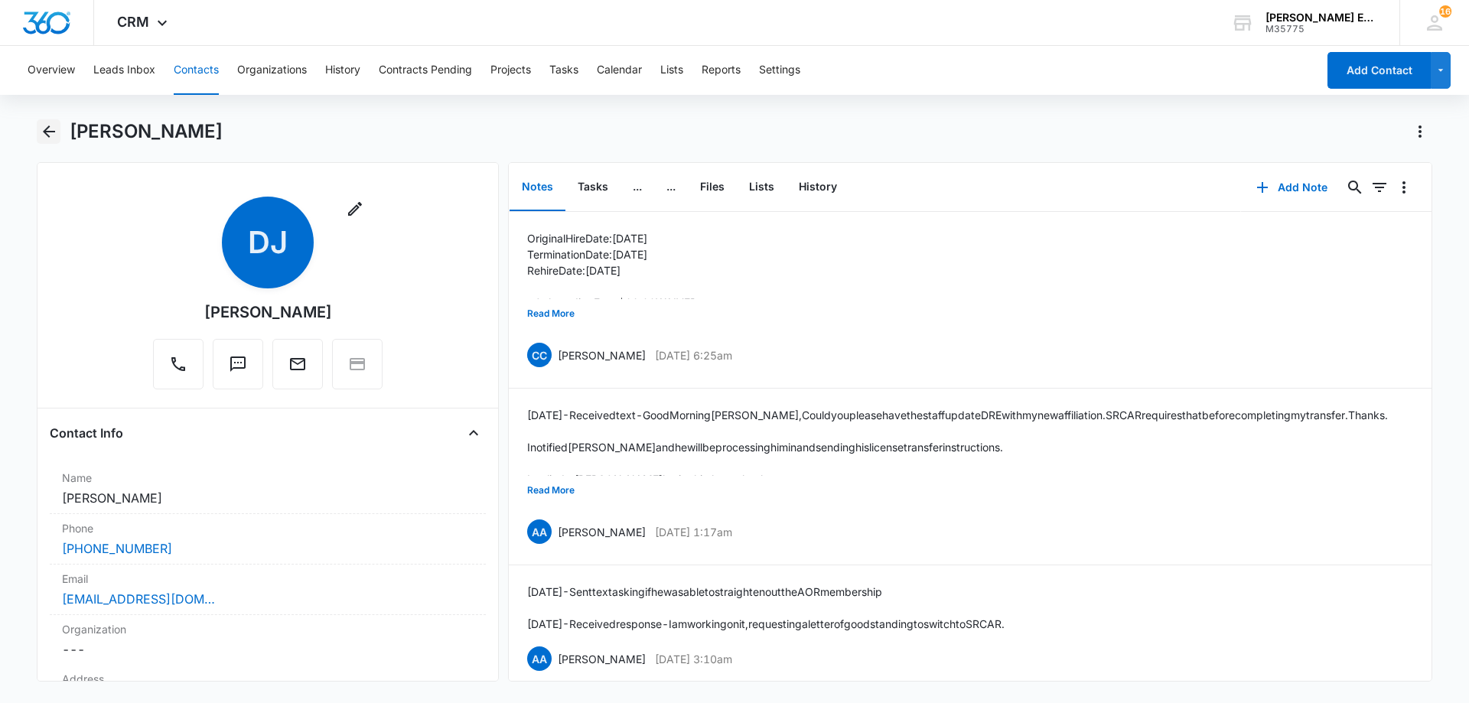
drag, startPoint x: 53, startPoint y: 132, endPoint x: 69, endPoint y: 145, distance: 20.2
click at [54, 134] on icon "Back" at bounding box center [49, 131] width 18 height 18
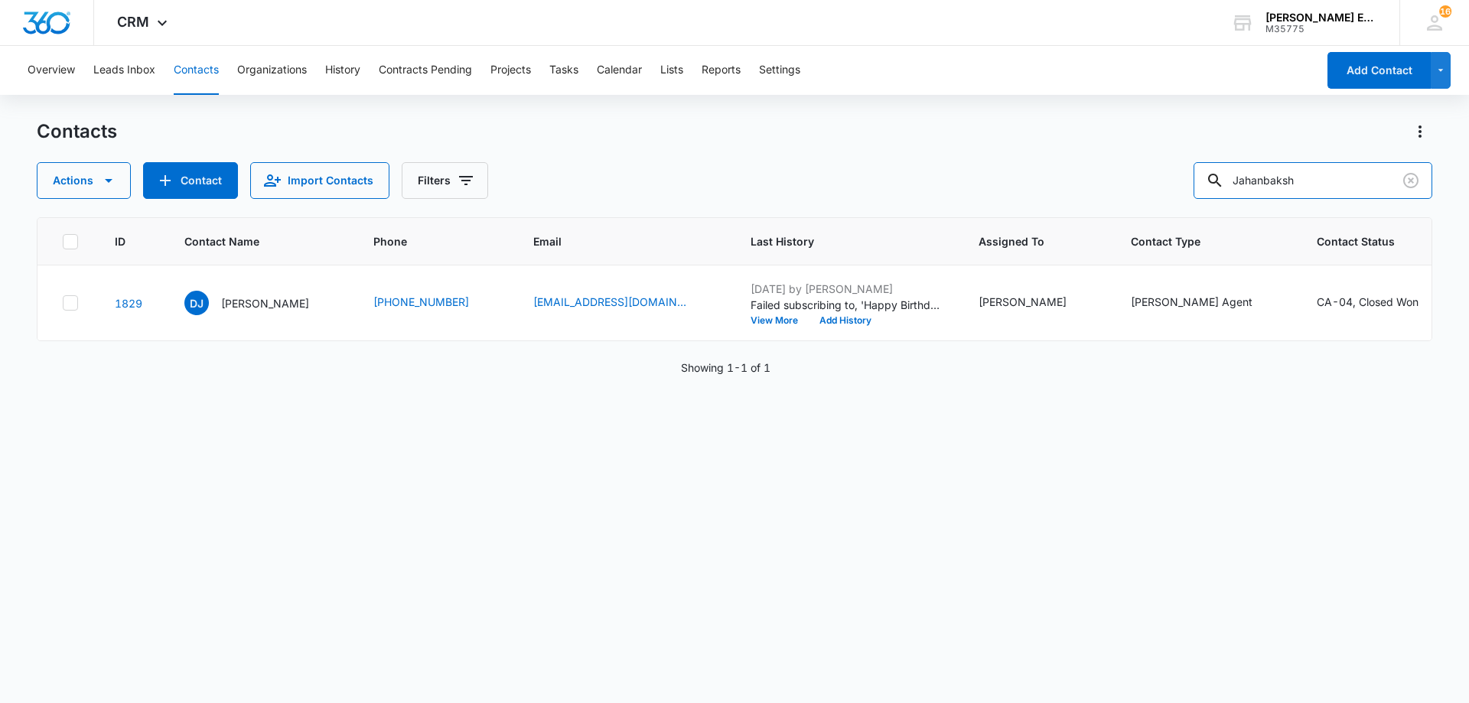
drag, startPoint x: 1329, startPoint y: 178, endPoint x: 1119, endPoint y: 183, distance: 210.5
click at [1119, 183] on div "Actions Contact Import Contacts Filters Jahanbaksh" at bounding box center [735, 180] width 1396 height 37
paste input "[PERSON_NAME]"
type input "[PERSON_NAME]"
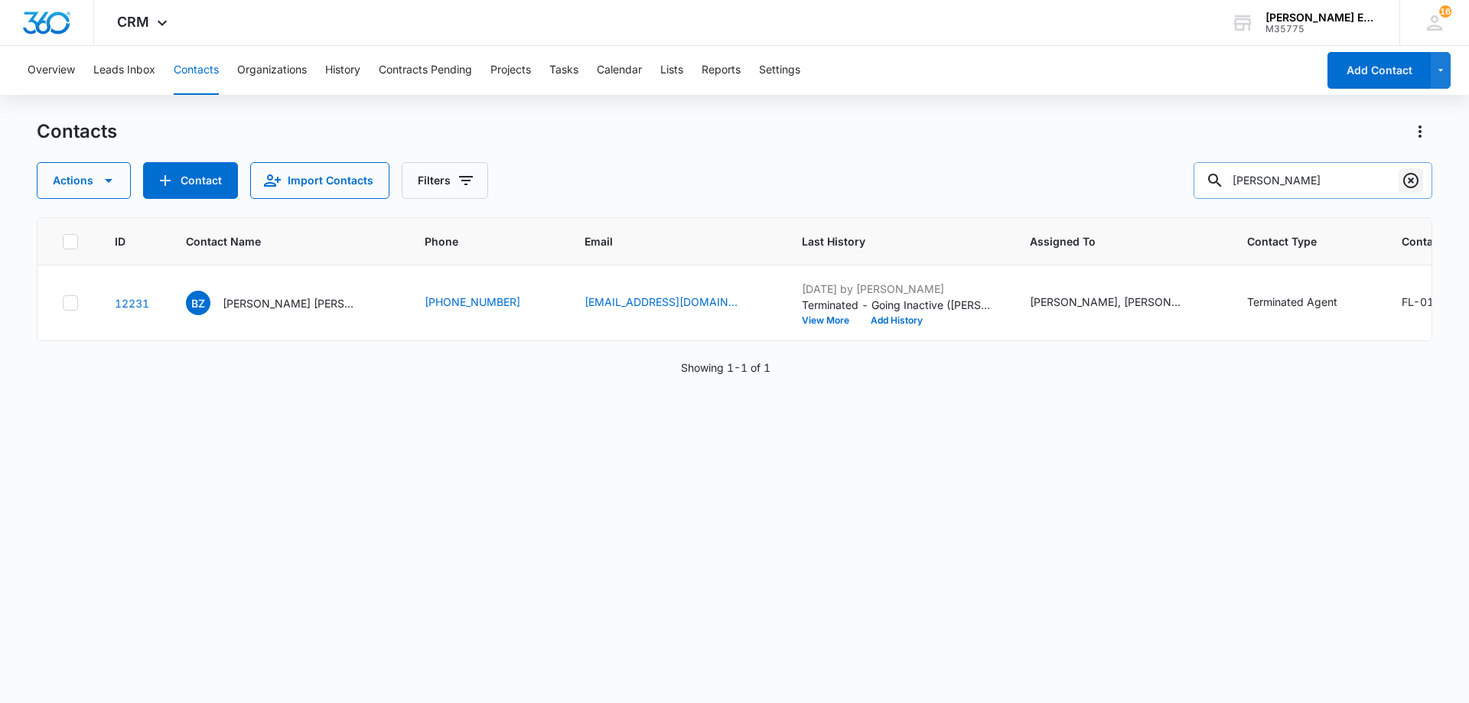
click at [1415, 186] on icon "Clear" at bounding box center [1410, 180] width 15 height 15
